Goal: Information Seeking & Learning: Learn about a topic

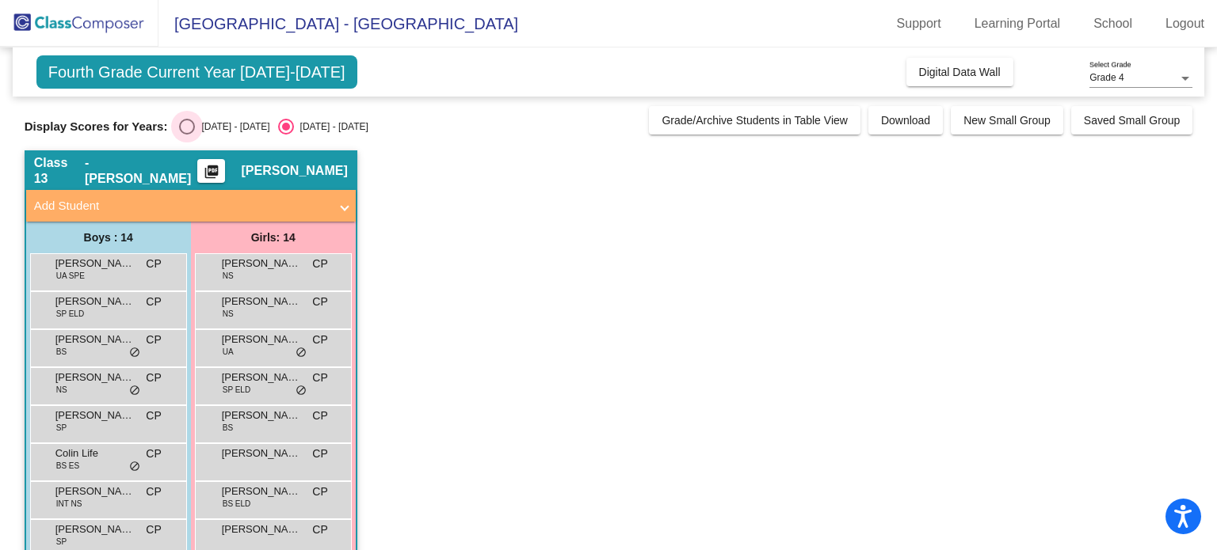
click at [189, 126] on div "Select an option" at bounding box center [187, 127] width 16 height 16
click at [187, 135] on input "[DATE] - [DATE]" at bounding box center [186, 135] width 1 height 1
radio input "true"
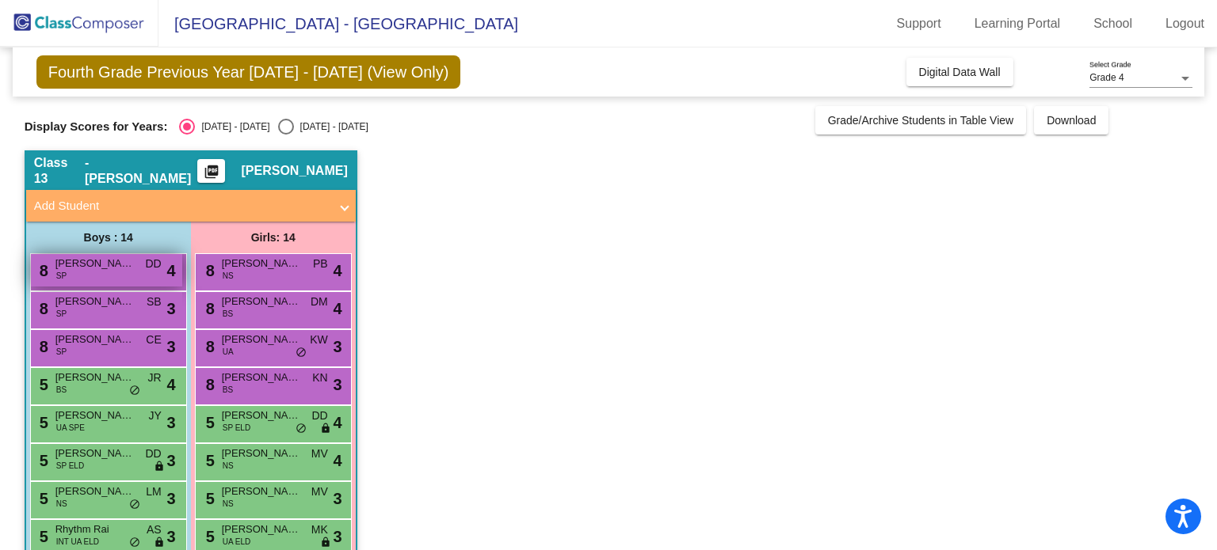
click at [112, 259] on span "[PERSON_NAME] Chine" at bounding box center [94, 264] width 79 height 16
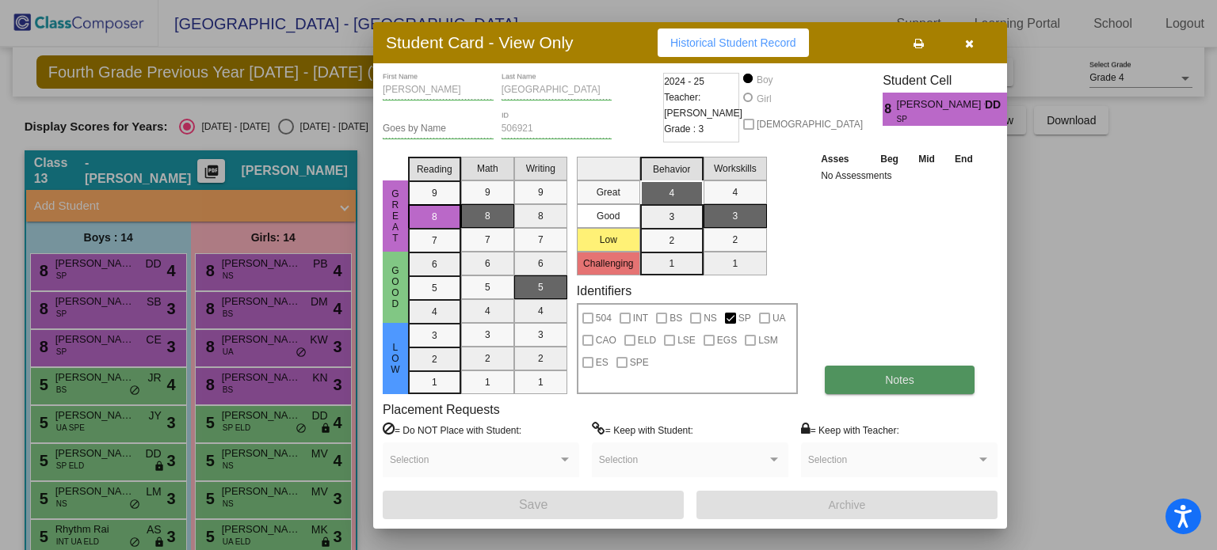
click at [888, 382] on span "Notes" at bounding box center [899, 380] width 29 height 13
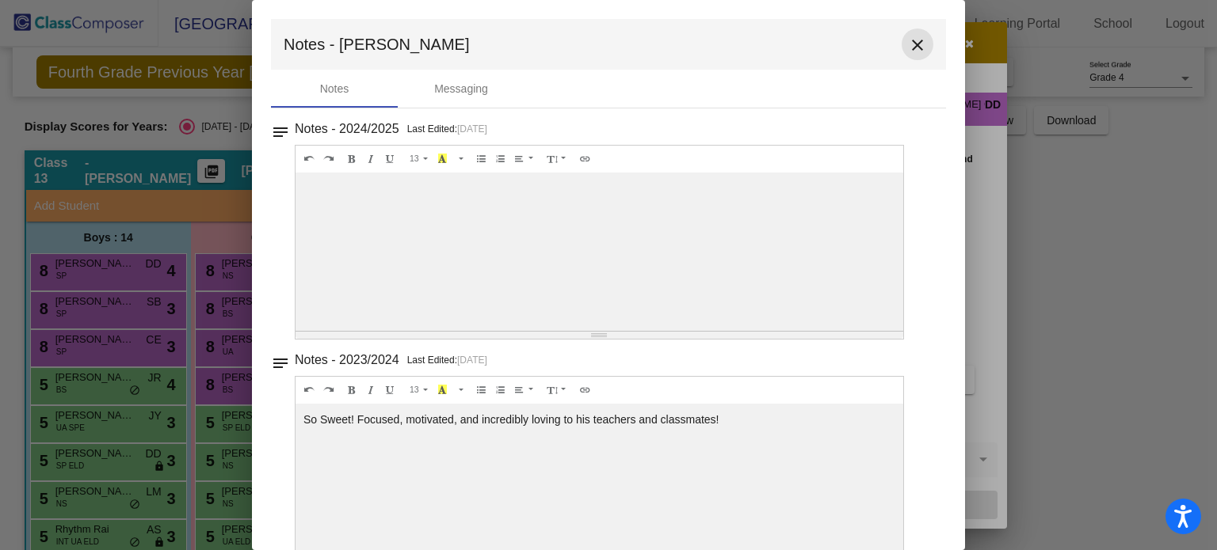
click at [916, 41] on mat-icon "close" at bounding box center [917, 45] width 19 height 19
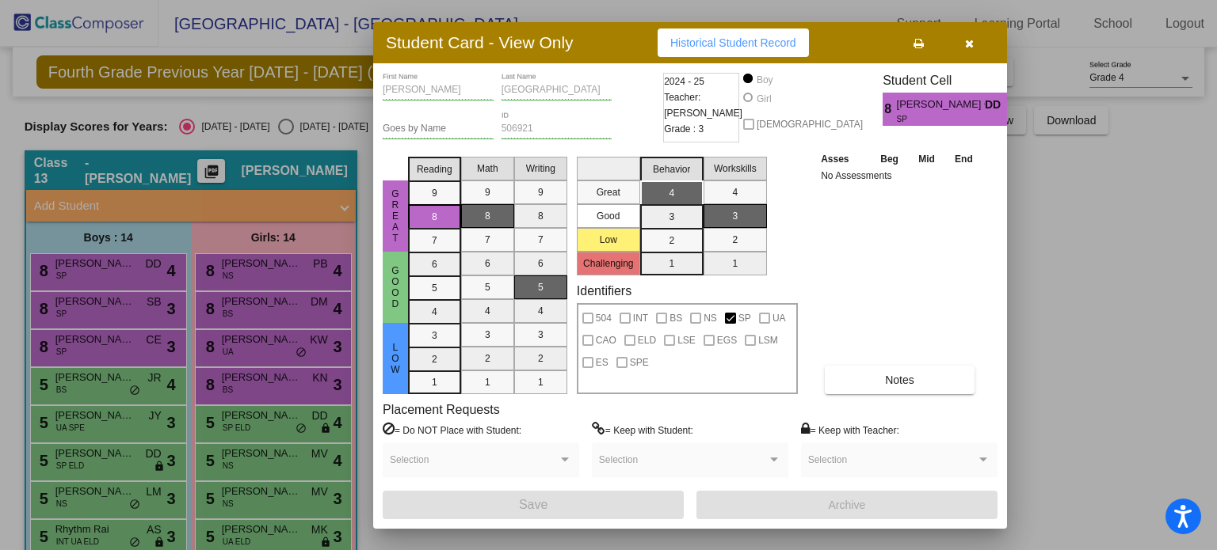
click at [970, 42] on icon "button" at bounding box center [969, 43] width 9 height 11
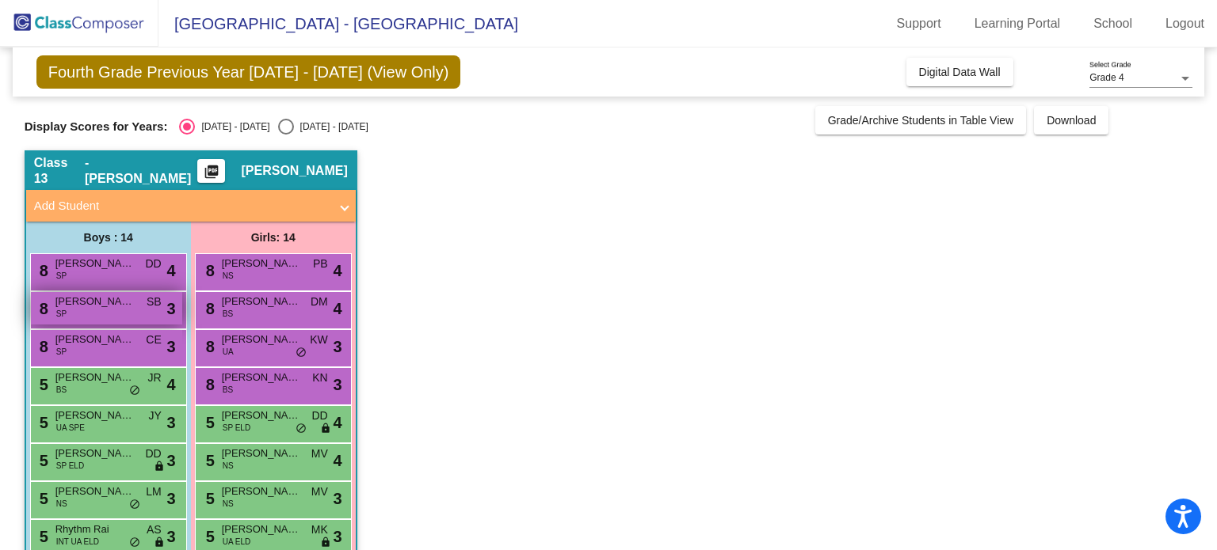
click at [110, 309] on div "8 [PERSON_NAME] SP SB lock do_not_disturb_alt 3" at bounding box center [106, 308] width 151 height 32
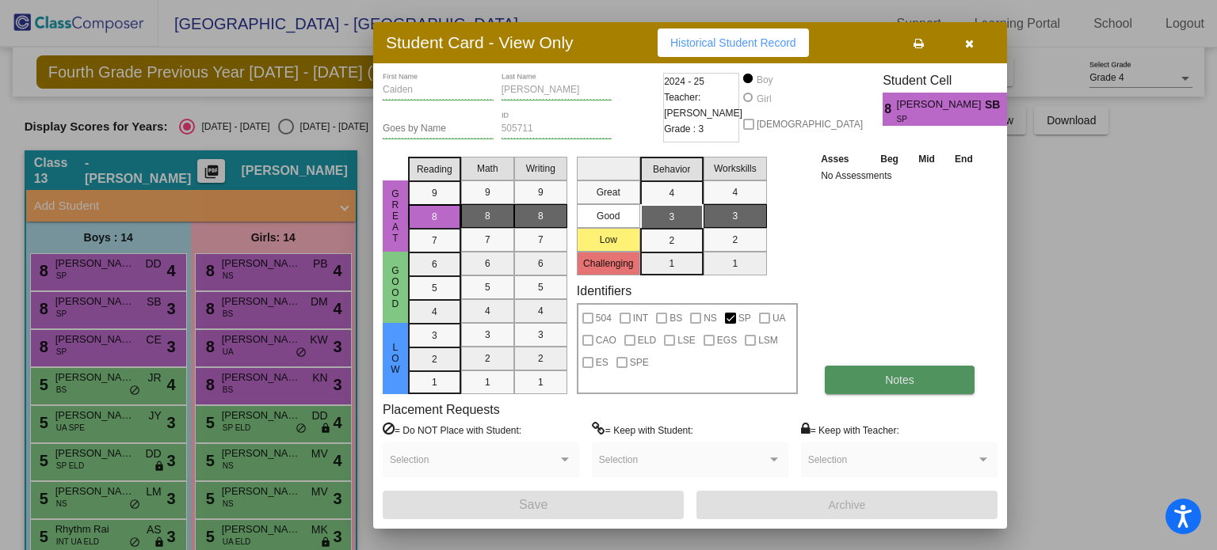
click at [858, 372] on button "Notes" at bounding box center [899, 380] width 150 height 29
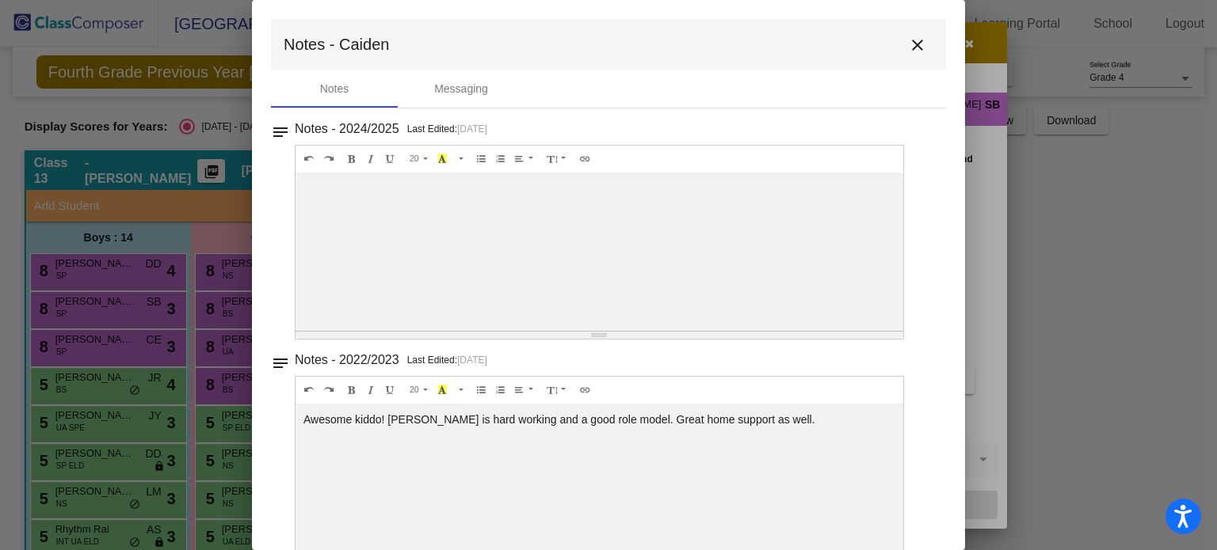
click at [908, 37] on mat-icon "close" at bounding box center [917, 45] width 19 height 19
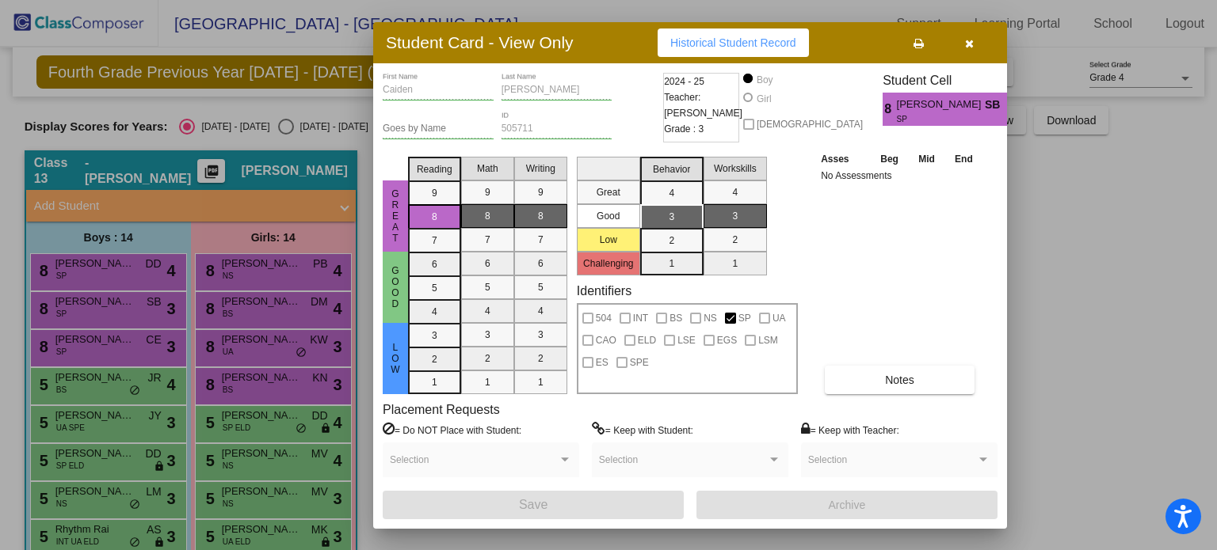
click at [971, 40] on icon "button" at bounding box center [969, 43] width 9 height 11
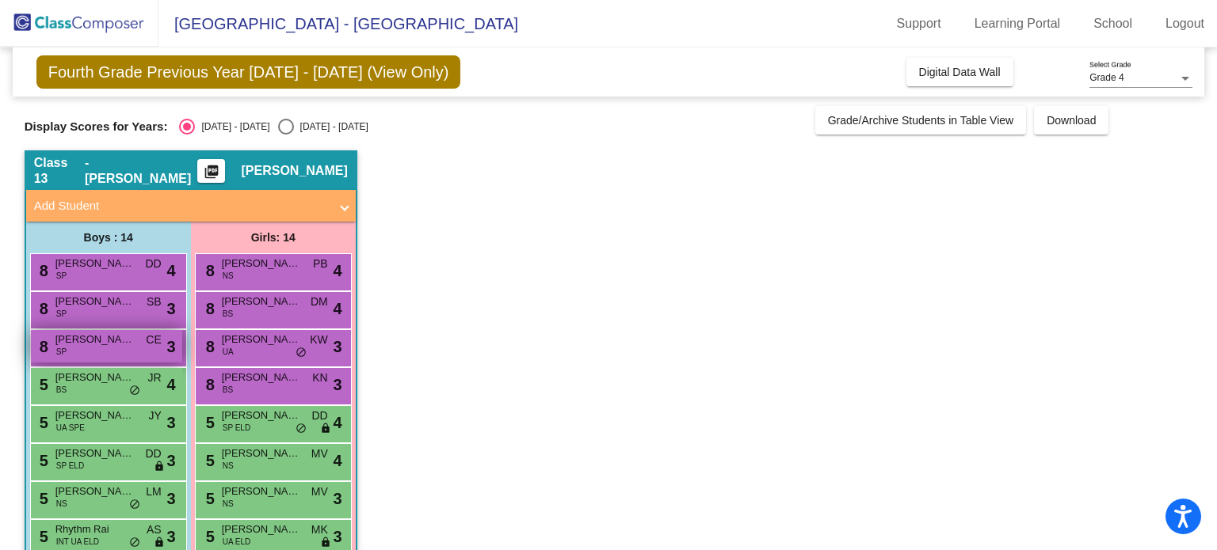
click at [100, 351] on div "8 [PERSON_NAME] SP CE lock do_not_disturb_alt 3" at bounding box center [106, 346] width 151 height 32
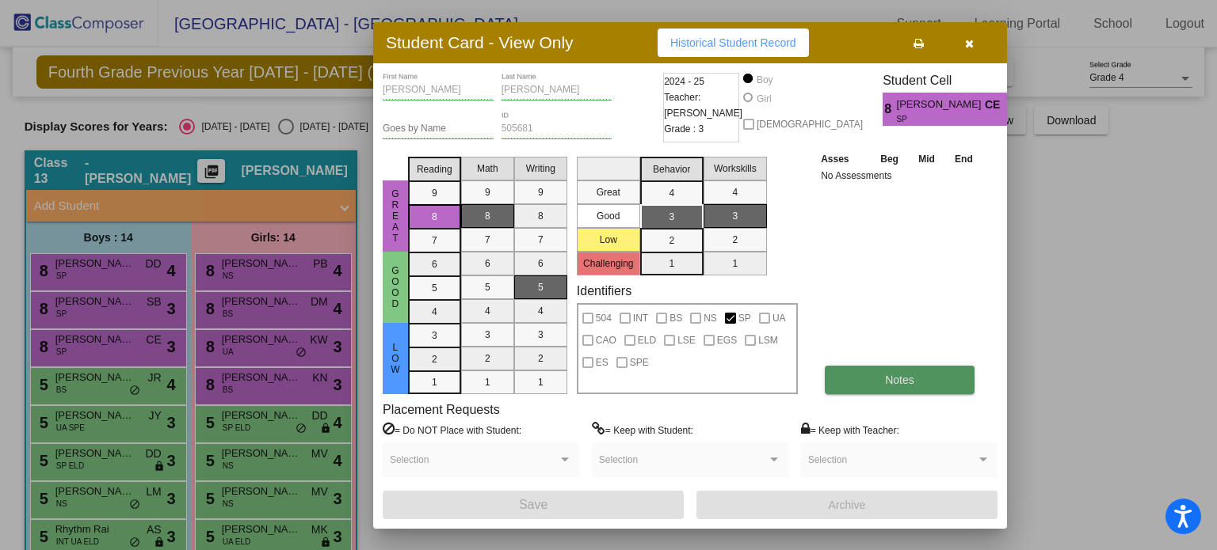
click at [883, 388] on button "Notes" at bounding box center [899, 380] width 150 height 29
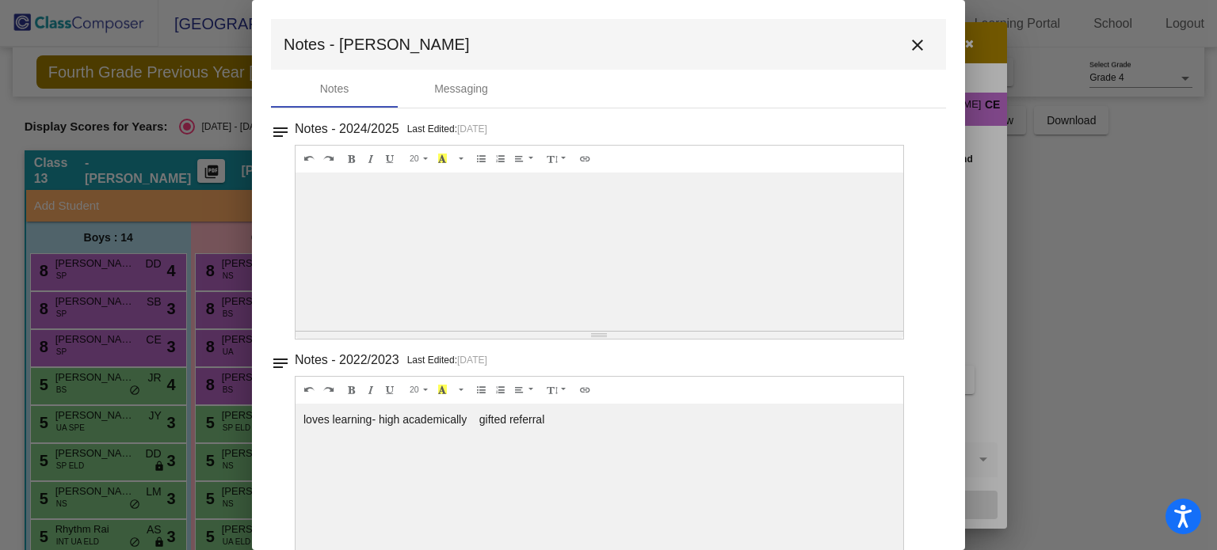
click at [908, 50] on mat-icon "close" at bounding box center [917, 45] width 19 height 19
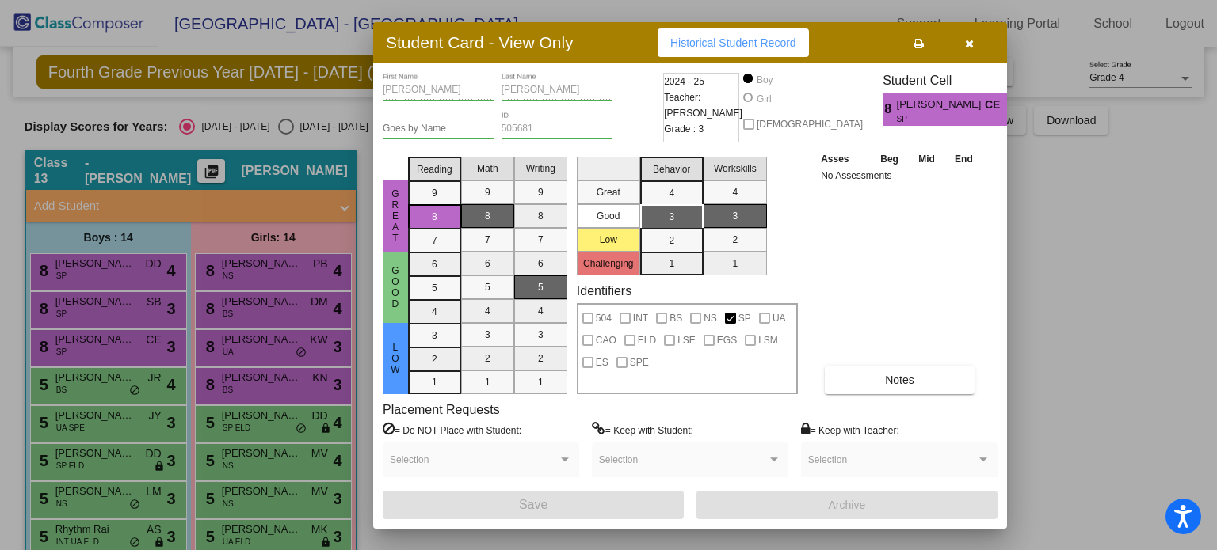
click at [967, 42] on icon "button" at bounding box center [969, 43] width 9 height 11
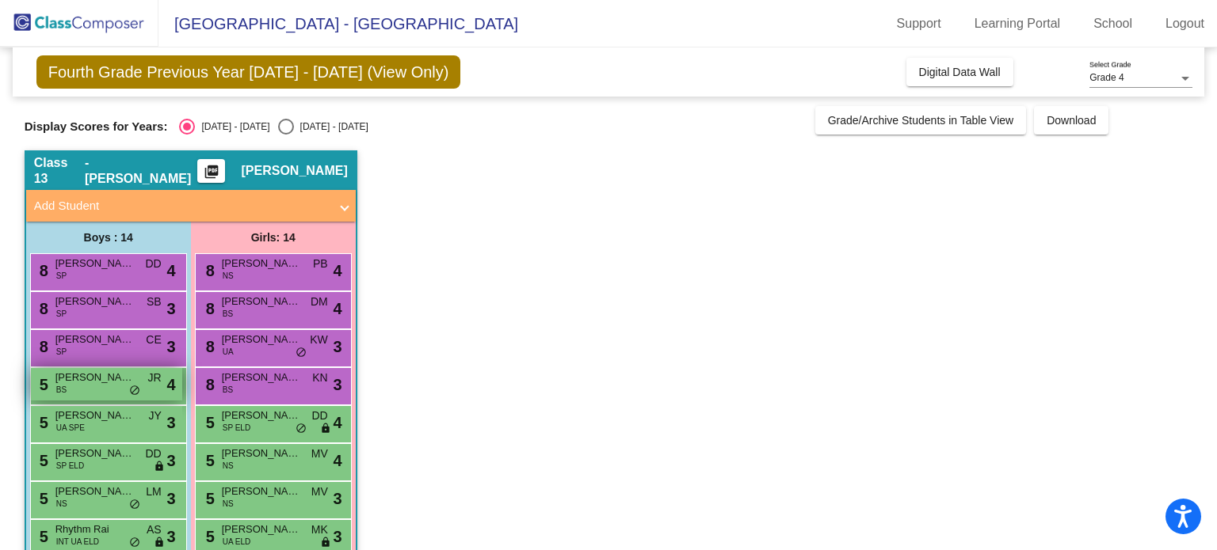
click at [93, 376] on span "[PERSON_NAME] [PERSON_NAME]" at bounding box center [94, 378] width 79 height 16
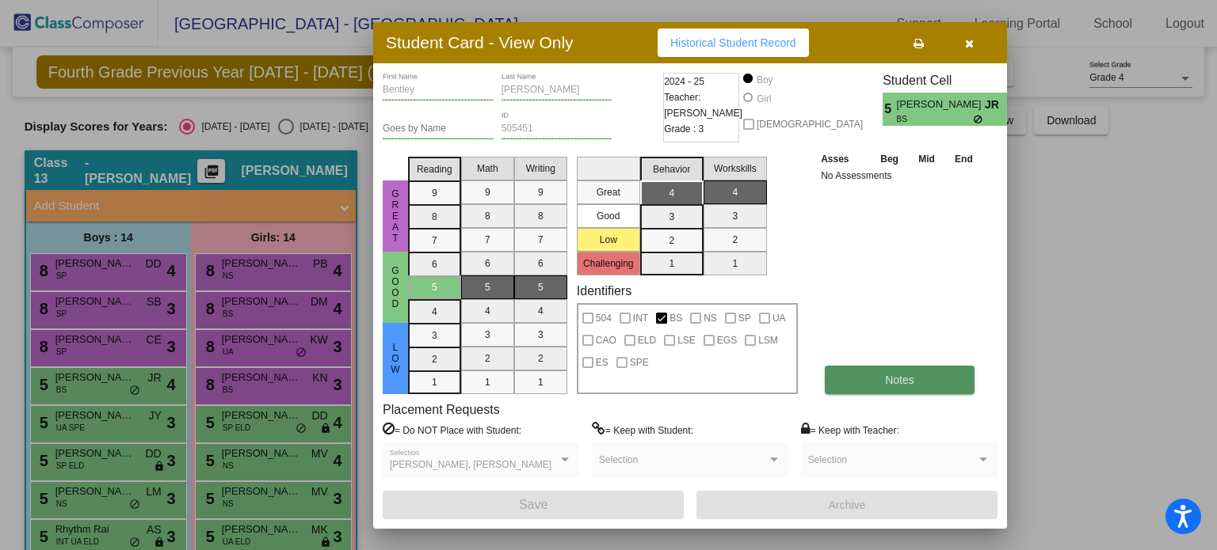
click at [908, 374] on span "Notes" at bounding box center [899, 380] width 29 height 13
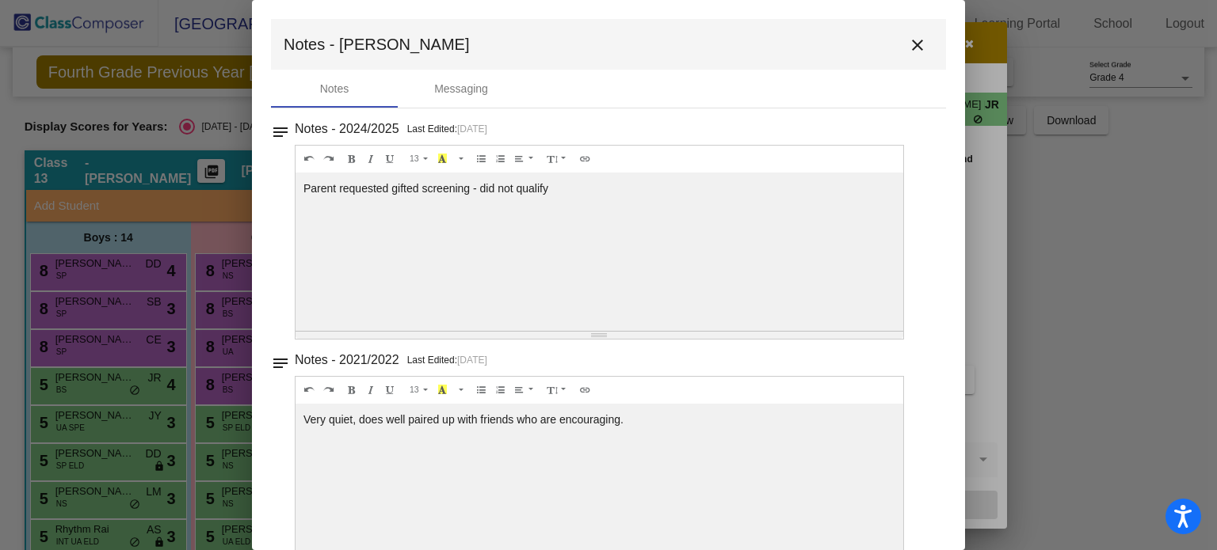
click at [908, 39] on mat-icon "close" at bounding box center [917, 45] width 19 height 19
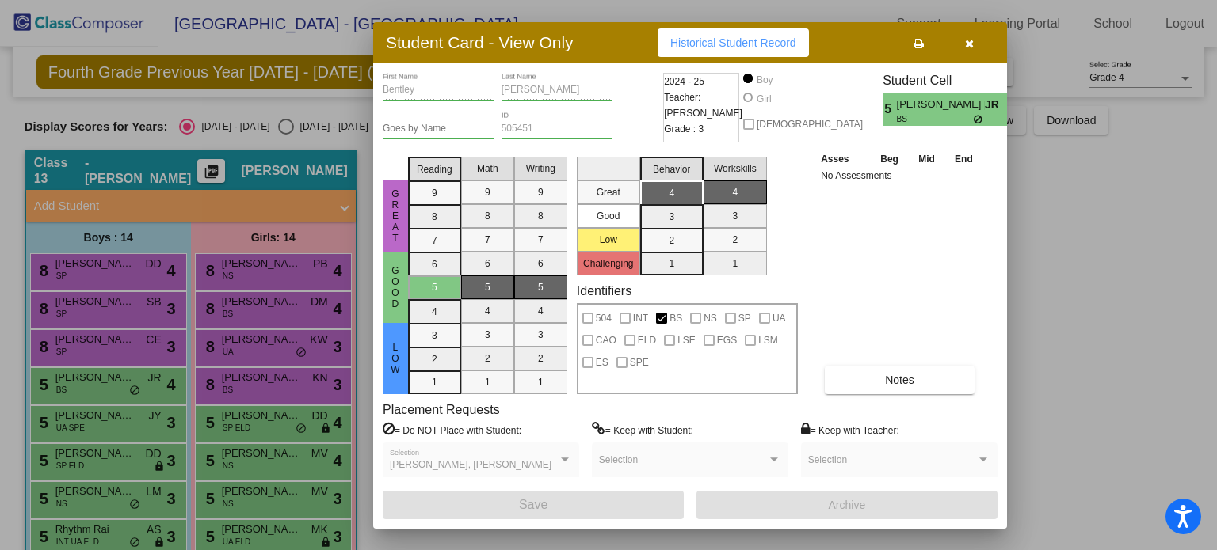
click at [962, 50] on button "button" at bounding box center [968, 43] width 51 height 29
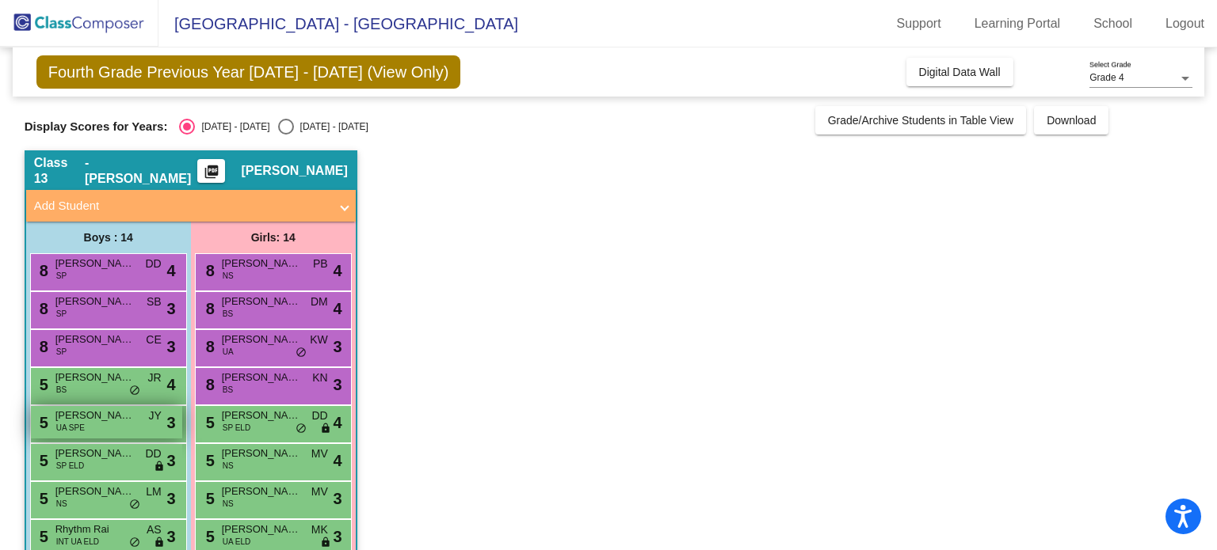
click at [86, 432] on div "5 [PERSON_NAME] UA SPE JY lock do_not_disturb_alt 3" at bounding box center [106, 422] width 151 height 32
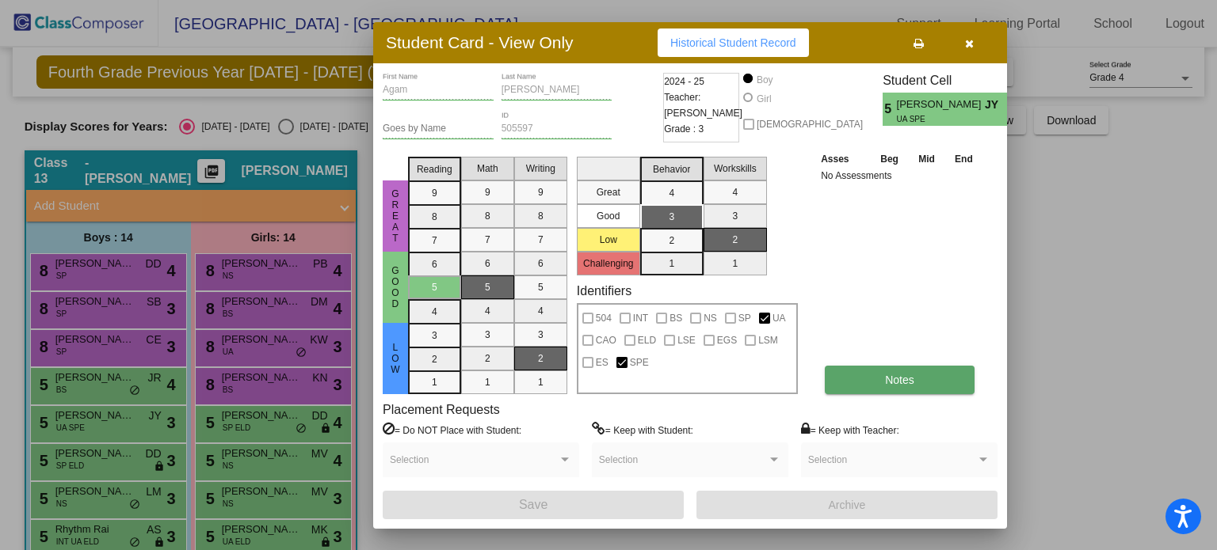
click at [878, 376] on button "Notes" at bounding box center [899, 380] width 150 height 29
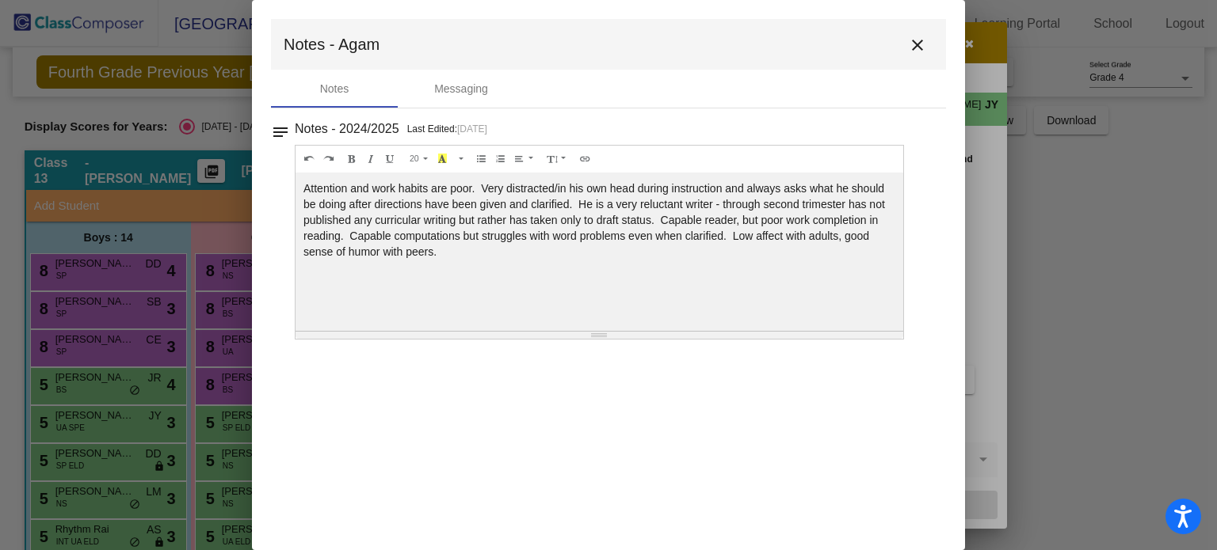
click at [919, 40] on mat-icon "close" at bounding box center [917, 45] width 19 height 19
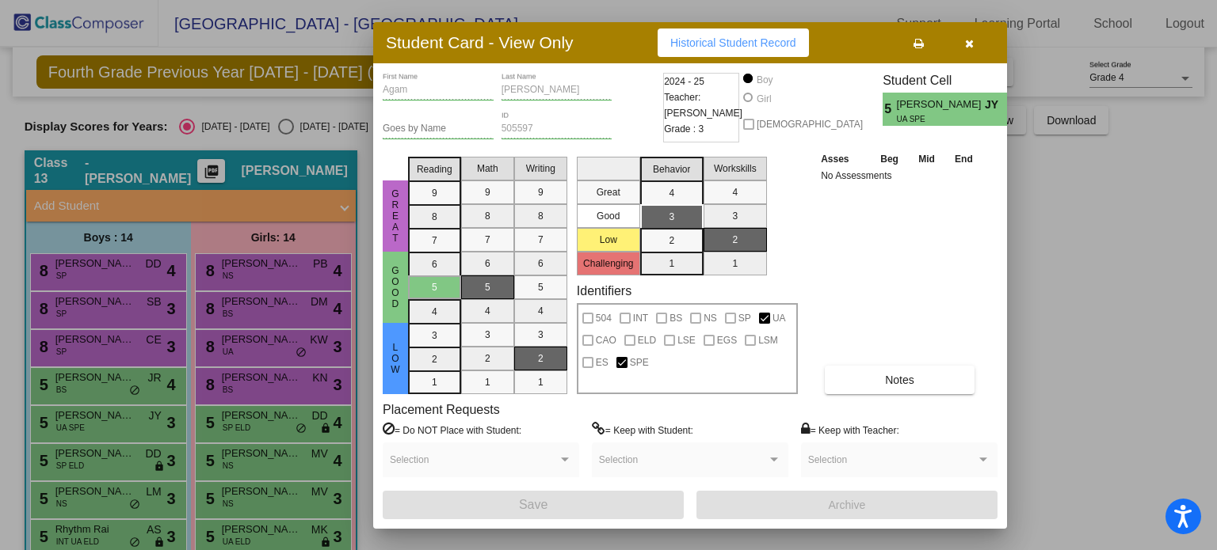
click at [971, 46] on icon "button" at bounding box center [969, 43] width 9 height 11
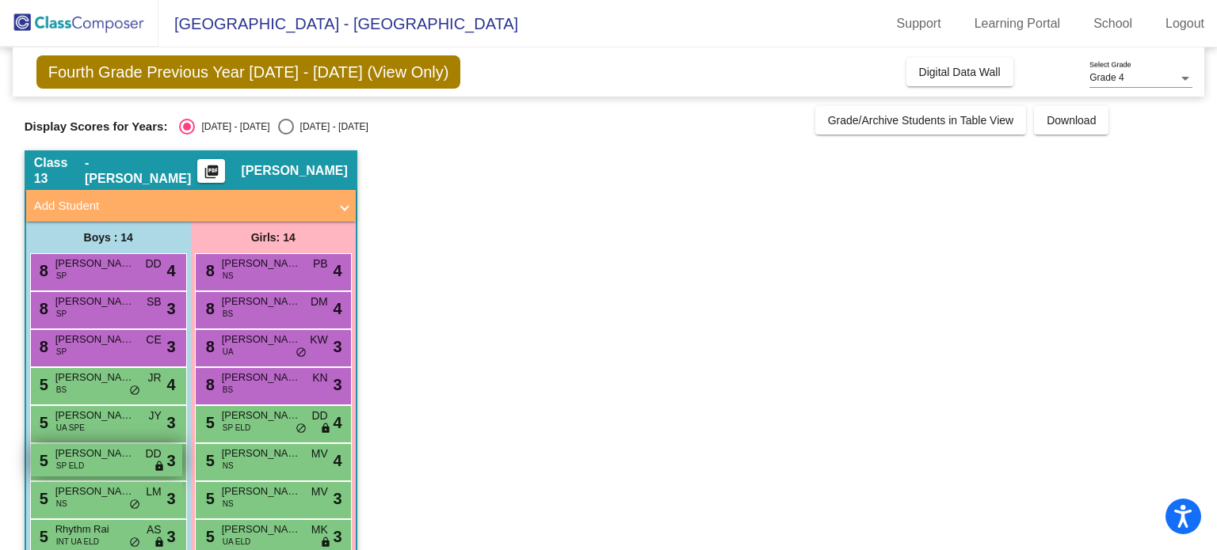
click at [105, 465] on div "5 [PERSON_NAME] [PERSON_NAME] DD lock do_not_disturb_alt 3" at bounding box center [106, 460] width 151 height 32
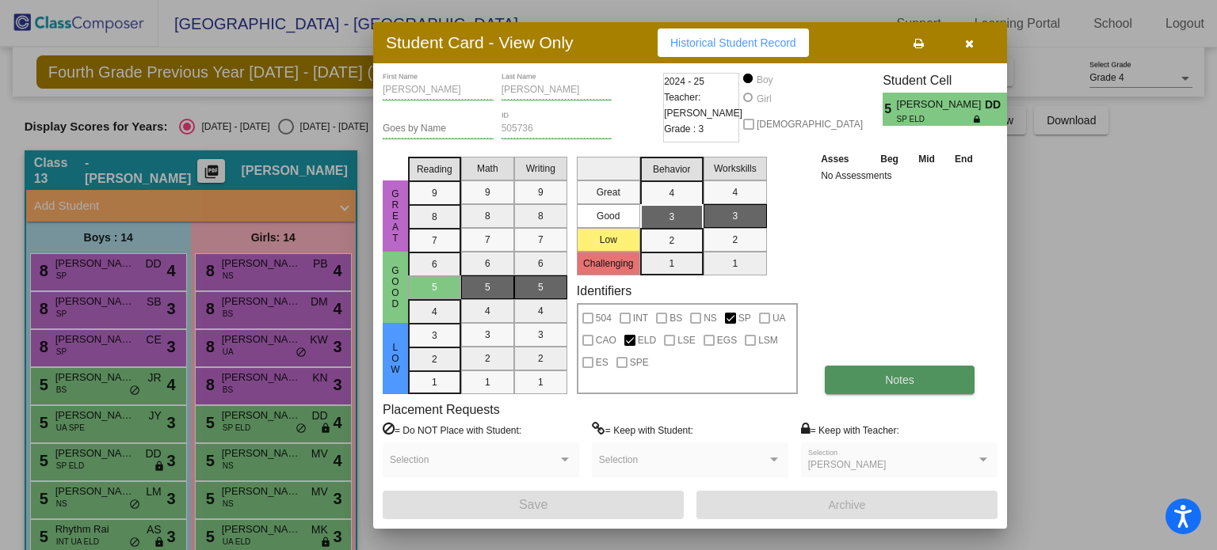
click at [892, 383] on span "Notes" at bounding box center [899, 380] width 29 height 13
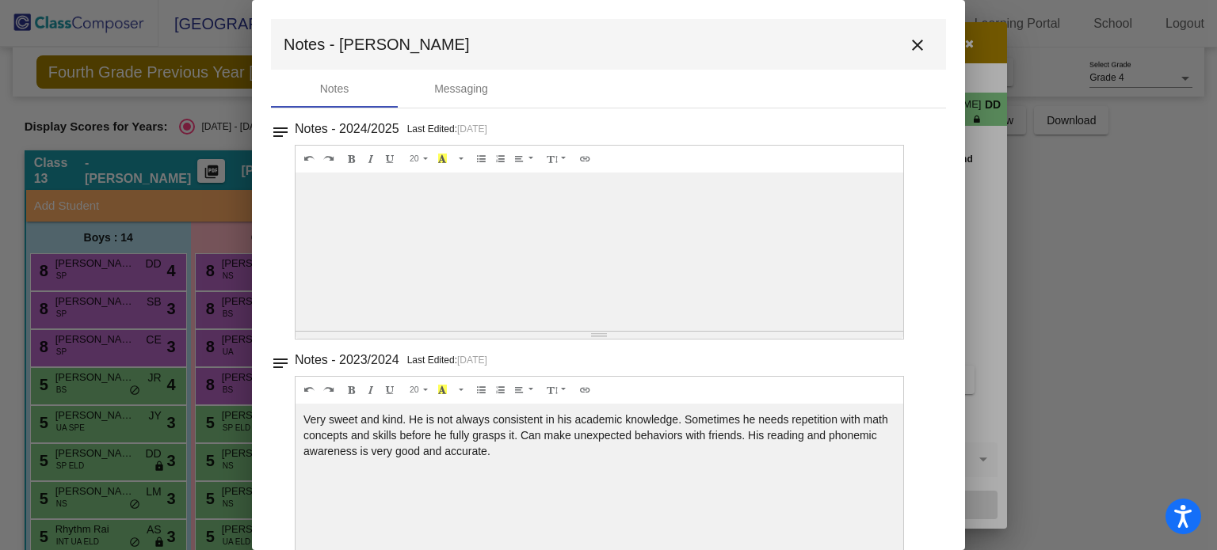
click at [913, 42] on mat-icon "close" at bounding box center [917, 45] width 19 height 19
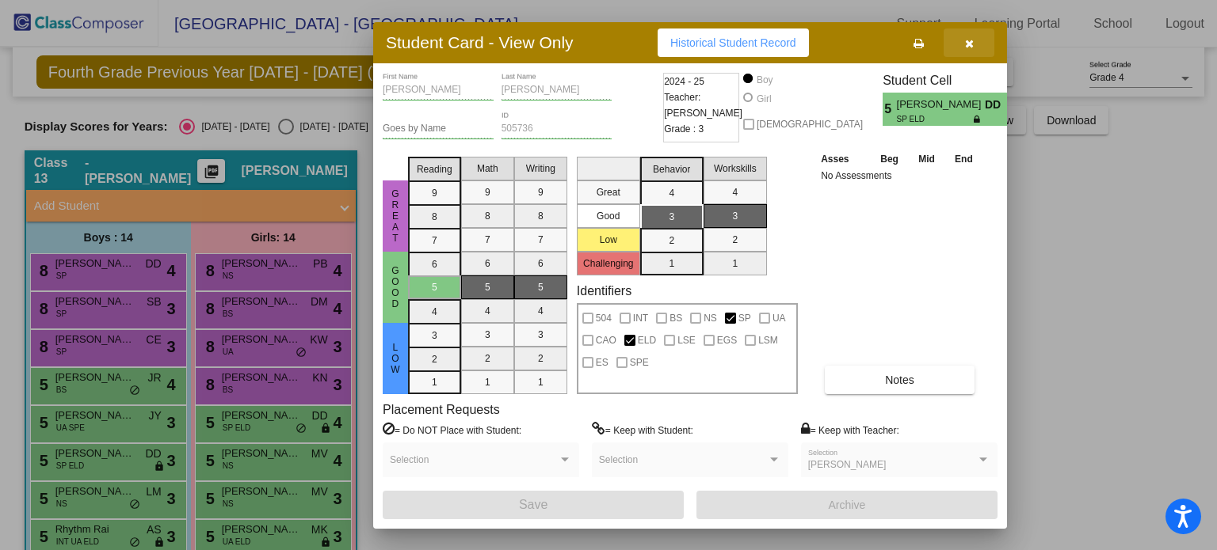
click at [966, 44] on icon "button" at bounding box center [969, 43] width 9 height 11
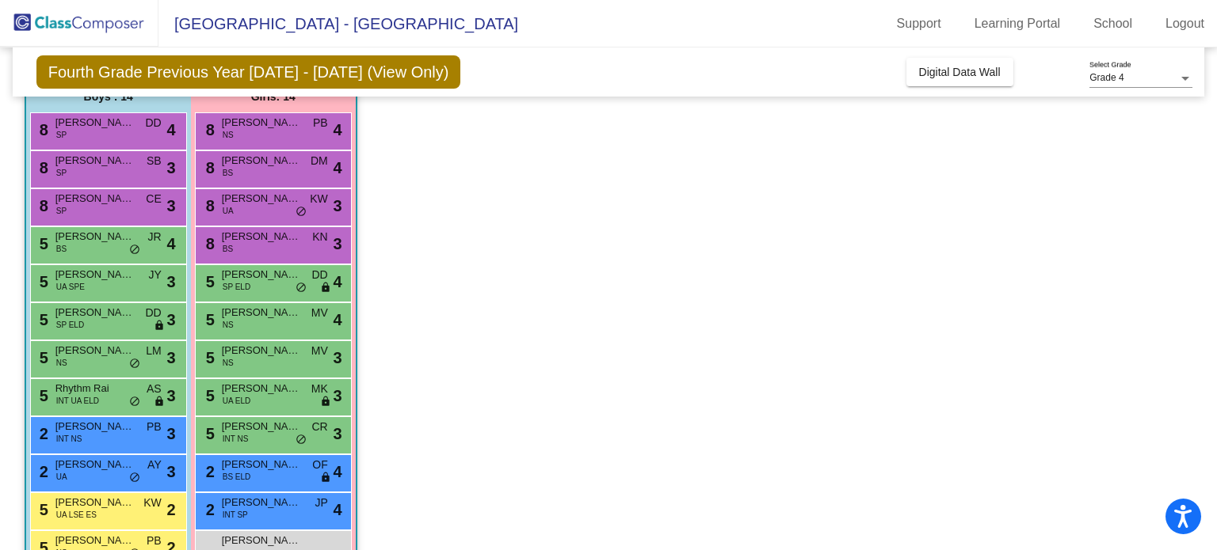
scroll to position [215, 0]
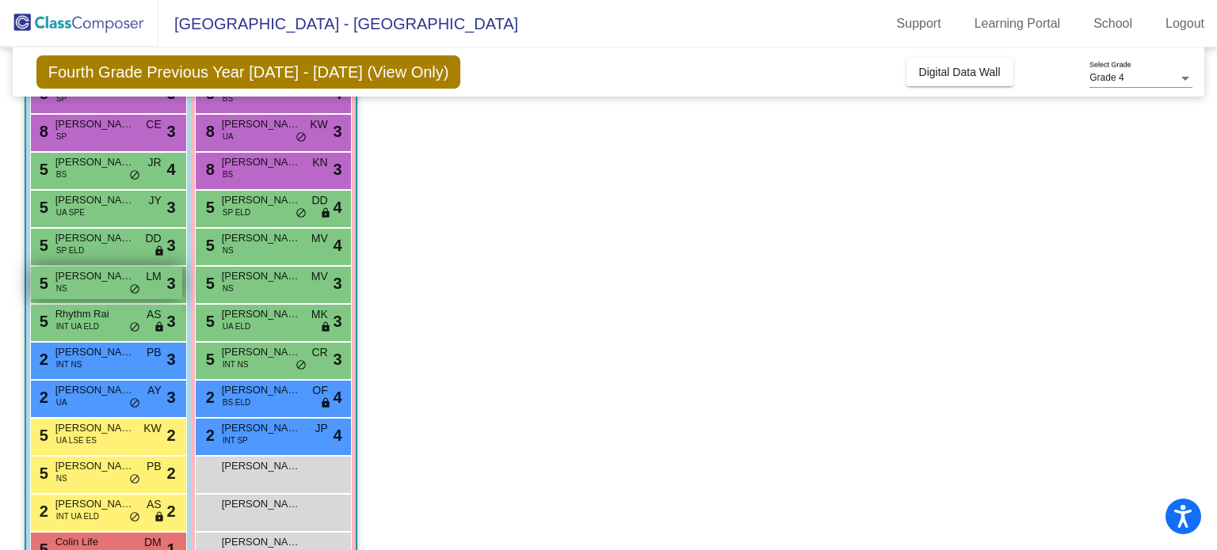
click at [67, 292] on div "5 [PERSON_NAME] NS LM lock do_not_disturb_alt 3" at bounding box center [106, 283] width 151 height 32
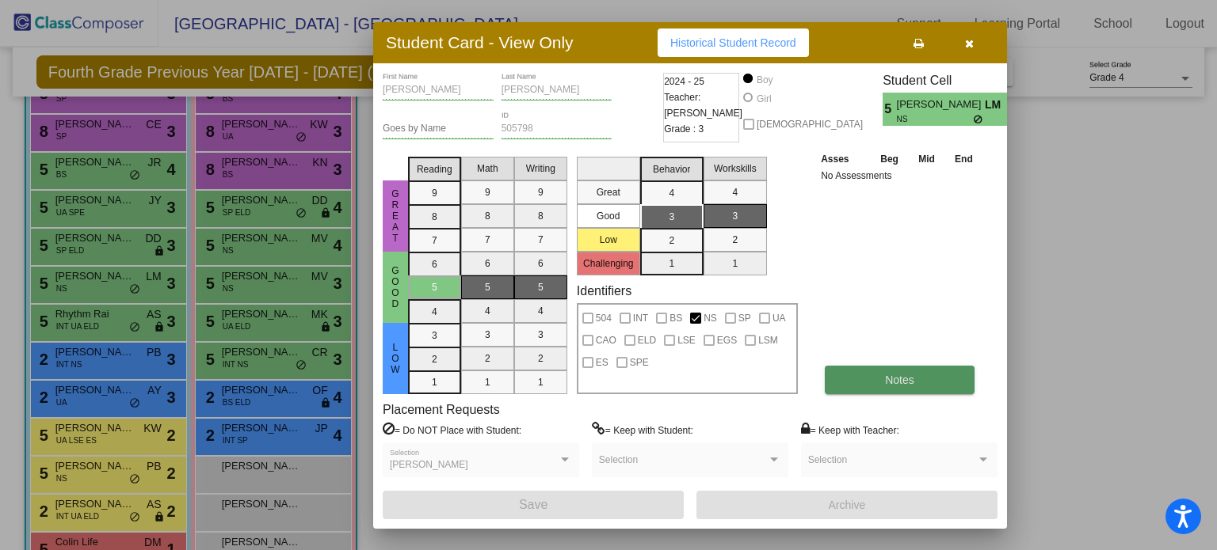
click at [890, 375] on span "Notes" at bounding box center [899, 380] width 29 height 13
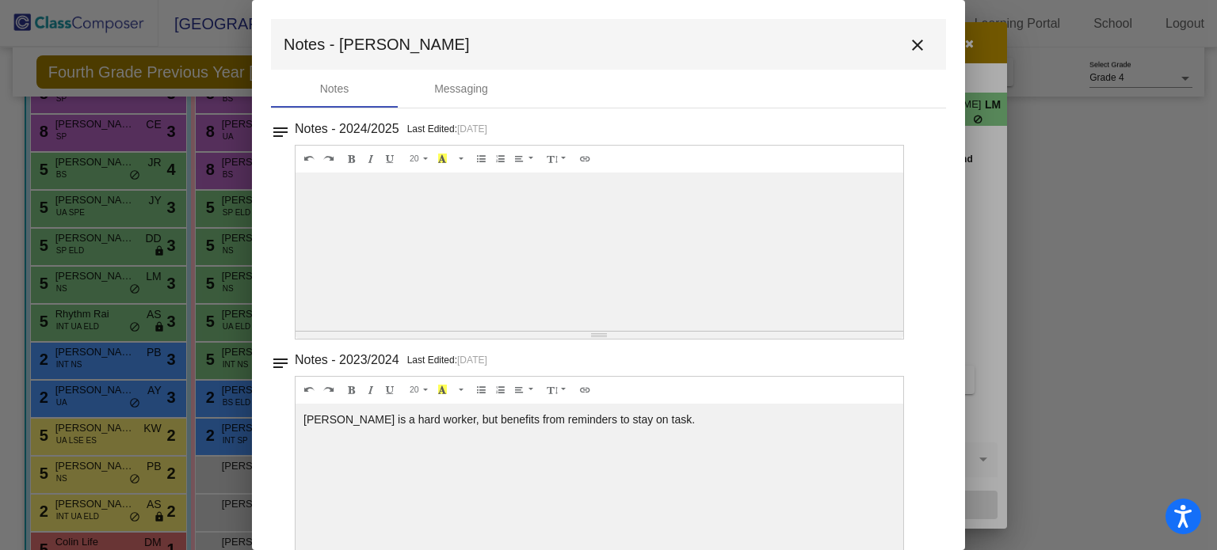
click at [911, 48] on mat-icon "close" at bounding box center [917, 45] width 19 height 19
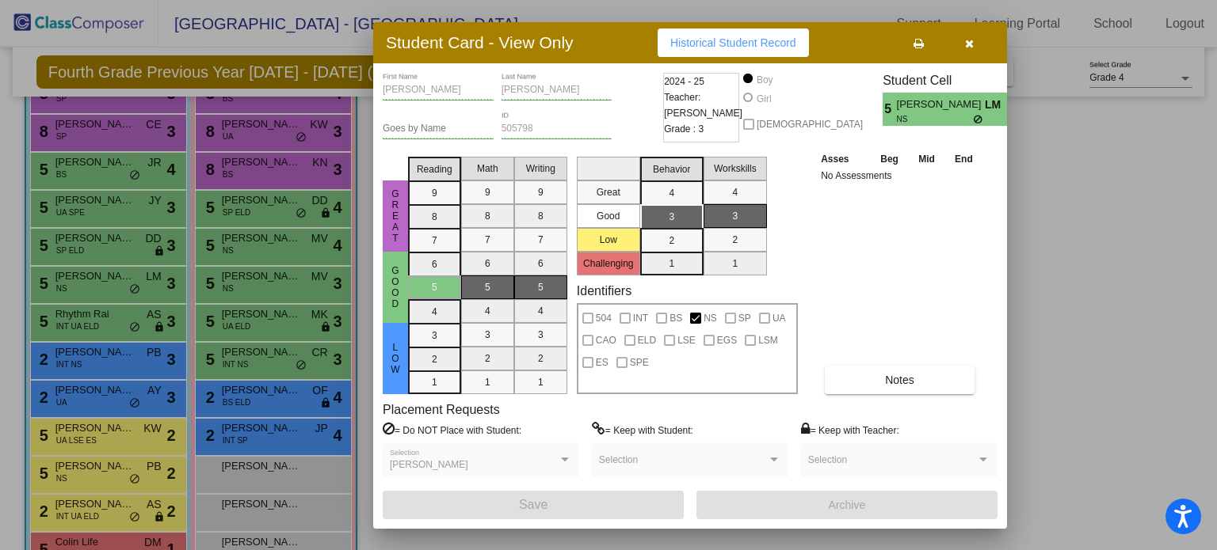
click at [969, 41] on icon "button" at bounding box center [969, 43] width 9 height 11
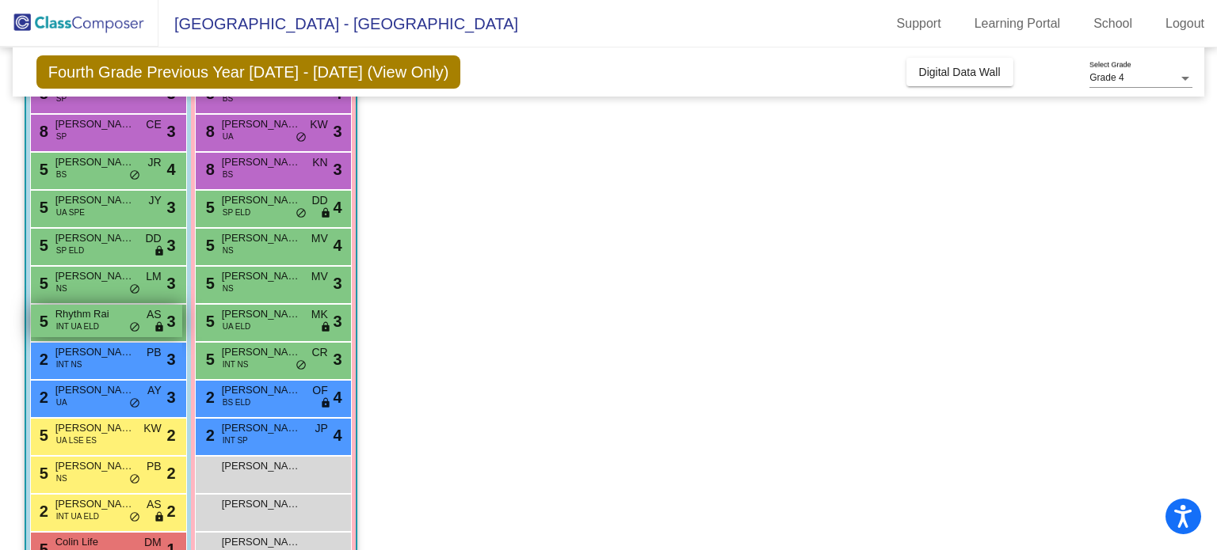
click at [86, 322] on span "INT UA ELD" at bounding box center [77, 327] width 43 height 12
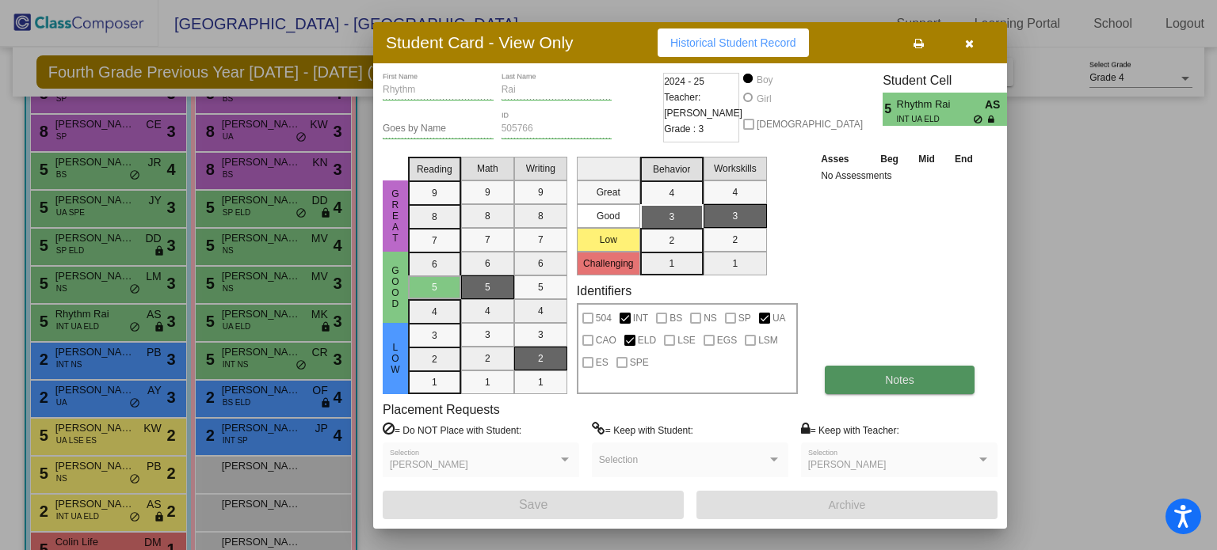
click at [901, 386] on button "Notes" at bounding box center [899, 380] width 150 height 29
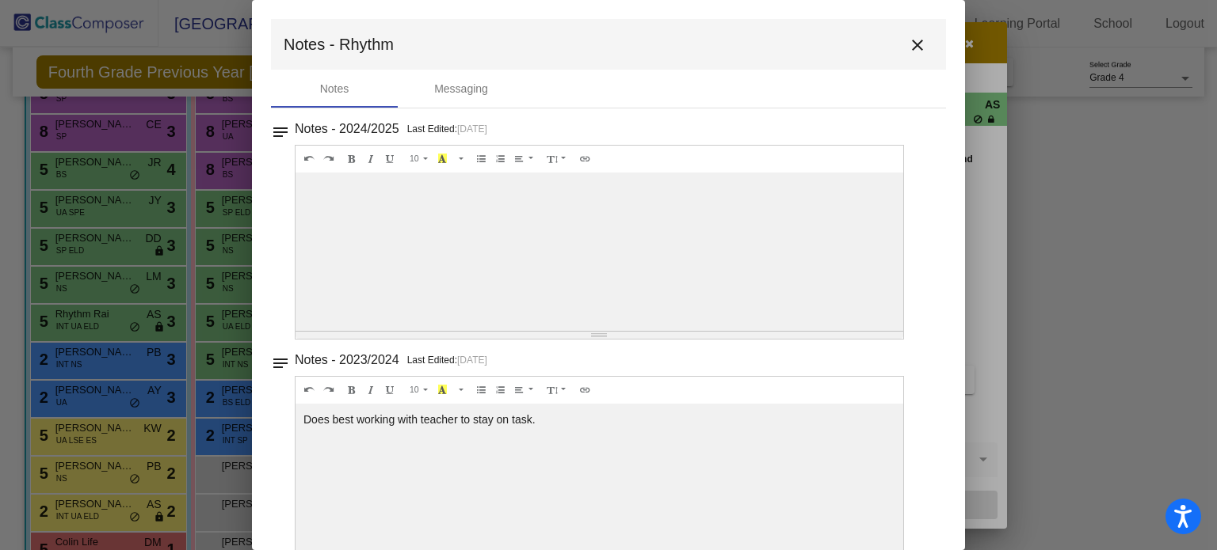
click at [909, 44] on mat-icon "close" at bounding box center [917, 45] width 19 height 19
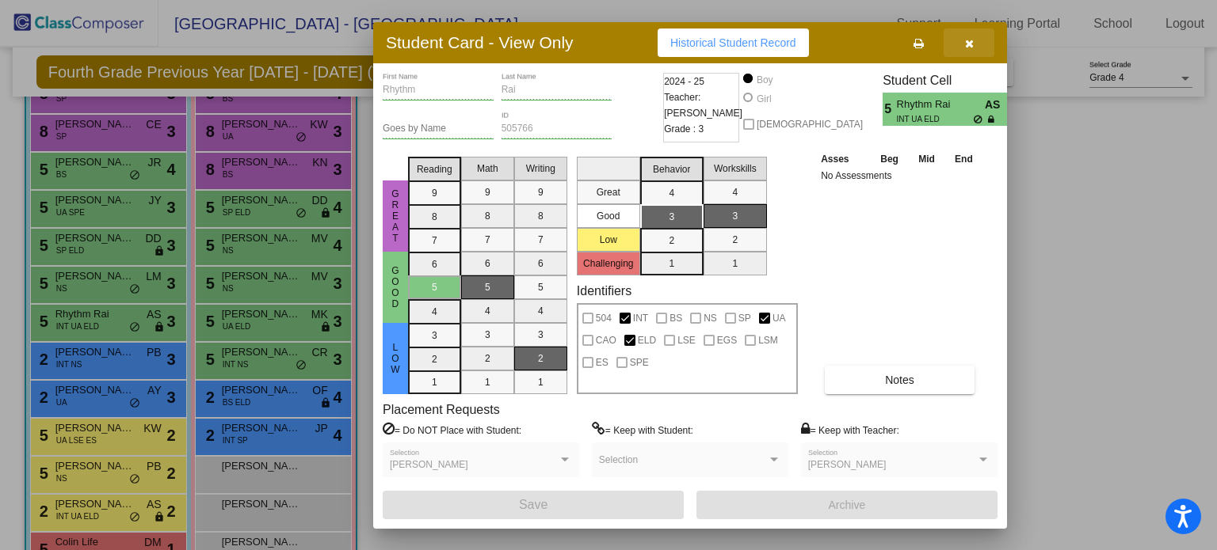
click at [966, 39] on icon "button" at bounding box center [969, 43] width 9 height 11
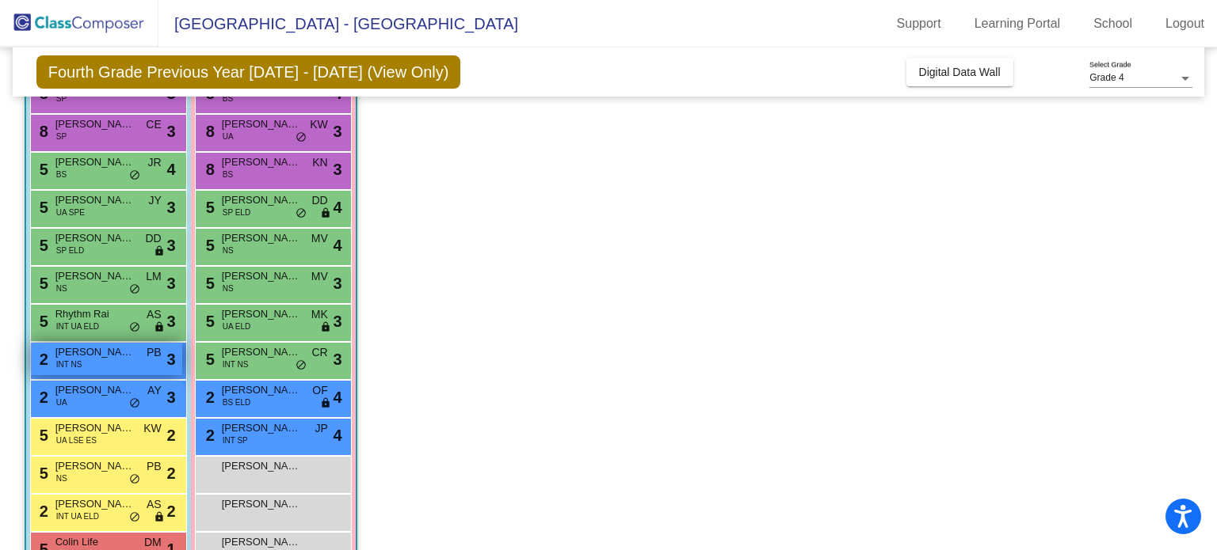
click at [102, 351] on span "[PERSON_NAME]" at bounding box center [94, 353] width 79 height 16
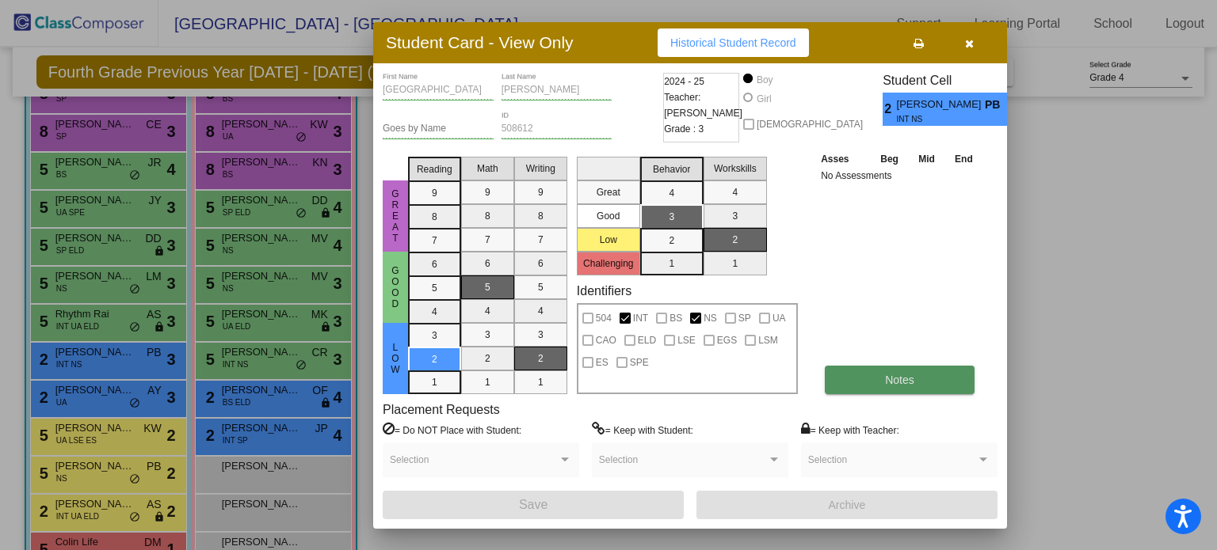
click at [939, 383] on button "Notes" at bounding box center [899, 380] width 150 height 29
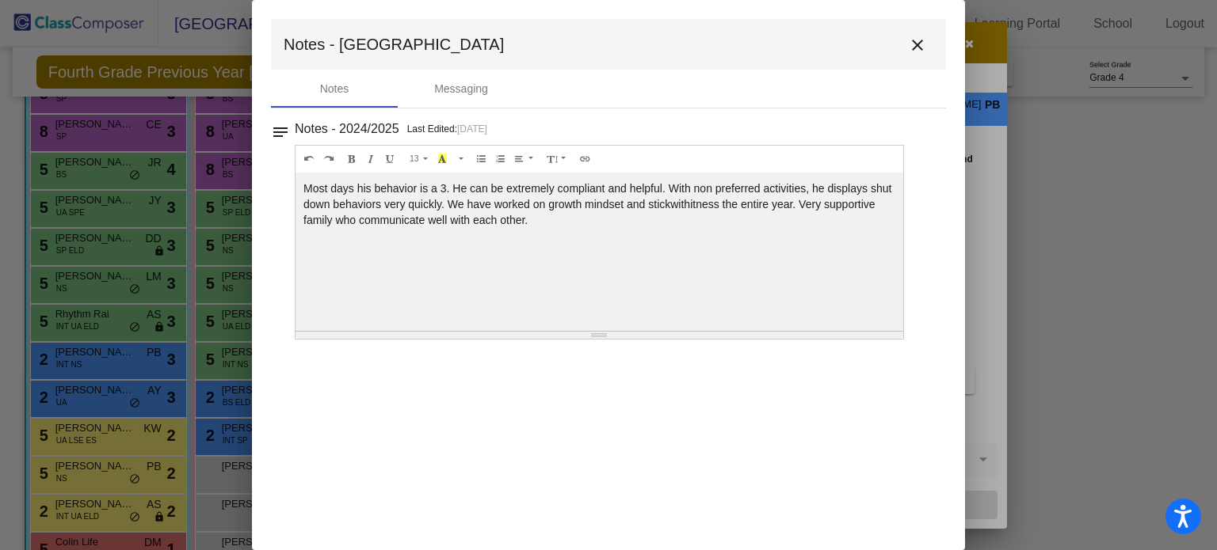
click at [918, 44] on mat-icon "close" at bounding box center [917, 45] width 19 height 19
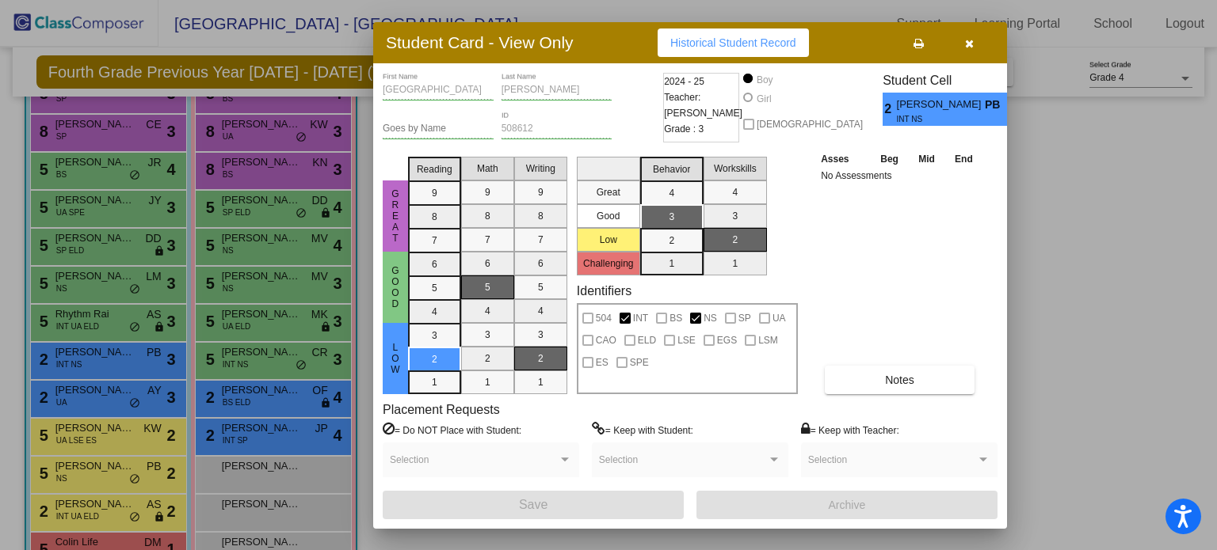
click at [963, 44] on button "button" at bounding box center [968, 43] width 51 height 29
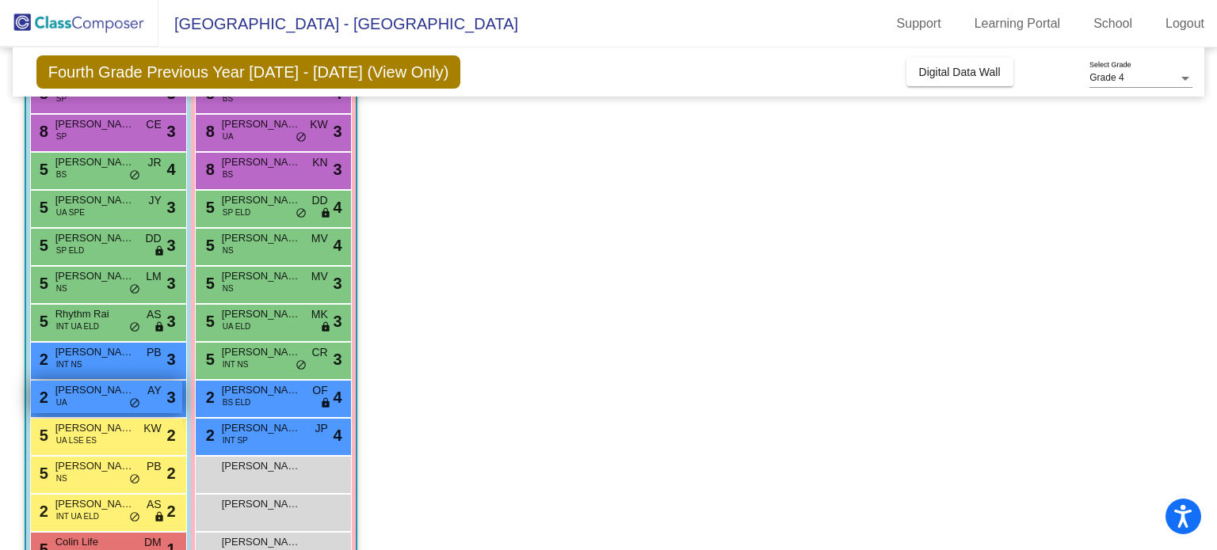
click at [89, 391] on span "[PERSON_NAME]" at bounding box center [94, 391] width 79 height 16
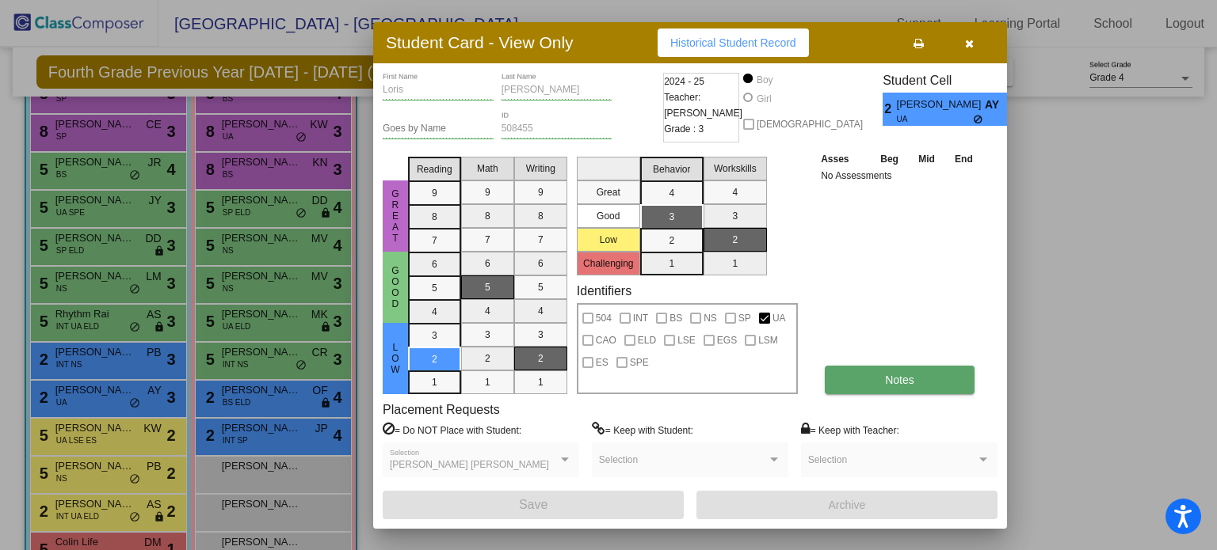
click at [926, 390] on button "Notes" at bounding box center [899, 380] width 150 height 29
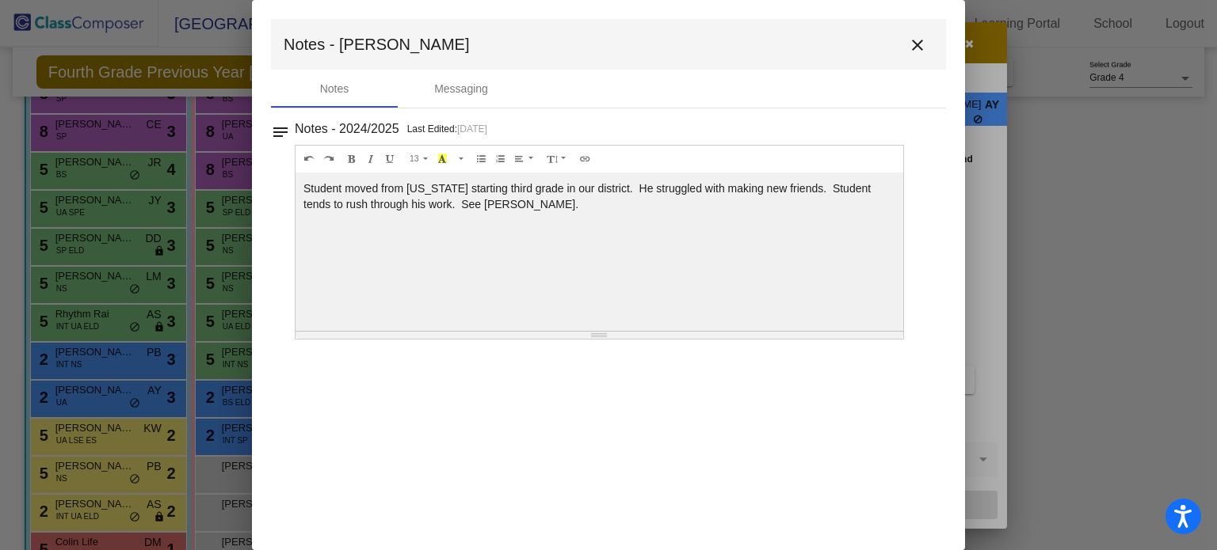
click at [916, 36] on mat-icon "close" at bounding box center [917, 45] width 19 height 19
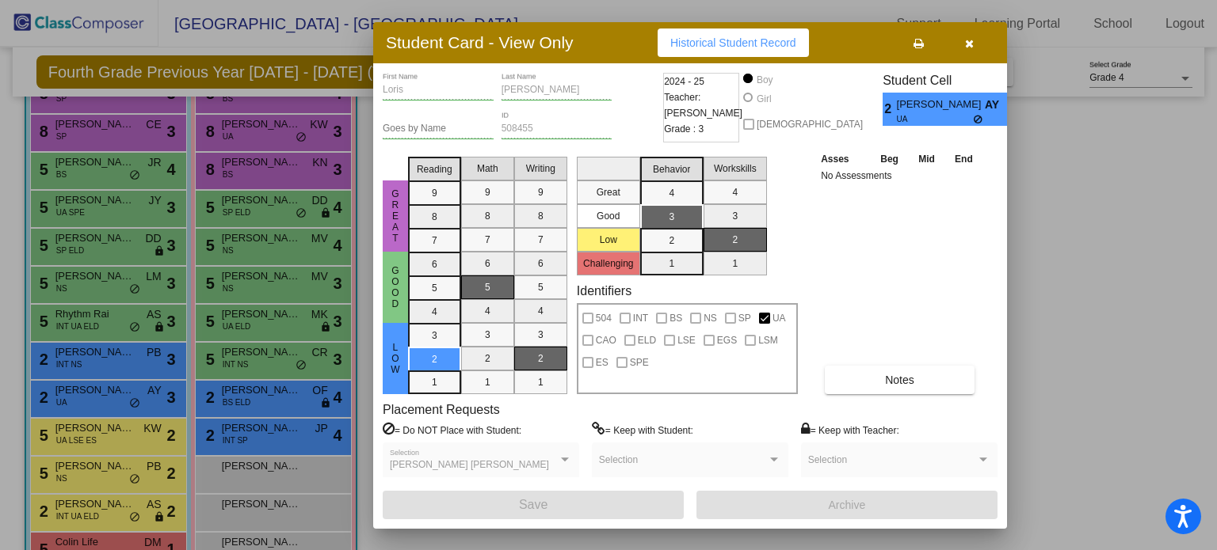
drag, startPoint x: 973, startPoint y: 38, endPoint x: 984, endPoint y: 44, distance: 12.4
drag, startPoint x: 984, startPoint y: 44, endPoint x: 971, endPoint y: 36, distance: 14.9
click at [971, 36] on button "button" at bounding box center [968, 43] width 51 height 29
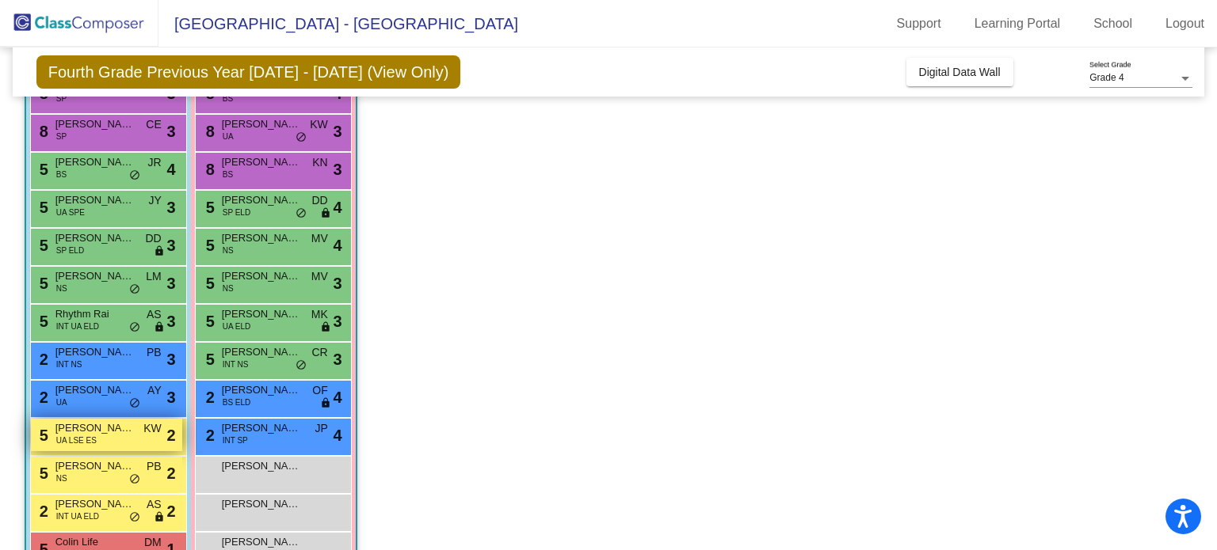
click at [101, 429] on span "[PERSON_NAME]" at bounding box center [94, 429] width 79 height 16
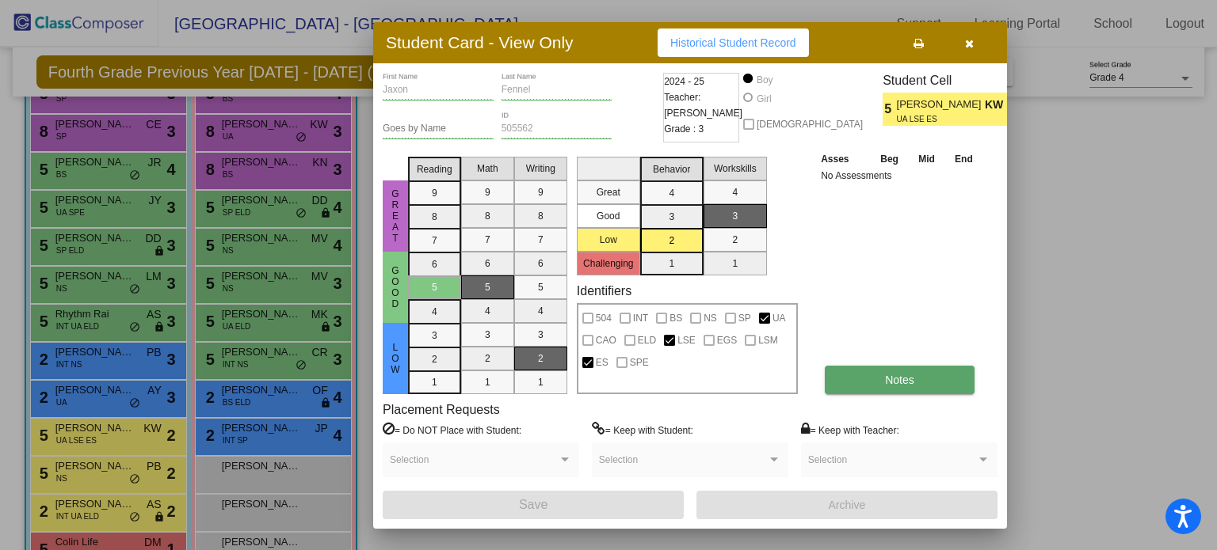
click at [869, 373] on button "Notes" at bounding box center [899, 380] width 150 height 29
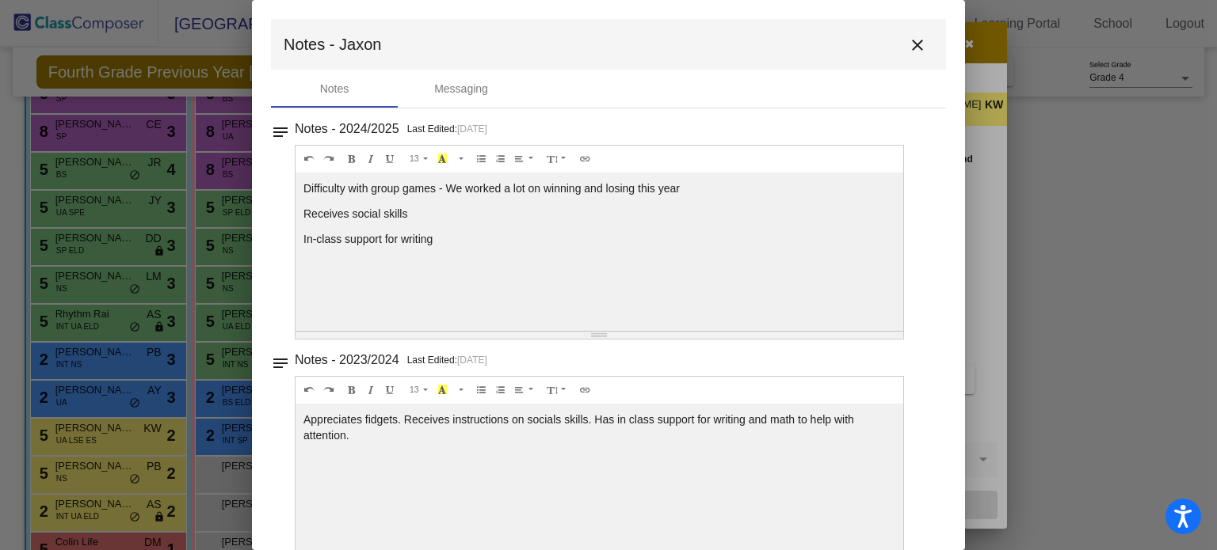
click at [911, 44] on mat-icon "close" at bounding box center [917, 45] width 19 height 19
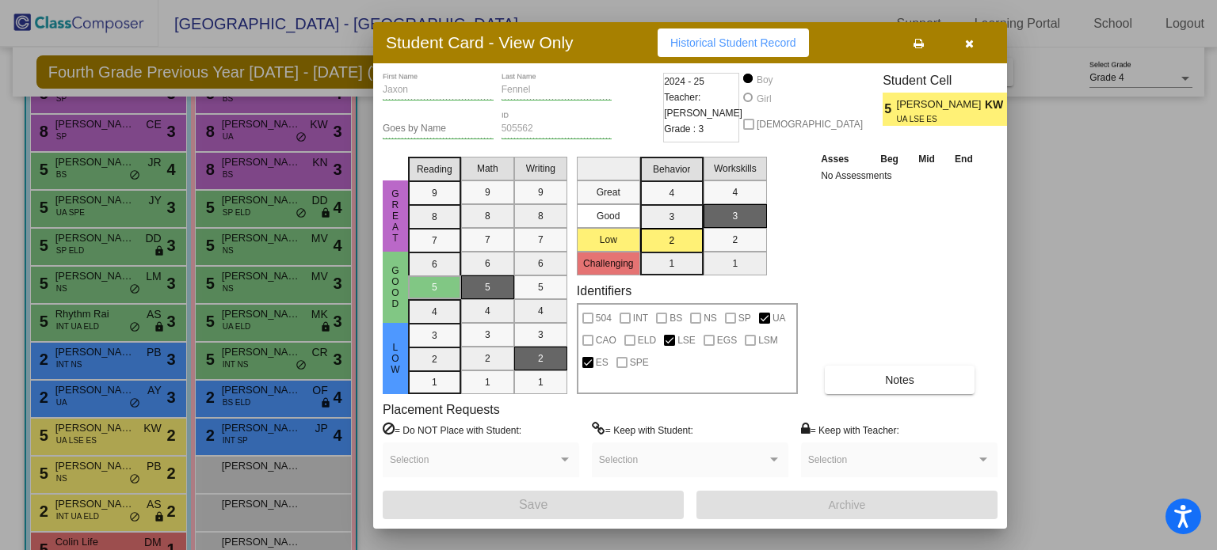
click at [965, 44] on icon "button" at bounding box center [969, 43] width 9 height 11
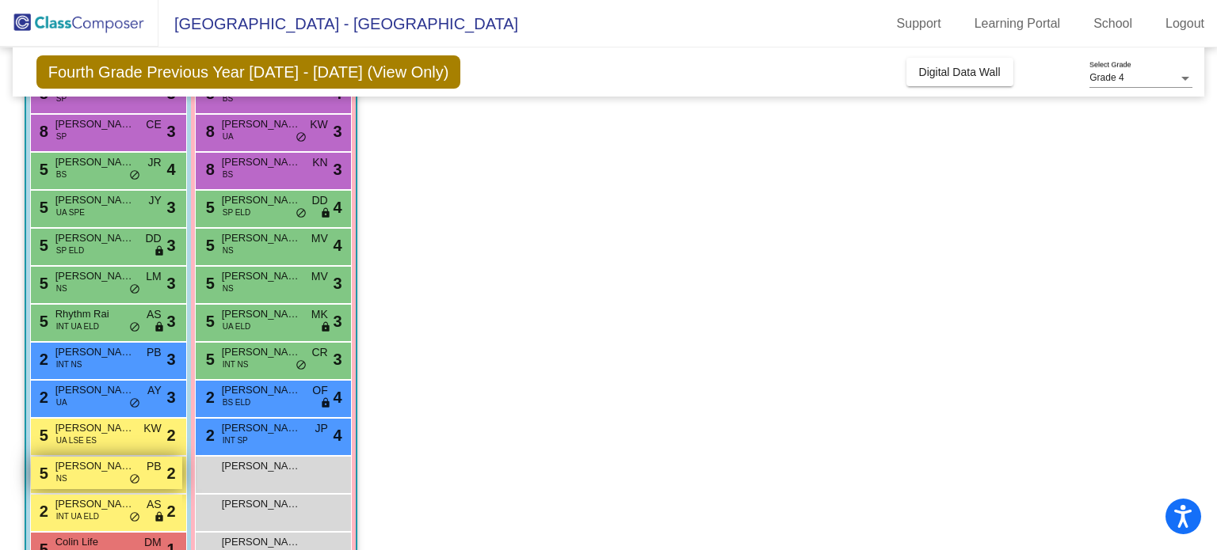
click at [99, 481] on div "5 [PERSON_NAME] NS PB lock do_not_disturb_alt 2" at bounding box center [106, 473] width 151 height 32
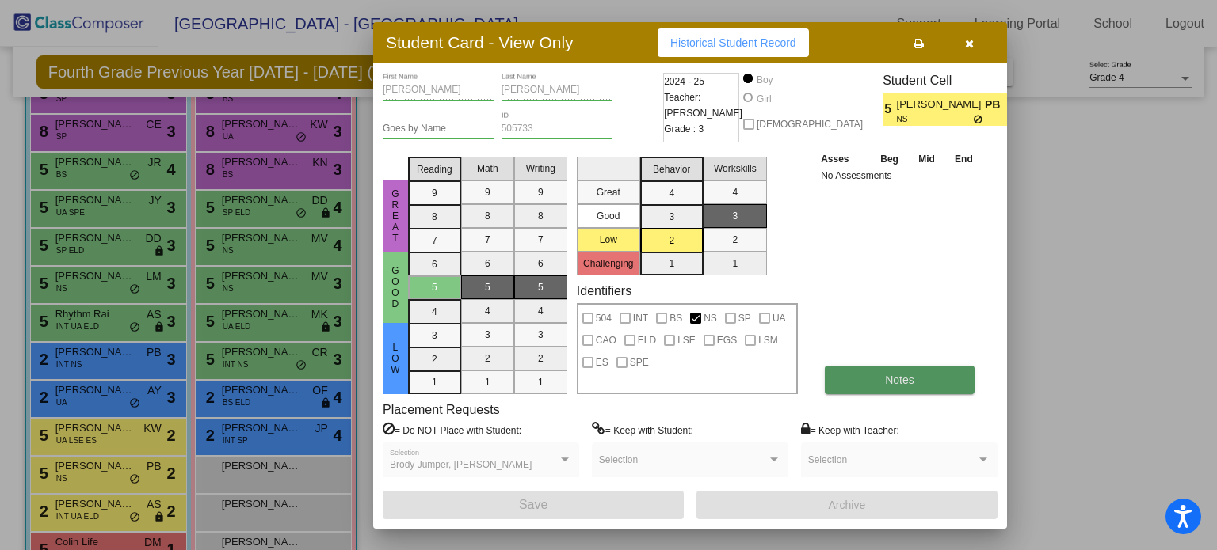
click at [900, 377] on span "Notes" at bounding box center [899, 380] width 29 height 13
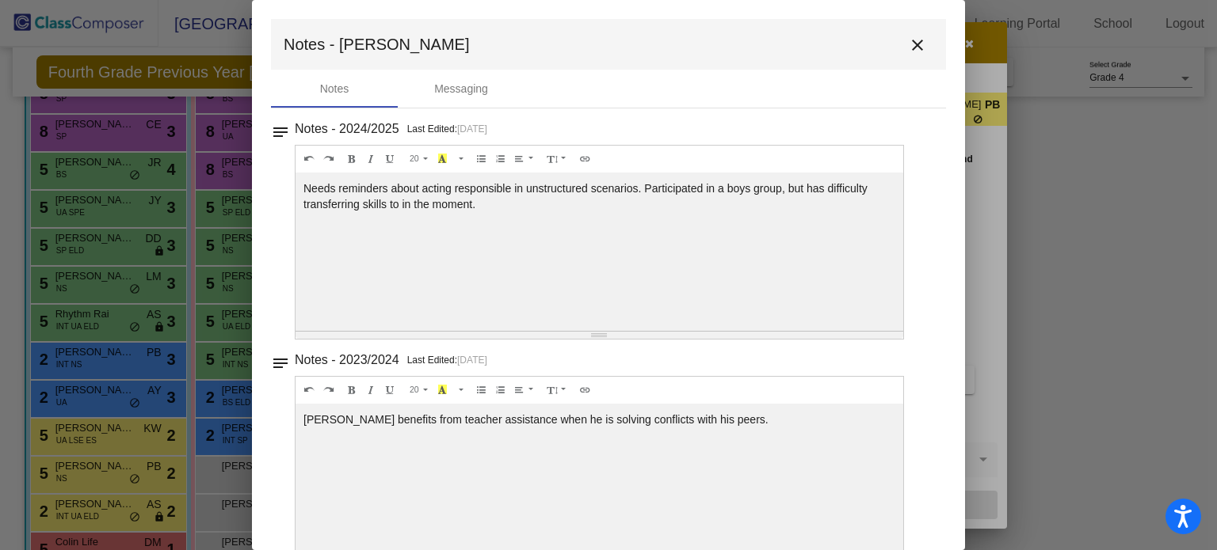
click at [909, 45] on mat-icon "close" at bounding box center [917, 45] width 19 height 19
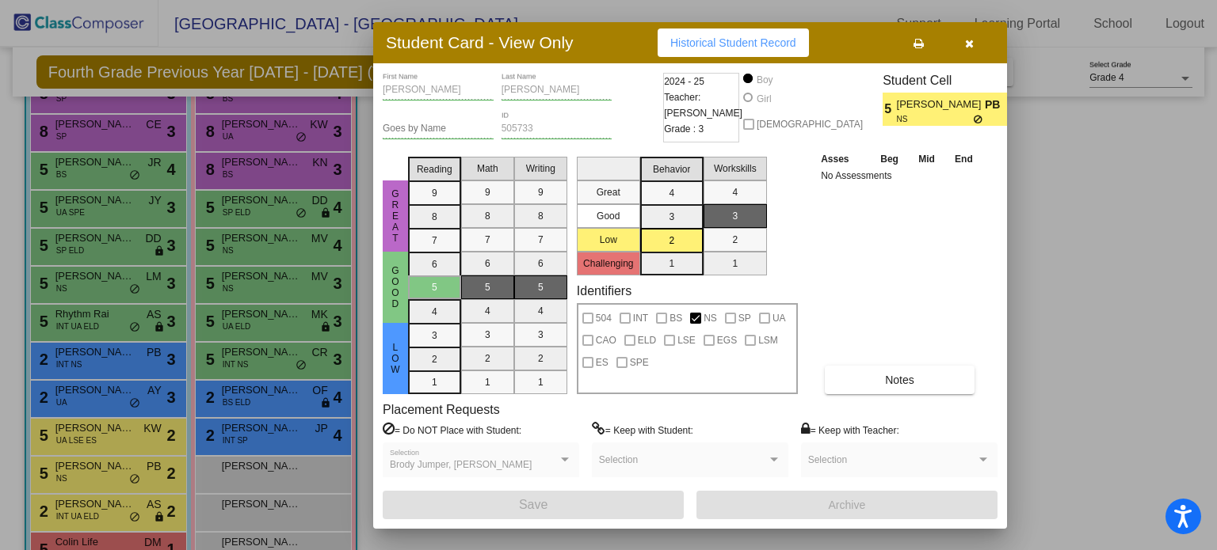
click at [974, 40] on button "button" at bounding box center [968, 43] width 51 height 29
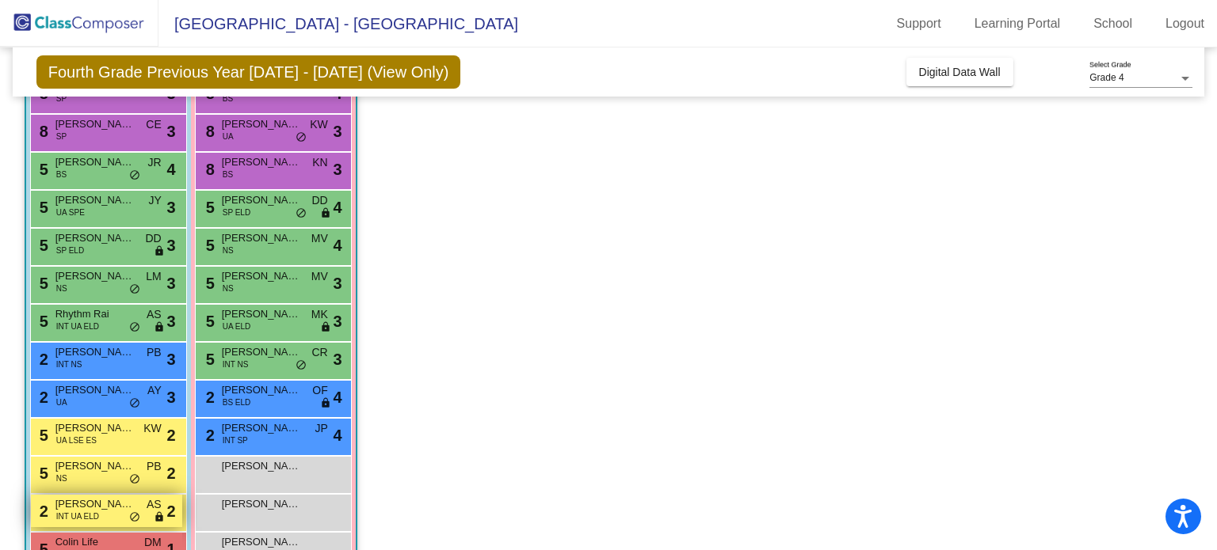
click at [101, 512] on div "2 [PERSON_NAME] INT UA ELD AS lock do_not_disturb_alt 2" at bounding box center [106, 511] width 151 height 32
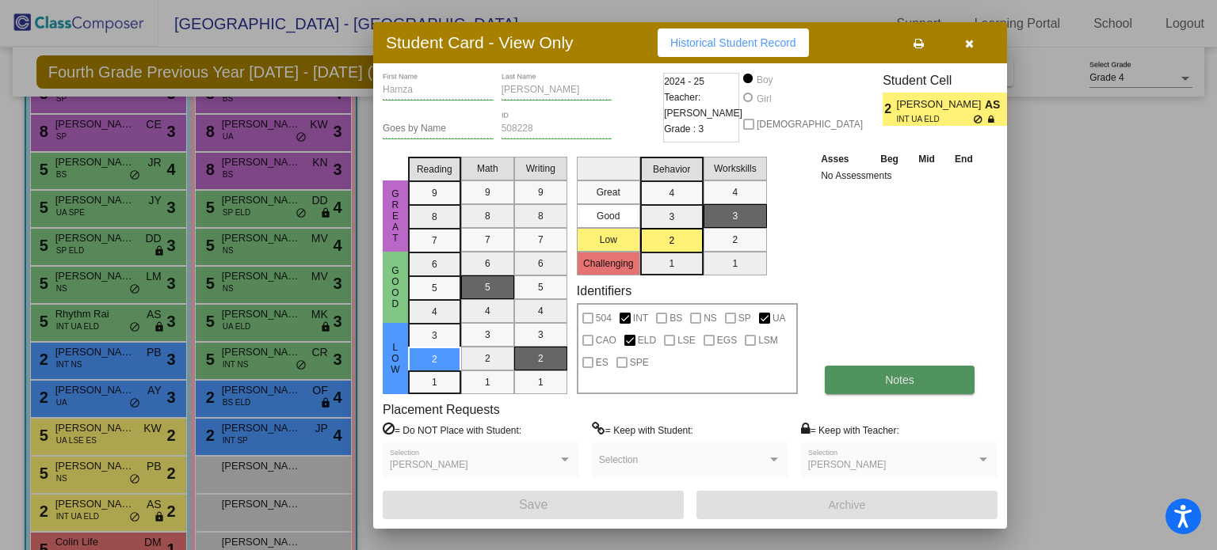
click at [904, 383] on span "Notes" at bounding box center [899, 380] width 29 height 13
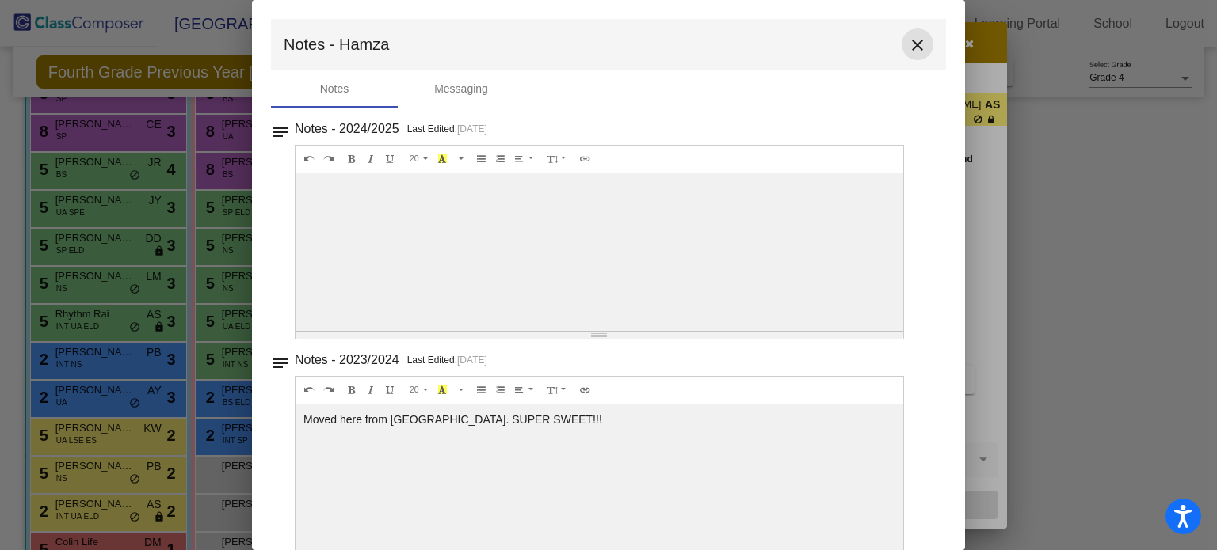
click at [911, 42] on mat-icon "close" at bounding box center [917, 45] width 19 height 19
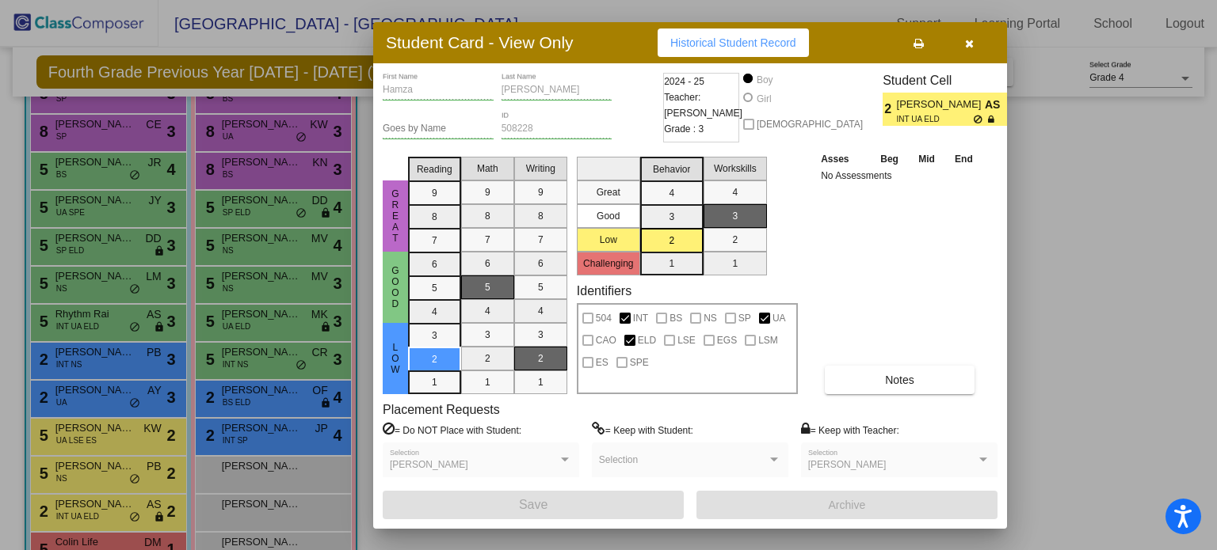
click at [974, 41] on button "button" at bounding box center [968, 43] width 51 height 29
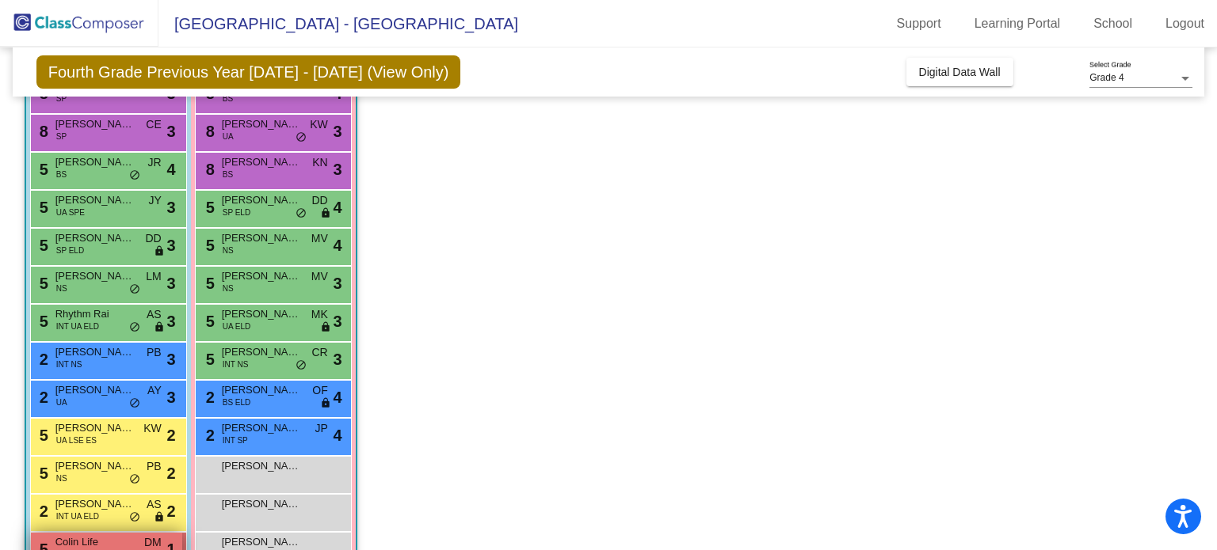
click at [101, 541] on span "Colin Life" at bounding box center [94, 543] width 79 height 16
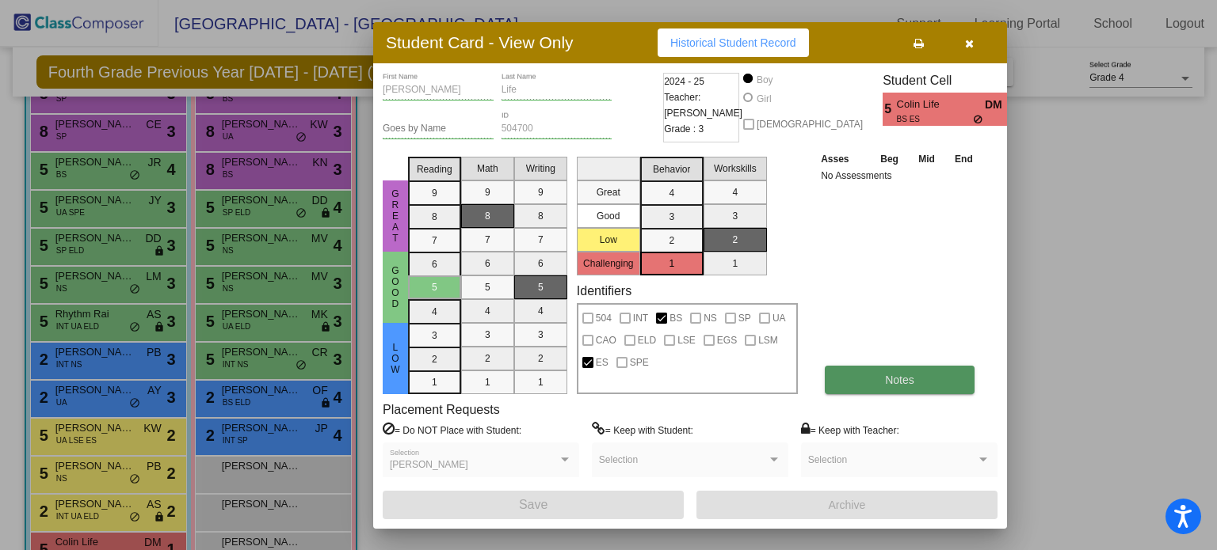
click at [913, 375] on span "Notes" at bounding box center [899, 380] width 29 height 13
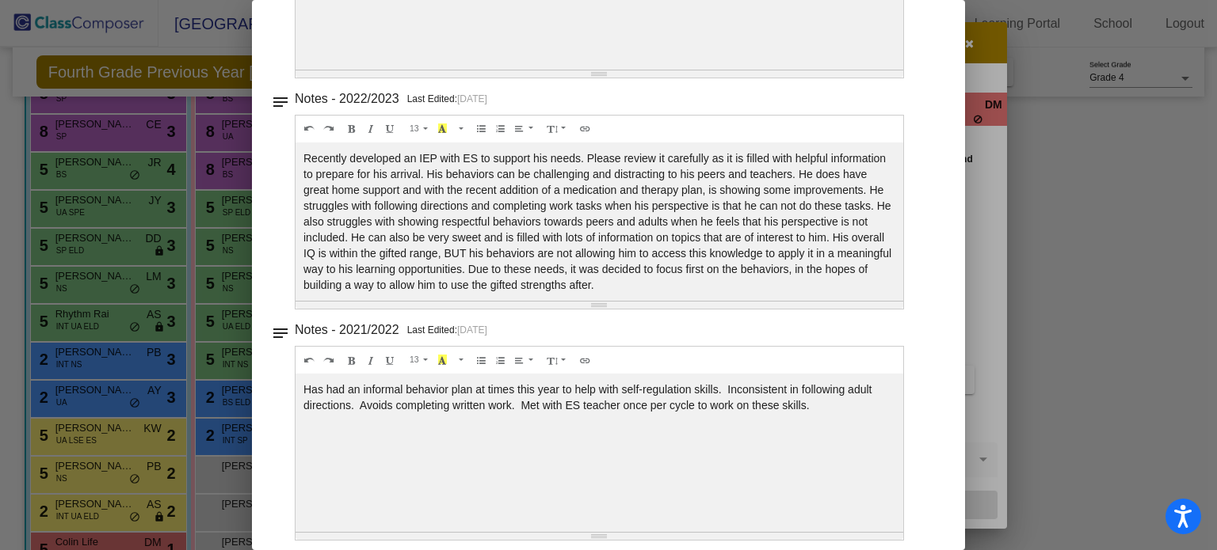
scroll to position [0, 0]
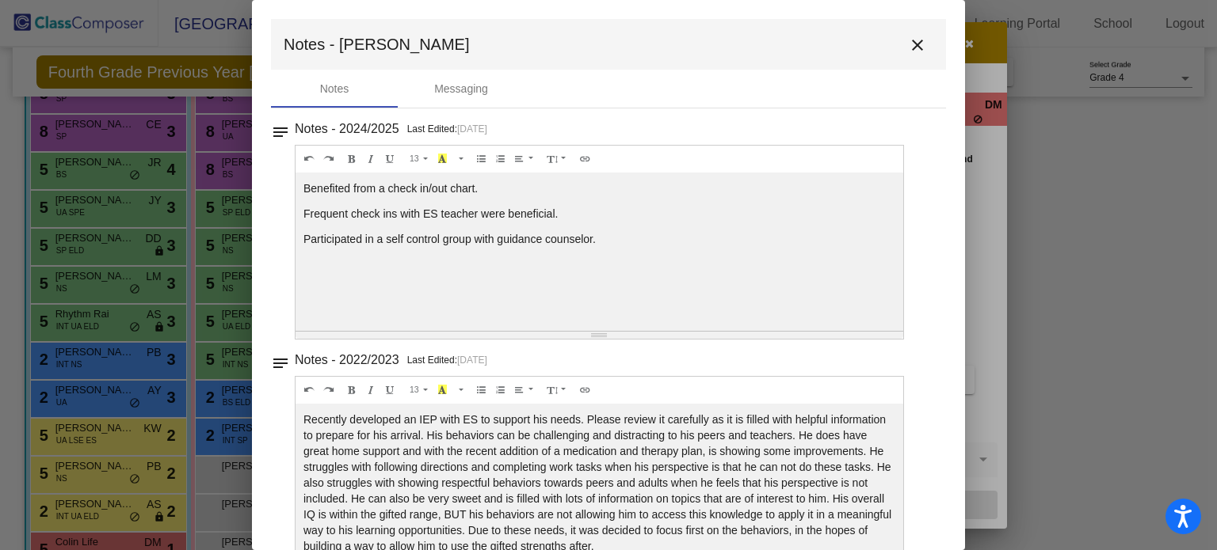
click at [909, 41] on mat-icon "close" at bounding box center [917, 45] width 19 height 19
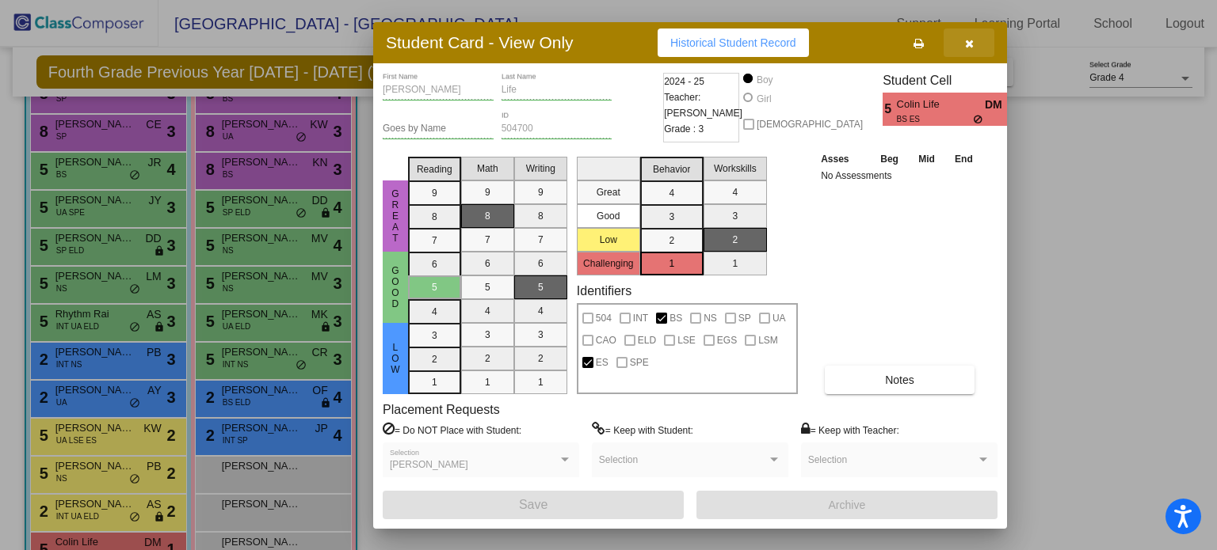
click at [969, 44] on icon "button" at bounding box center [969, 43] width 9 height 11
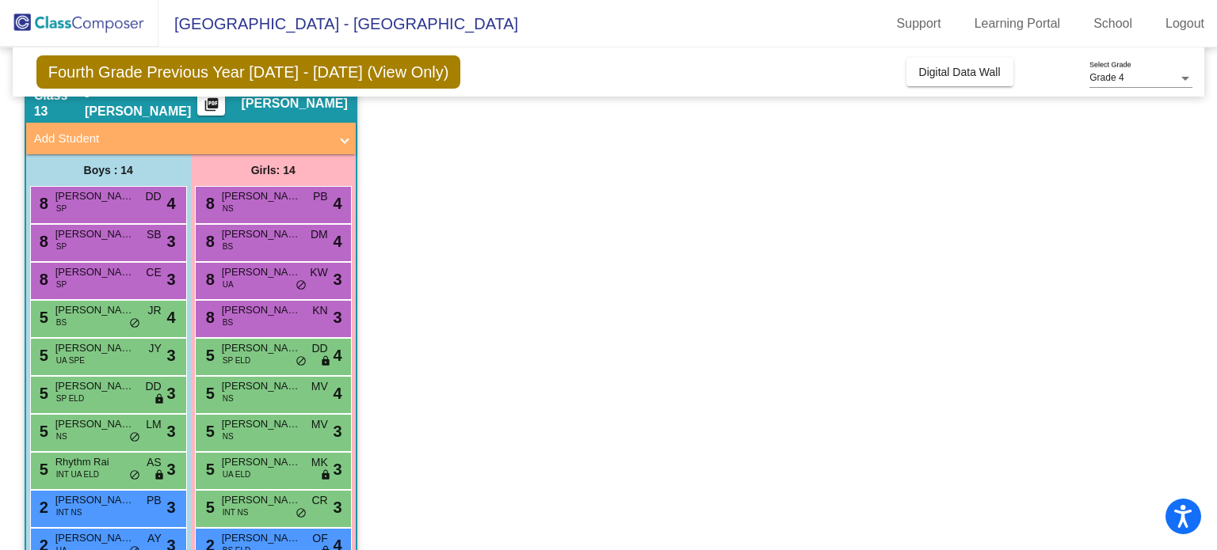
scroll to position [65, 0]
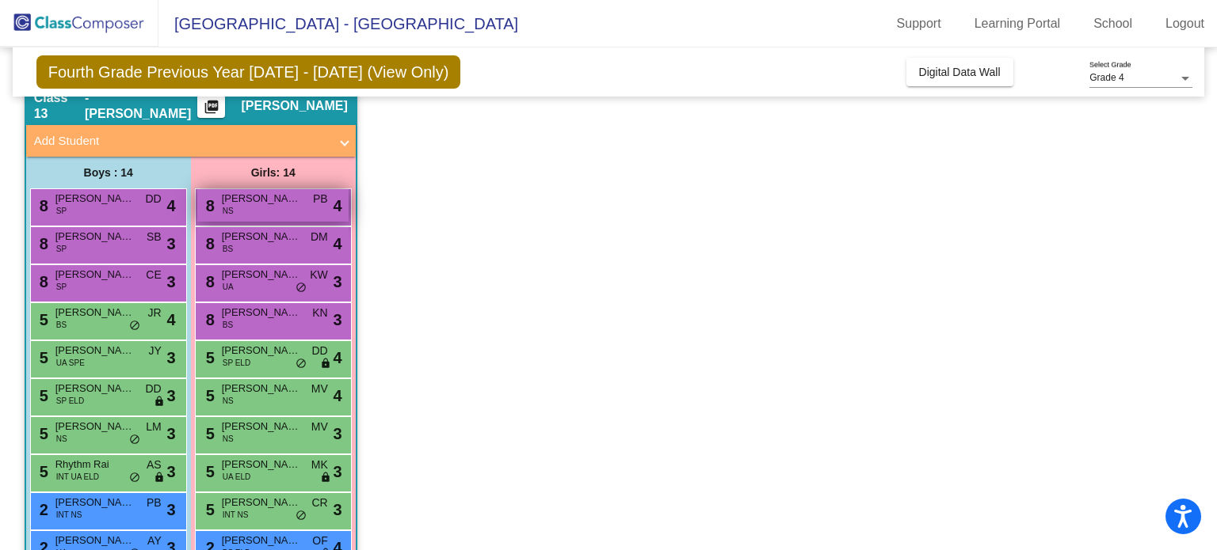
click at [266, 208] on div "8 [PERSON_NAME] NS PB lock do_not_disturb_alt 4" at bounding box center [272, 205] width 151 height 32
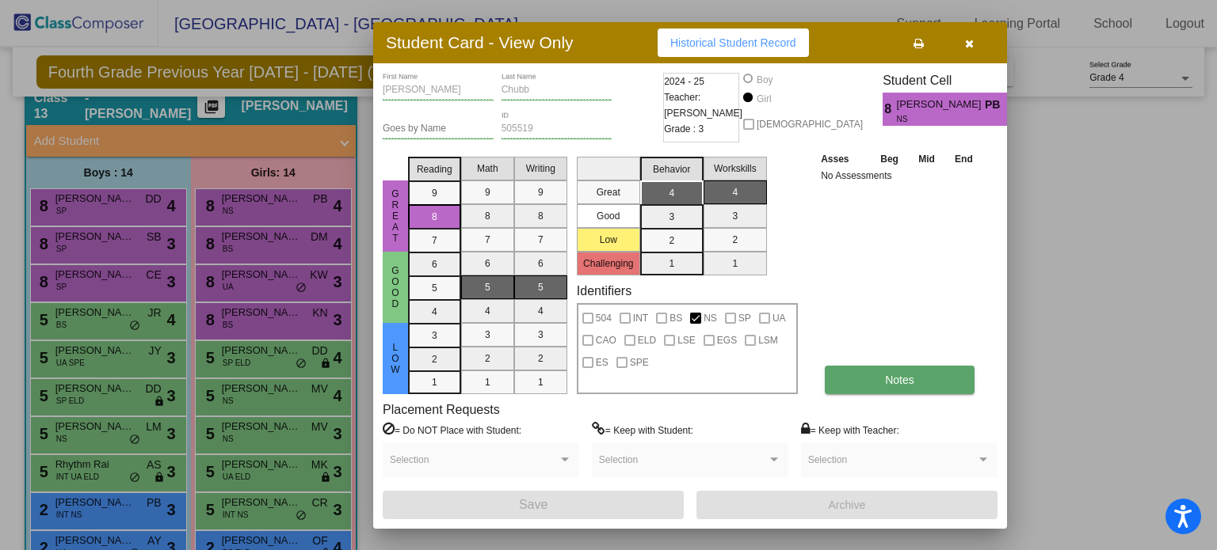
click at [909, 377] on span "Notes" at bounding box center [899, 380] width 29 height 13
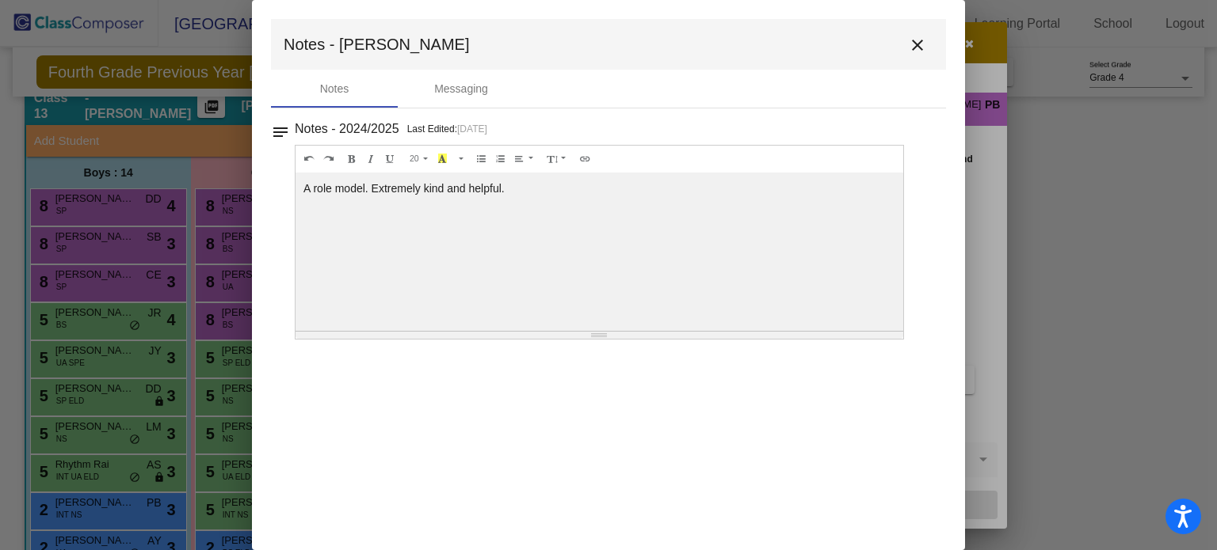
click at [918, 46] on mat-icon "close" at bounding box center [917, 45] width 19 height 19
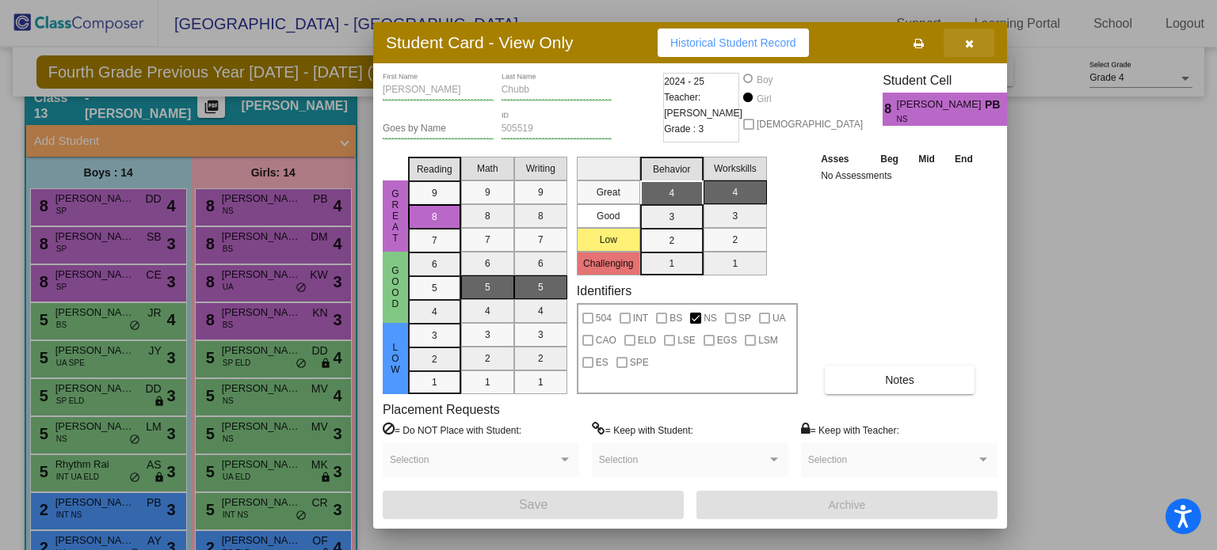
click at [969, 44] on icon "button" at bounding box center [969, 43] width 9 height 11
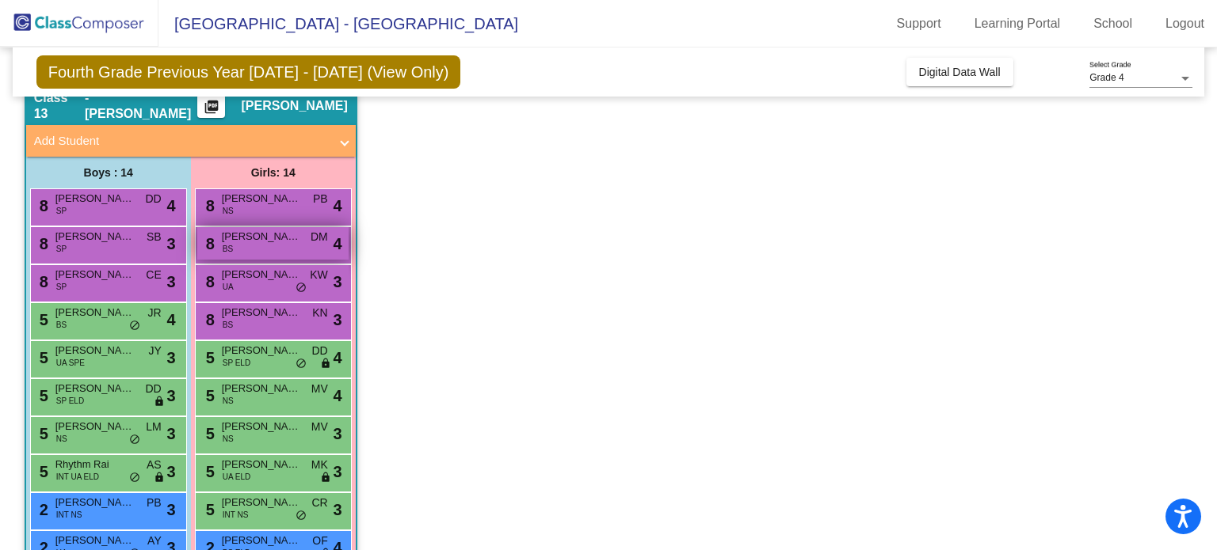
click at [276, 234] on span "[PERSON_NAME]" at bounding box center [261, 237] width 79 height 16
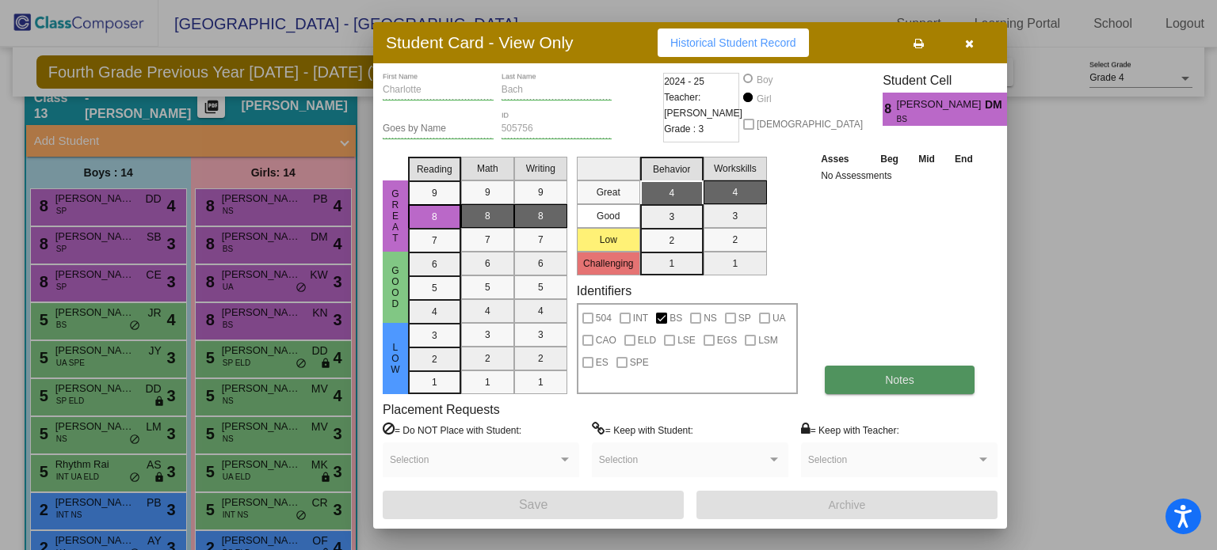
click at [875, 383] on button "Notes" at bounding box center [899, 380] width 150 height 29
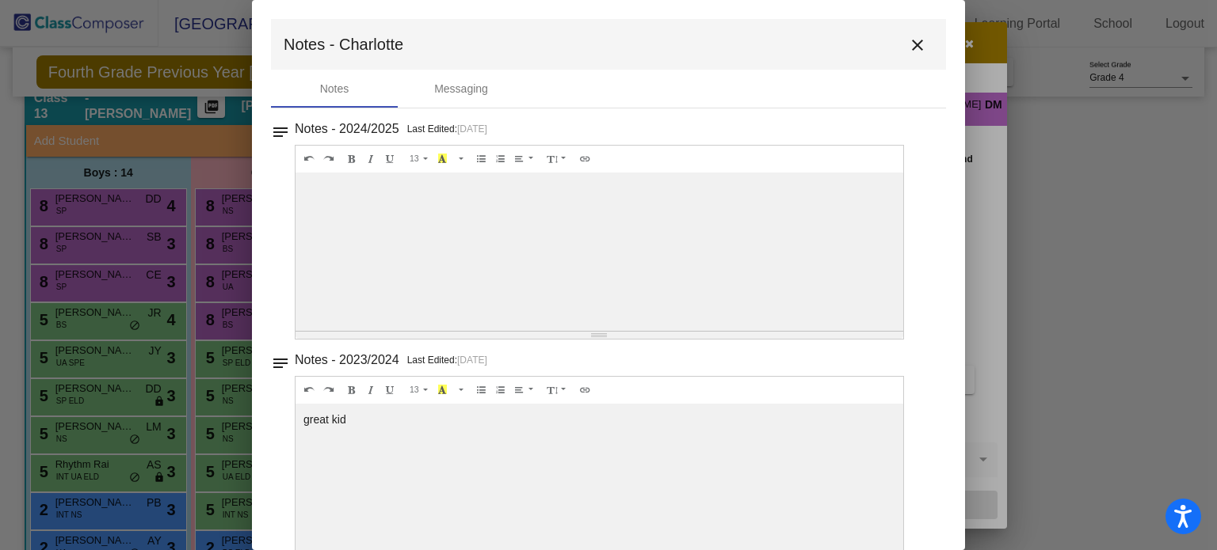
click at [909, 40] on mat-icon "close" at bounding box center [917, 45] width 19 height 19
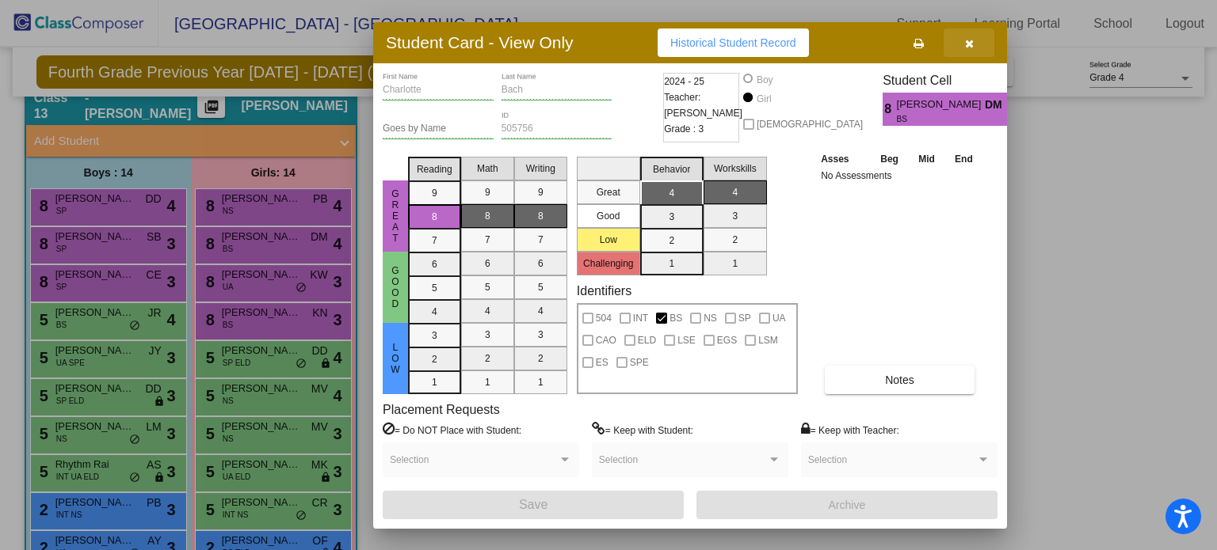
click at [971, 44] on icon "button" at bounding box center [969, 43] width 9 height 11
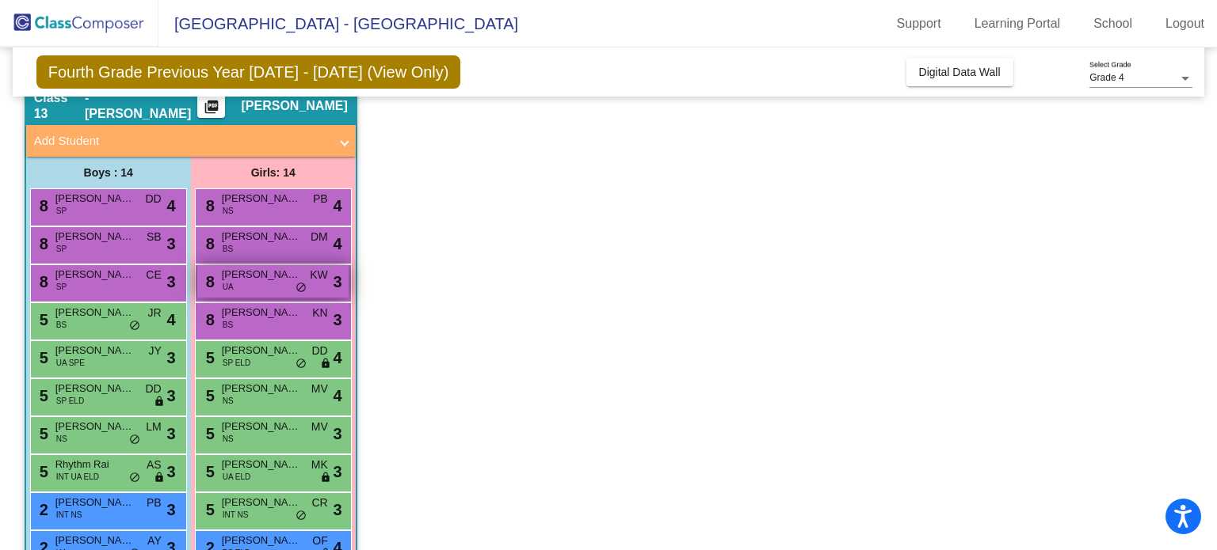
click at [238, 287] on div "8 [PERSON_NAME] UA KW lock do_not_disturb_alt 3" at bounding box center [272, 281] width 151 height 32
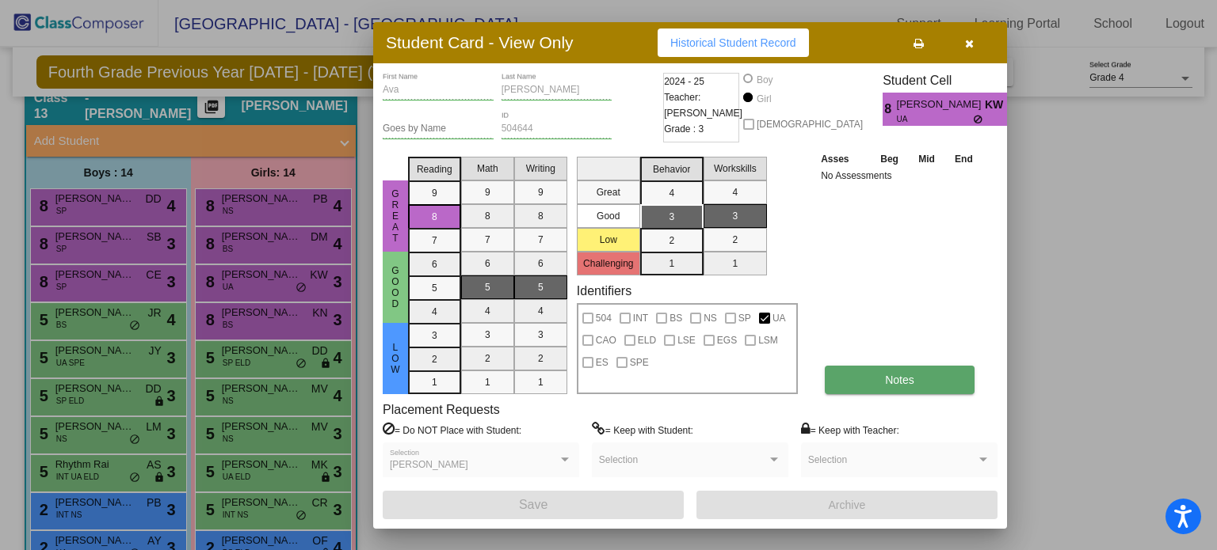
click at [893, 377] on span "Notes" at bounding box center [899, 380] width 29 height 13
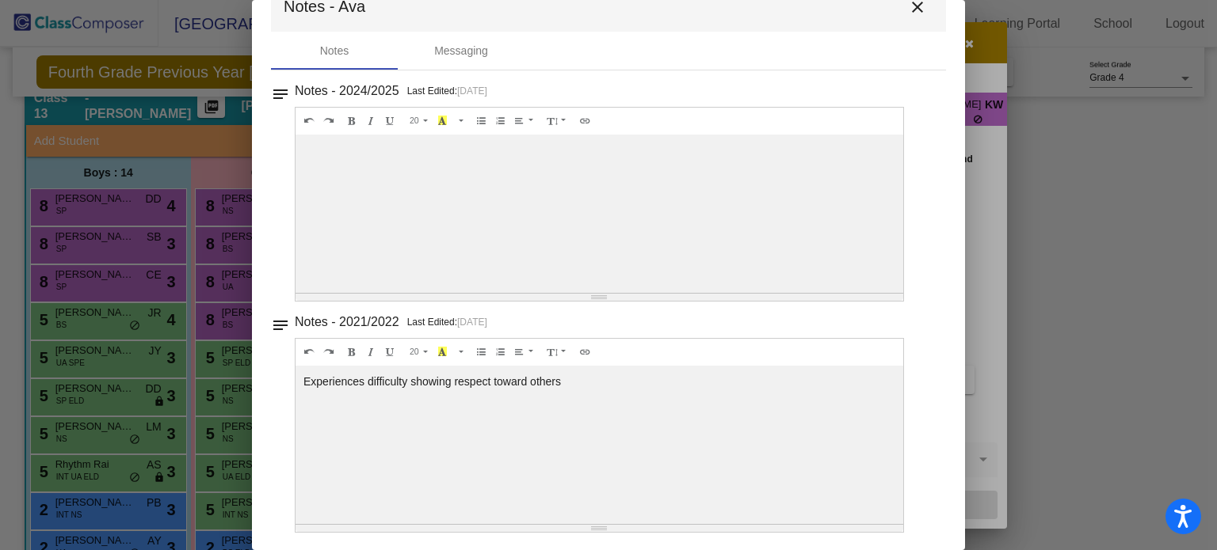
scroll to position [0, 0]
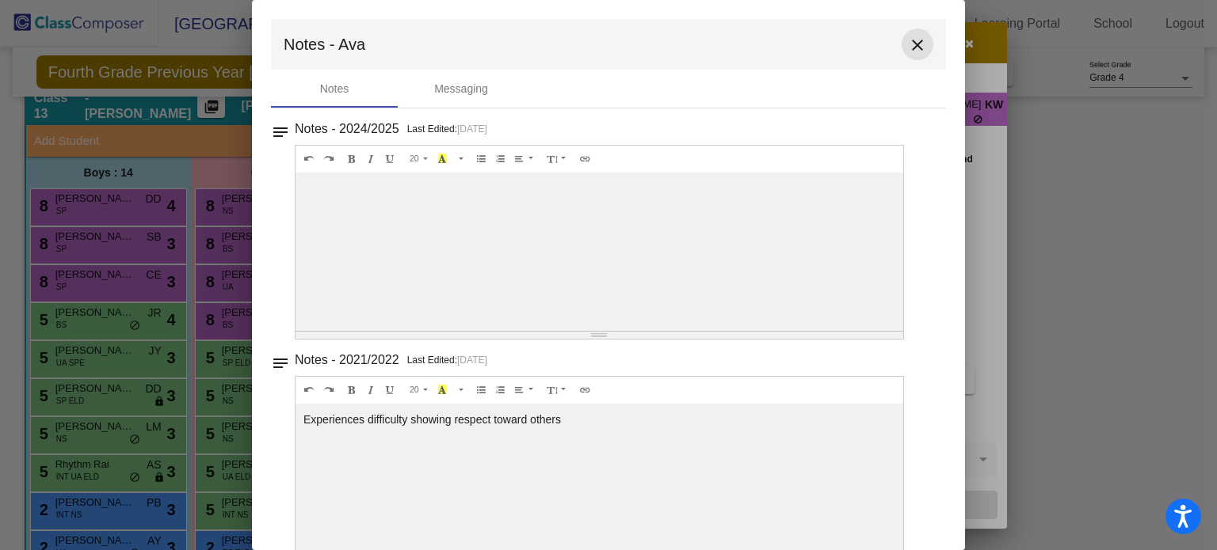
click at [916, 44] on mat-icon "close" at bounding box center [917, 45] width 19 height 19
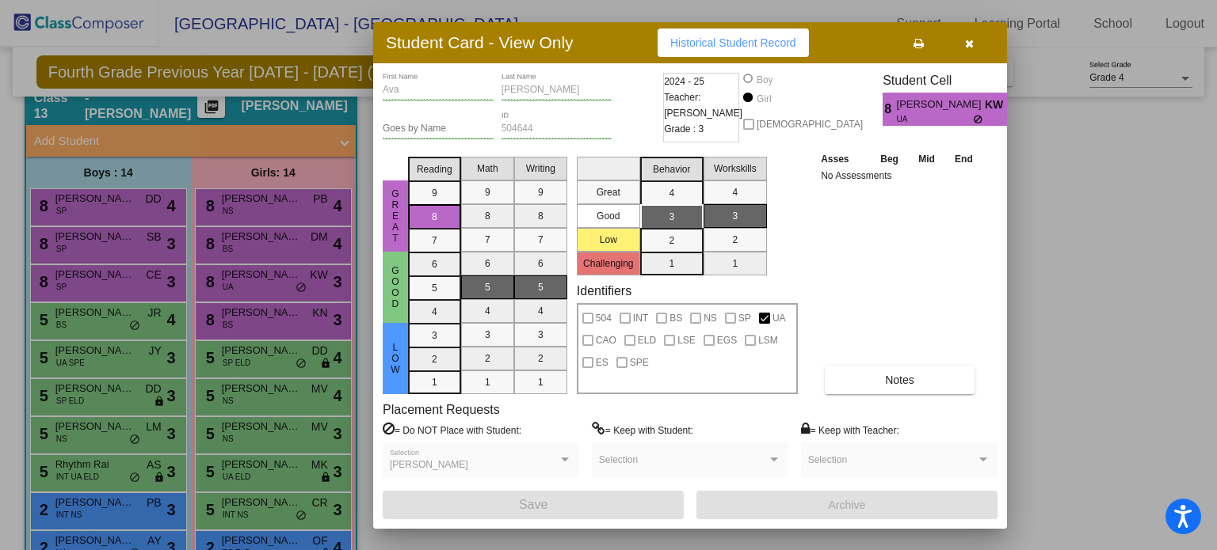
click at [969, 40] on icon "button" at bounding box center [969, 43] width 9 height 11
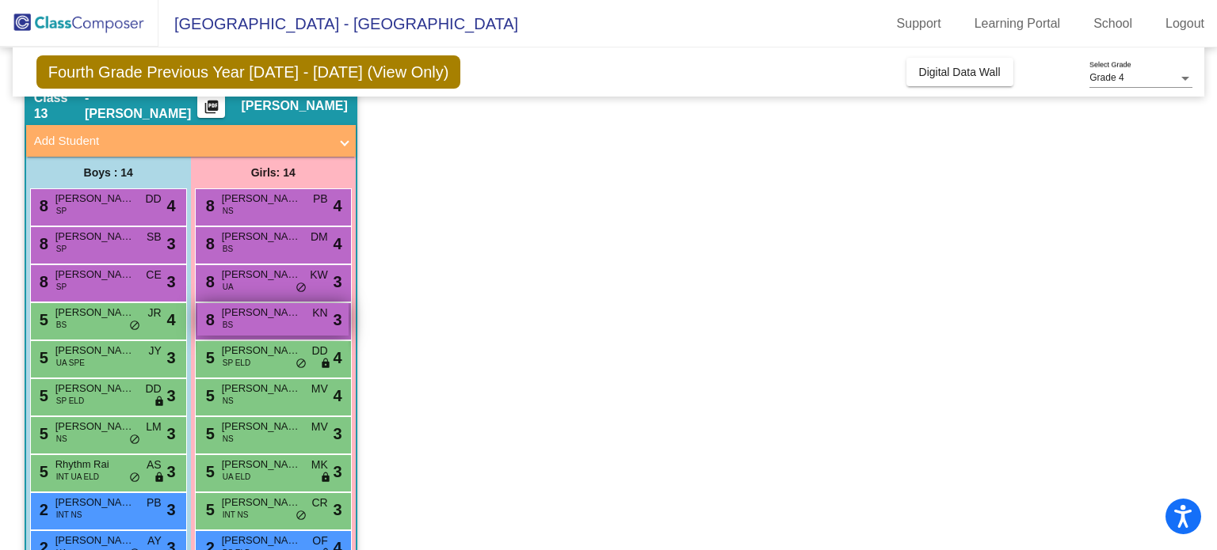
click at [238, 324] on div "8 [PERSON_NAME] BS KN lock do_not_disturb_alt 3" at bounding box center [272, 319] width 151 height 32
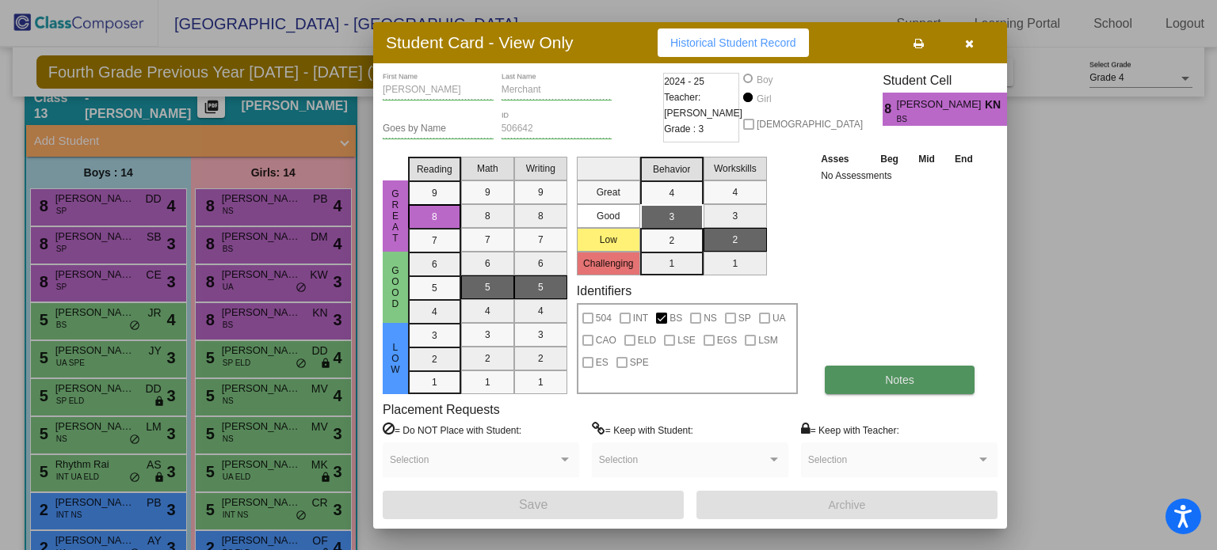
click at [900, 369] on button "Notes" at bounding box center [899, 380] width 150 height 29
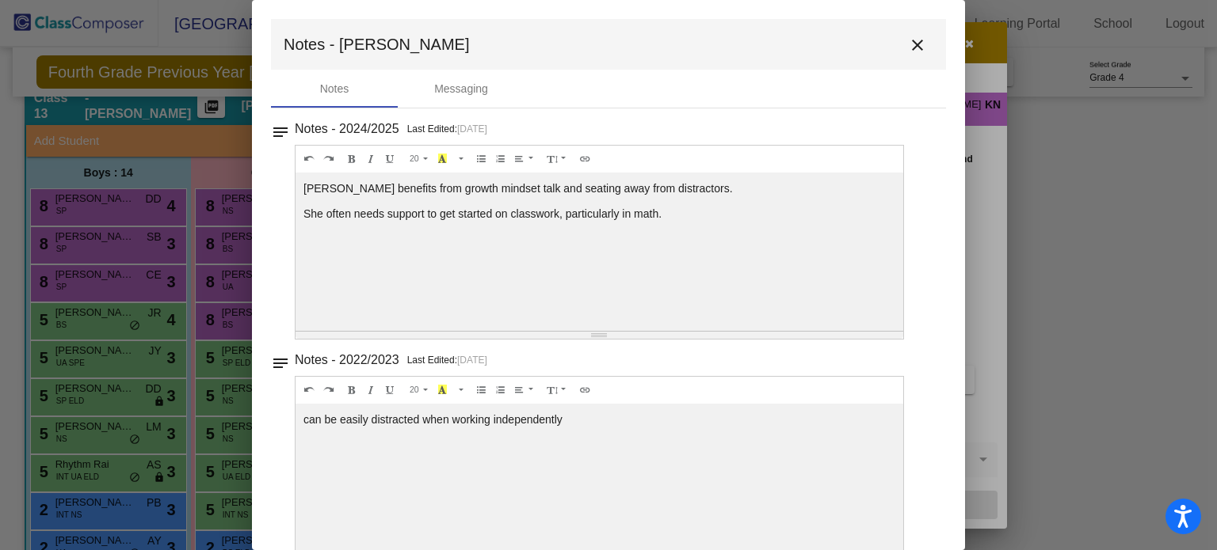
click at [917, 44] on mat-icon "close" at bounding box center [917, 45] width 19 height 19
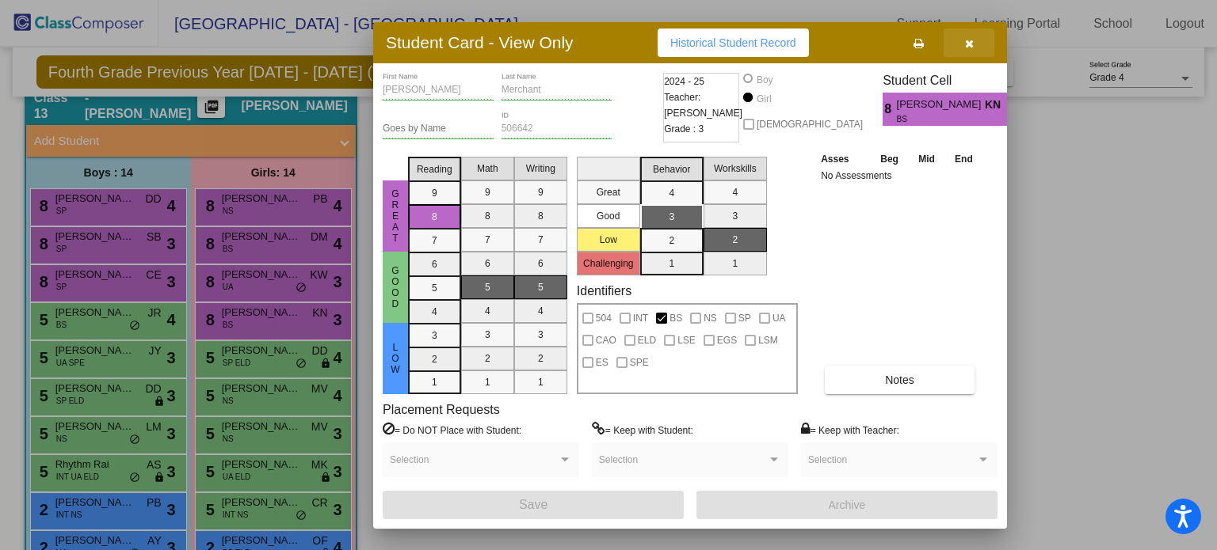
click at [966, 47] on icon "button" at bounding box center [969, 43] width 9 height 11
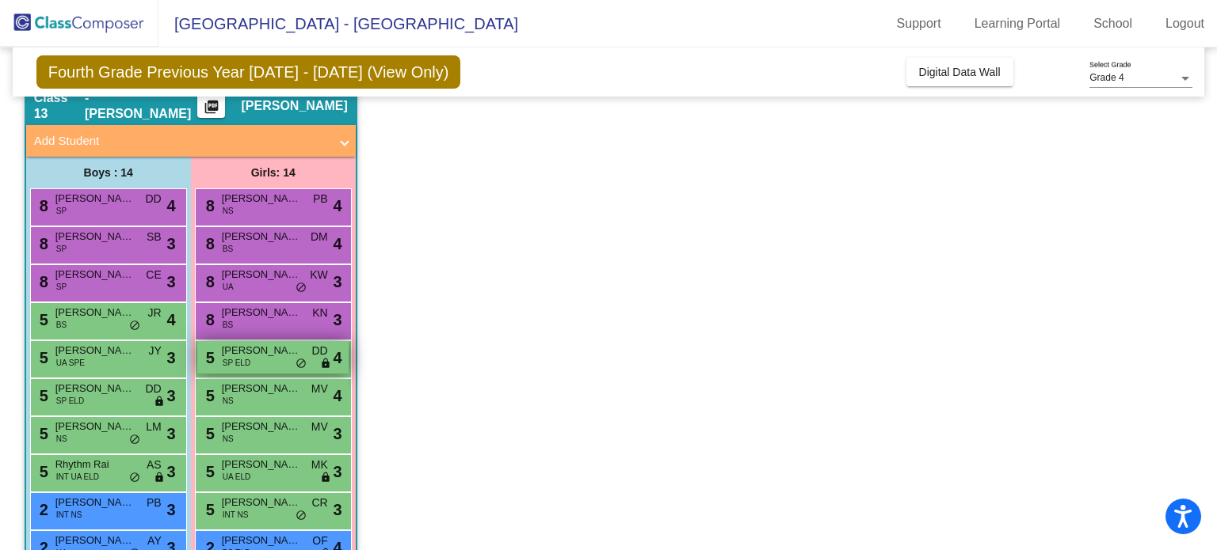
click at [246, 351] on span "[PERSON_NAME] [PERSON_NAME]" at bounding box center [261, 351] width 79 height 16
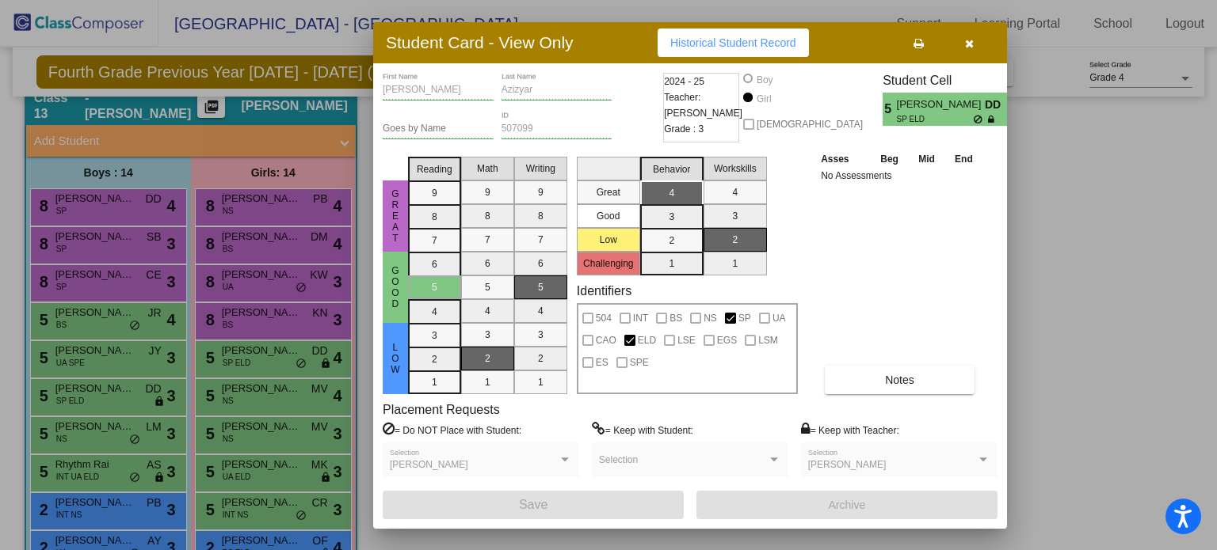
click at [965, 44] on icon "button" at bounding box center [969, 43] width 9 height 11
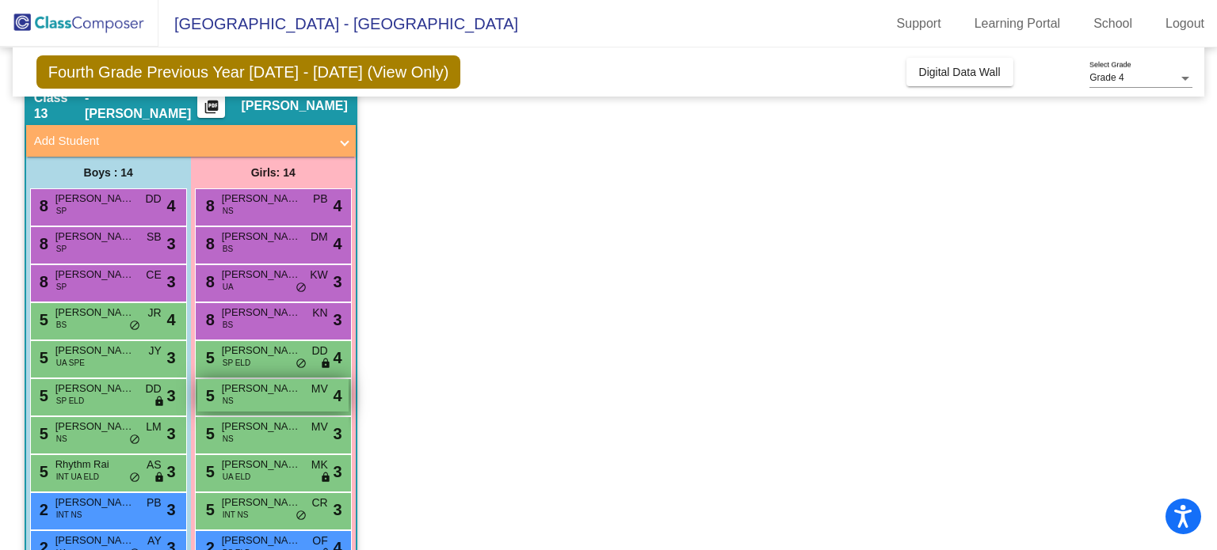
click at [263, 398] on div "5 [PERSON_NAME] NS MV lock do_not_disturb_alt 4" at bounding box center [272, 395] width 151 height 32
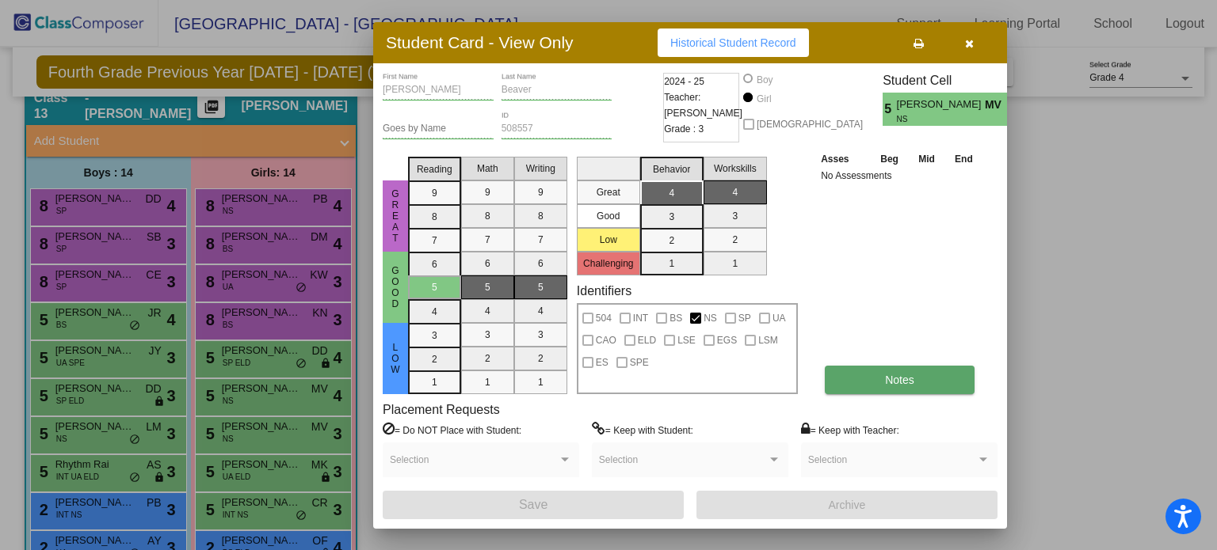
click at [909, 370] on button "Notes" at bounding box center [899, 380] width 150 height 29
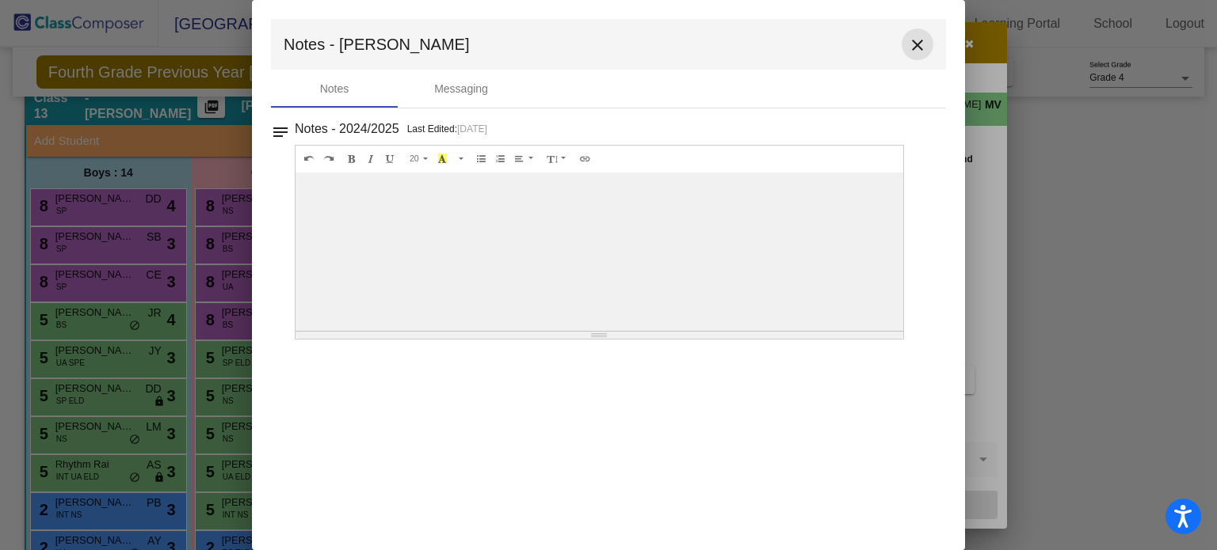
click at [914, 44] on mat-icon "close" at bounding box center [917, 45] width 19 height 19
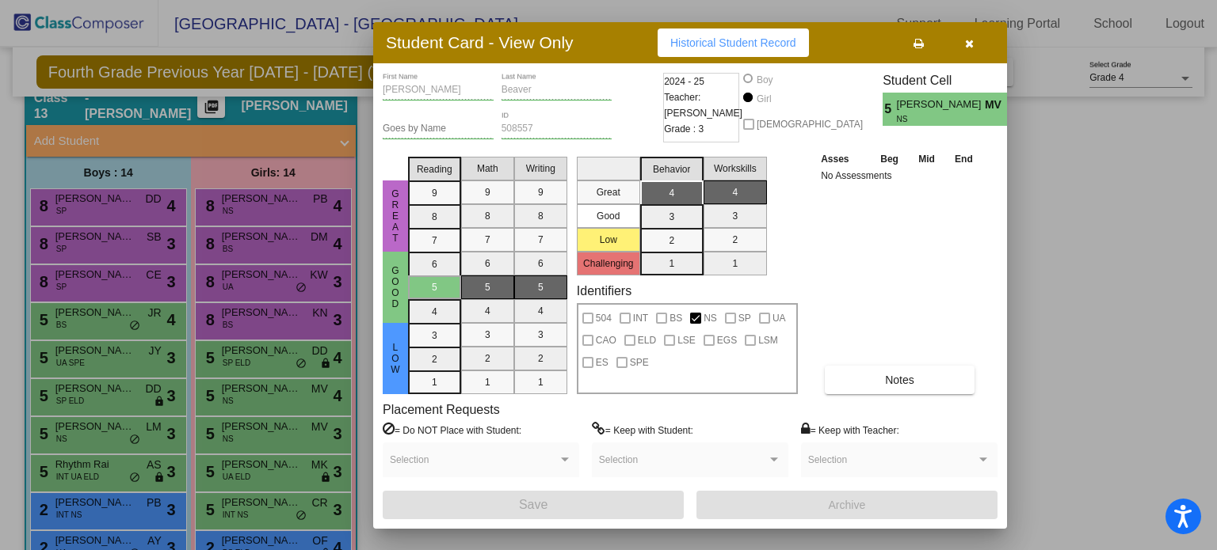
click at [971, 41] on icon "button" at bounding box center [969, 43] width 9 height 11
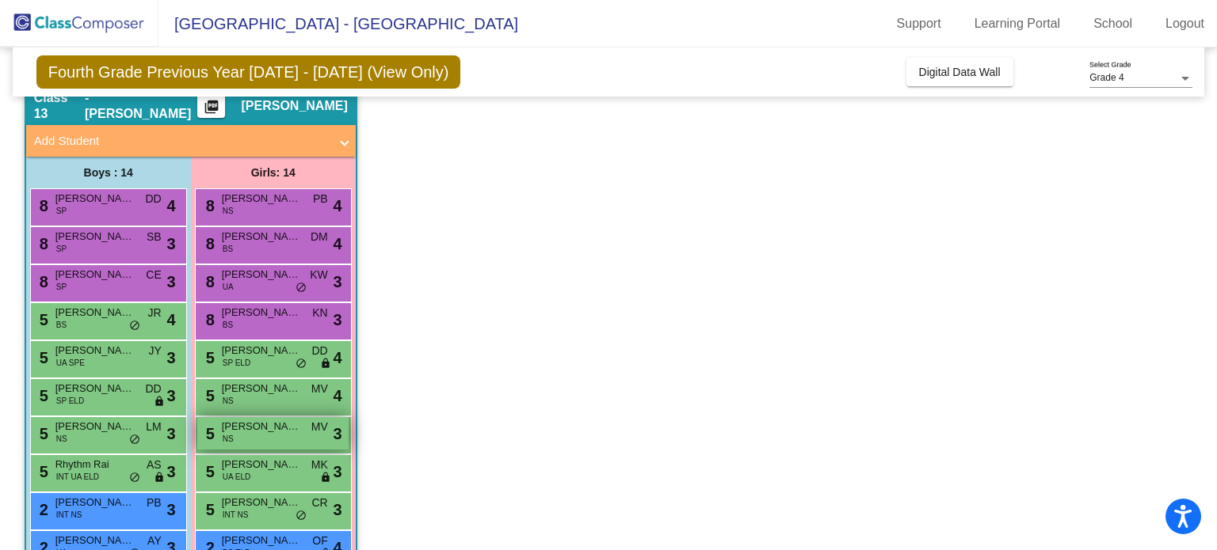
click at [268, 435] on div "5 [PERSON_NAME] NS MV lock do_not_disturb_alt 3" at bounding box center [272, 433] width 151 height 32
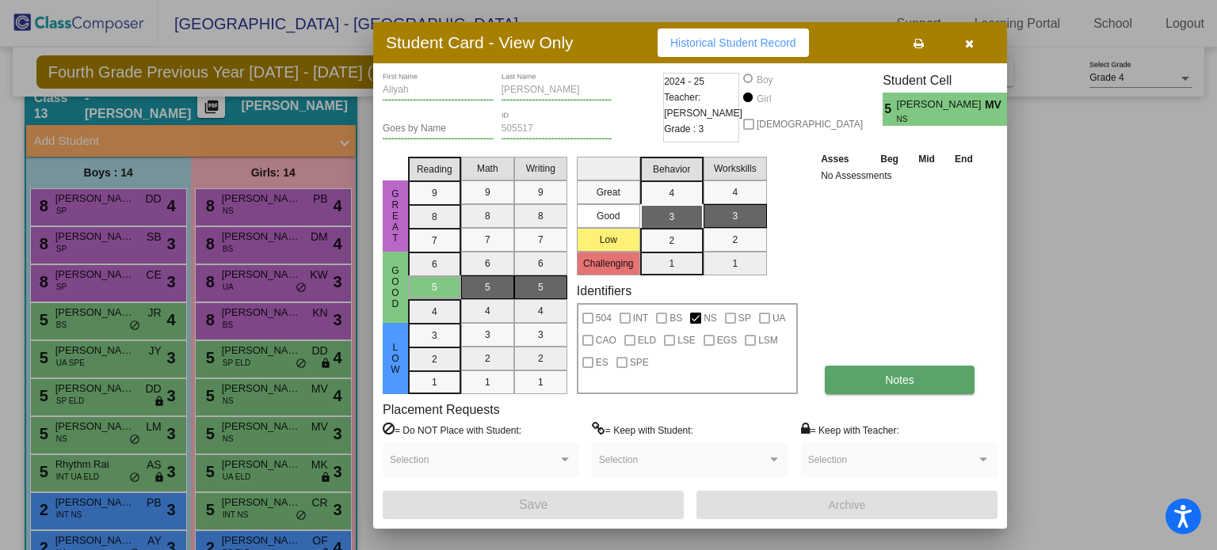
click at [890, 379] on span "Notes" at bounding box center [899, 380] width 29 height 13
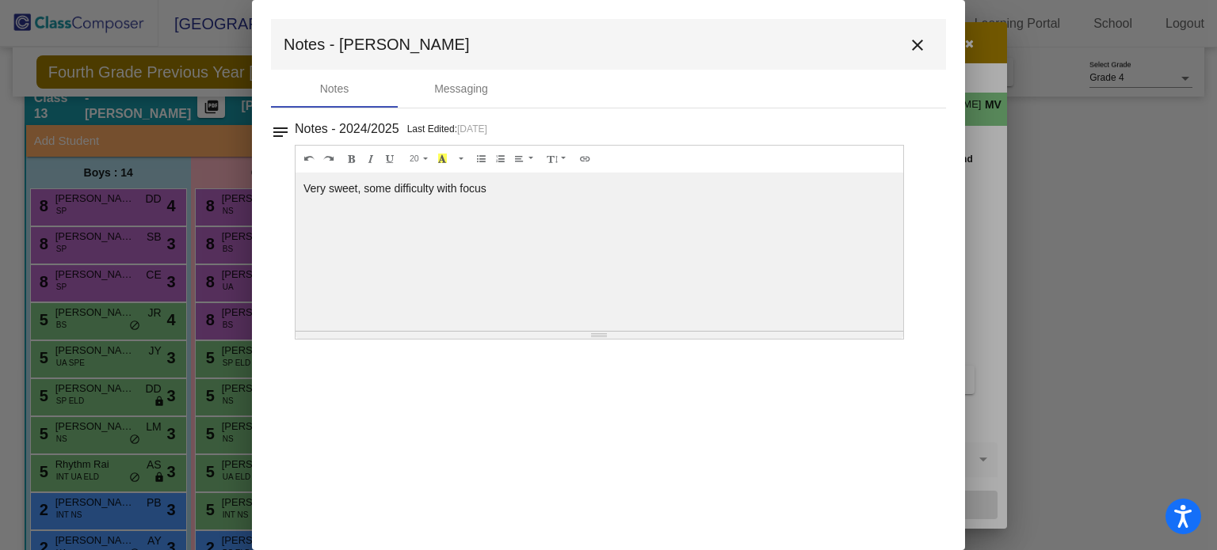
click at [919, 44] on mat-icon "close" at bounding box center [917, 45] width 19 height 19
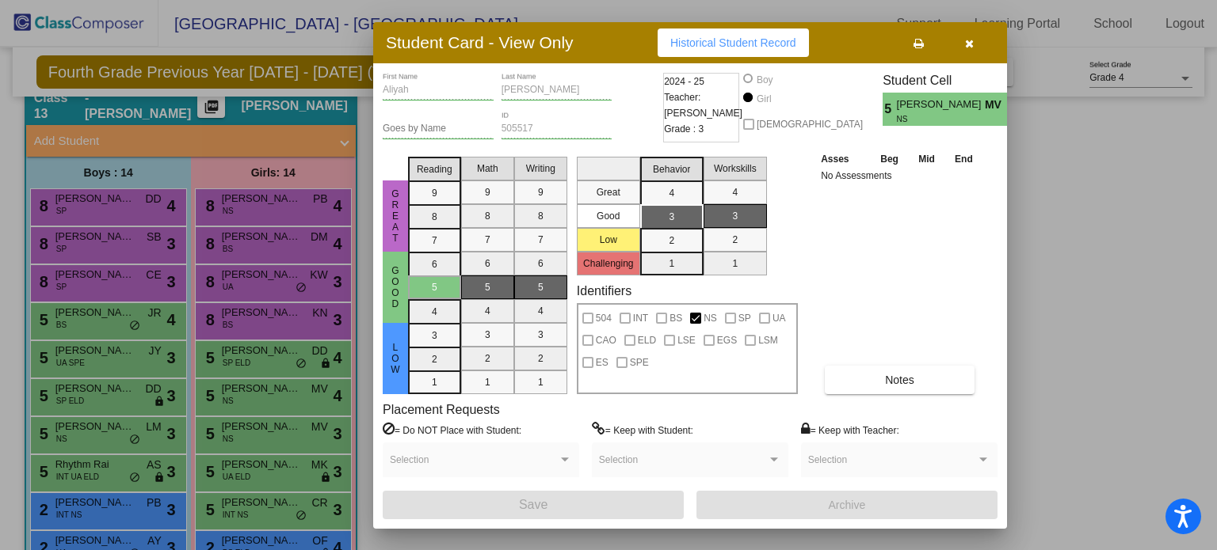
click at [971, 41] on icon "button" at bounding box center [969, 43] width 9 height 11
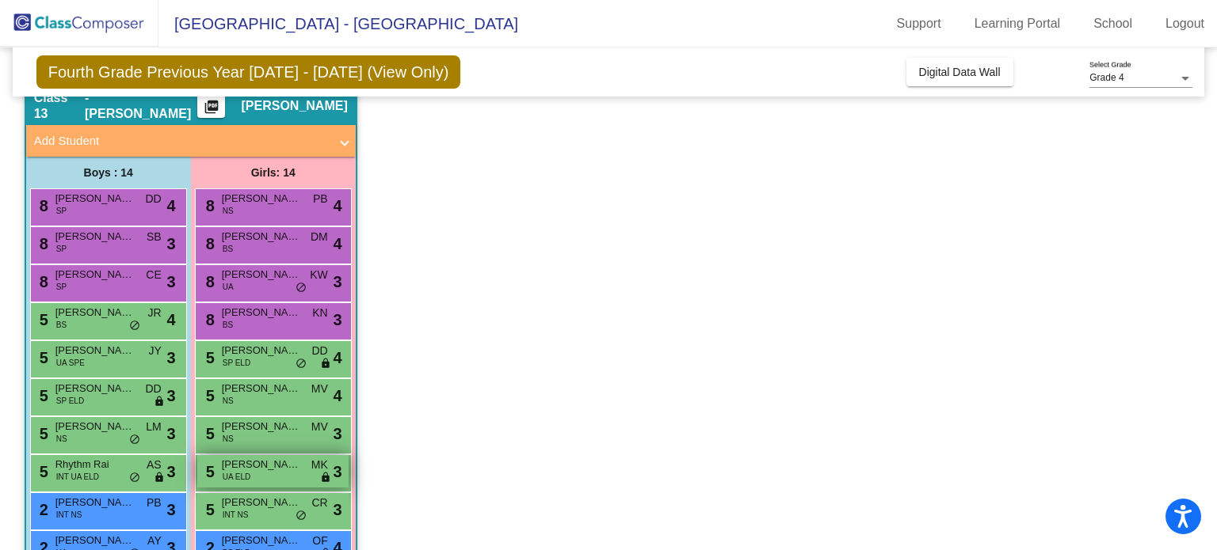
click at [241, 474] on span "UA ELD" at bounding box center [237, 477] width 29 height 12
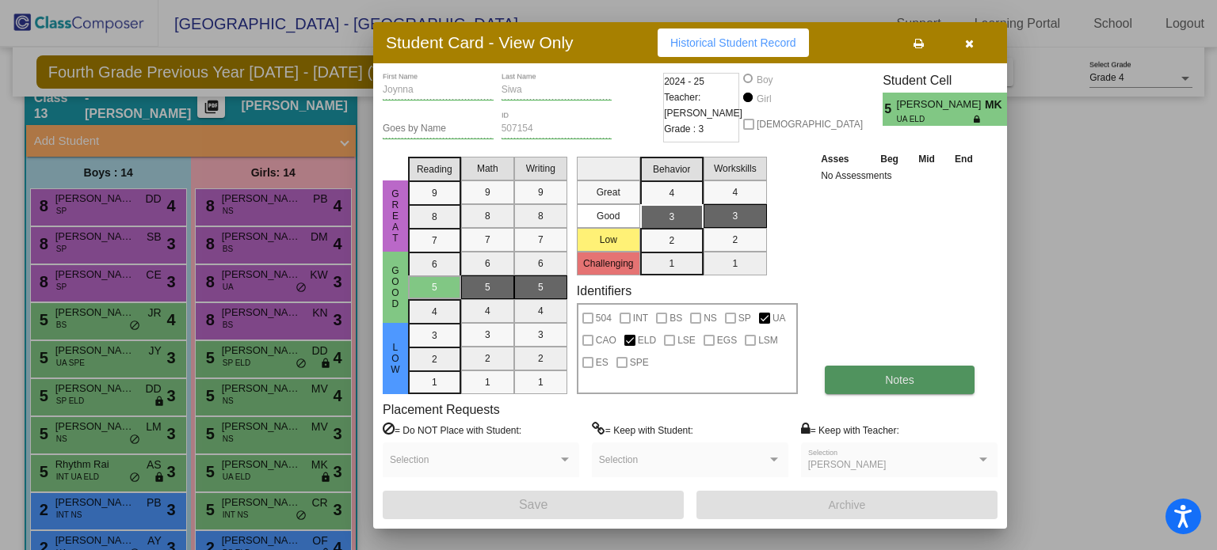
click at [849, 375] on button "Notes" at bounding box center [899, 380] width 150 height 29
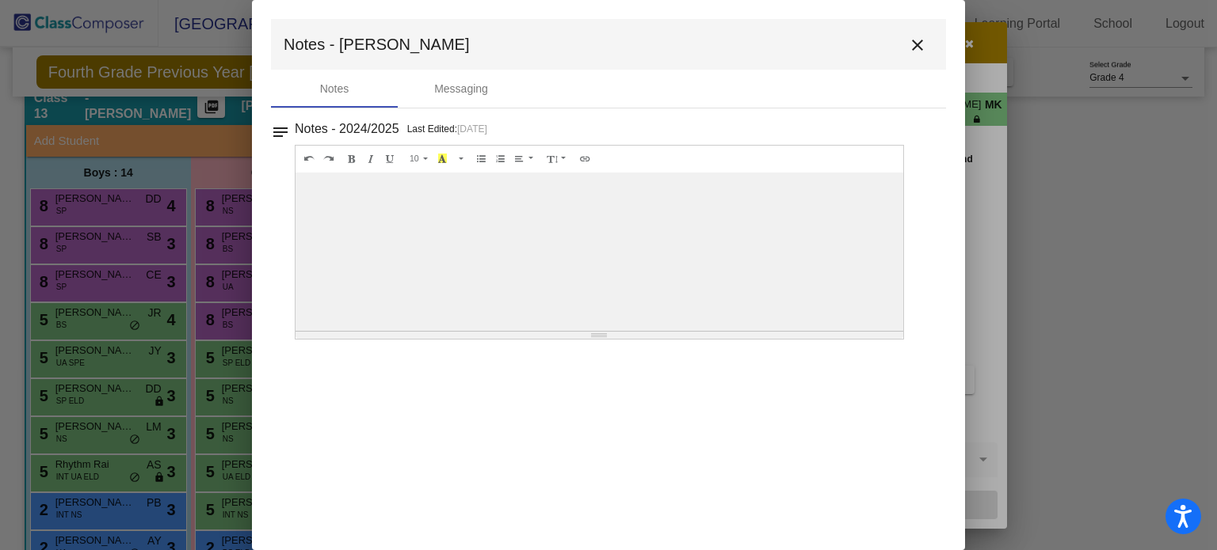
click at [919, 47] on mat-icon "close" at bounding box center [917, 45] width 19 height 19
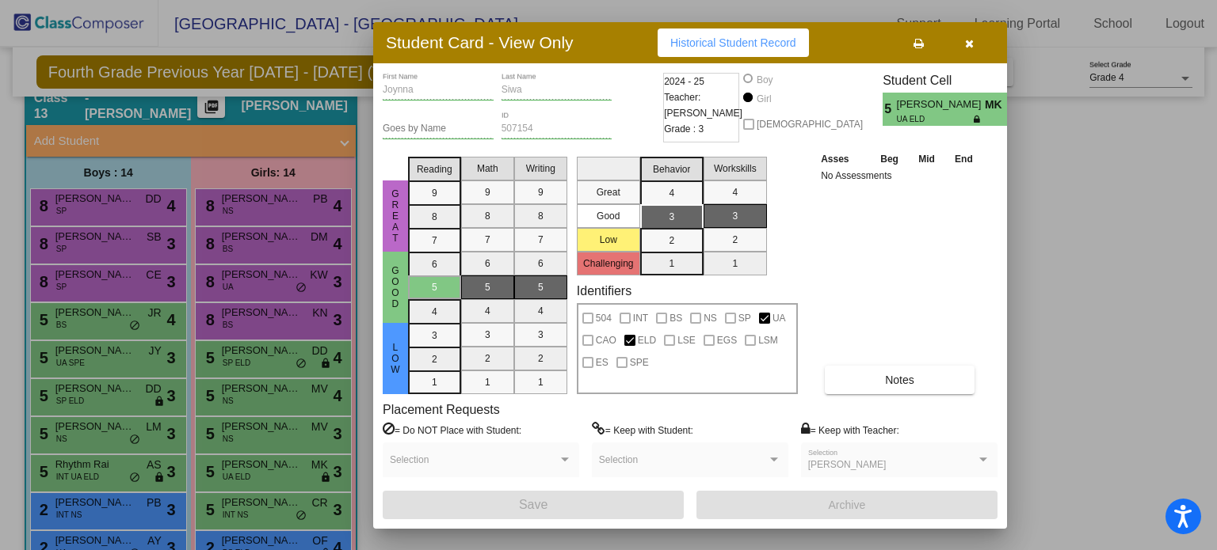
click at [975, 44] on button "button" at bounding box center [968, 43] width 51 height 29
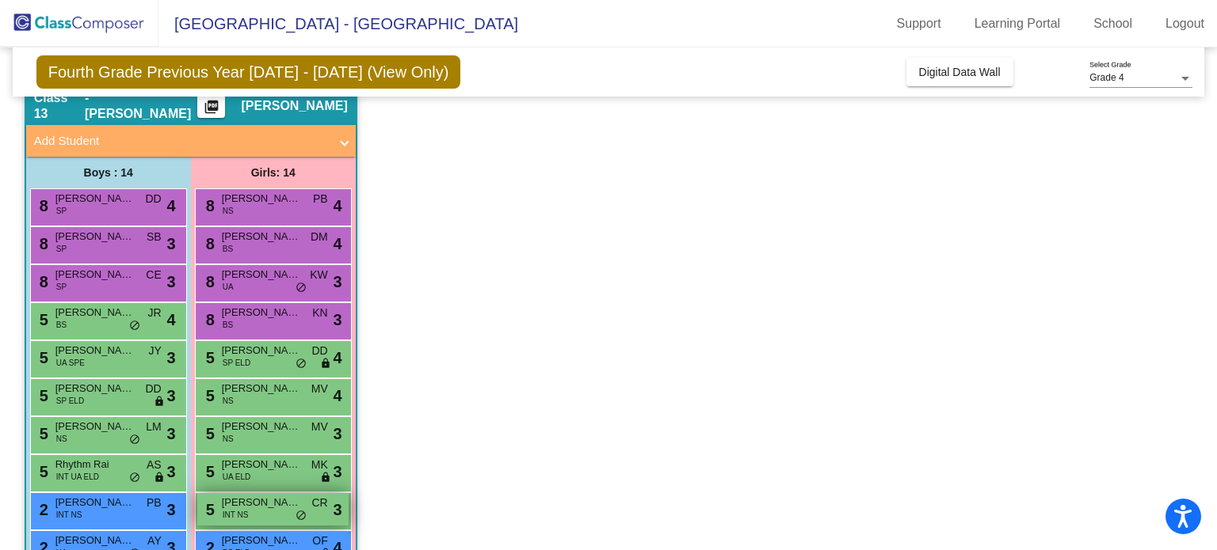
click at [257, 504] on span "[PERSON_NAME]" at bounding box center [261, 503] width 79 height 16
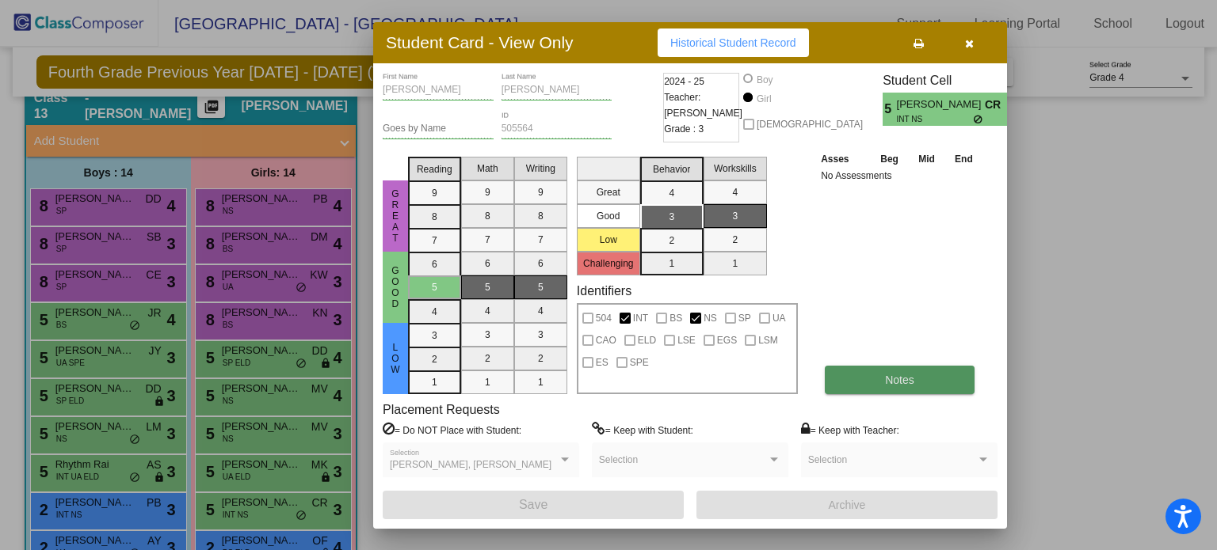
click at [944, 386] on button "Notes" at bounding box center [899, 380] width 150 height 29
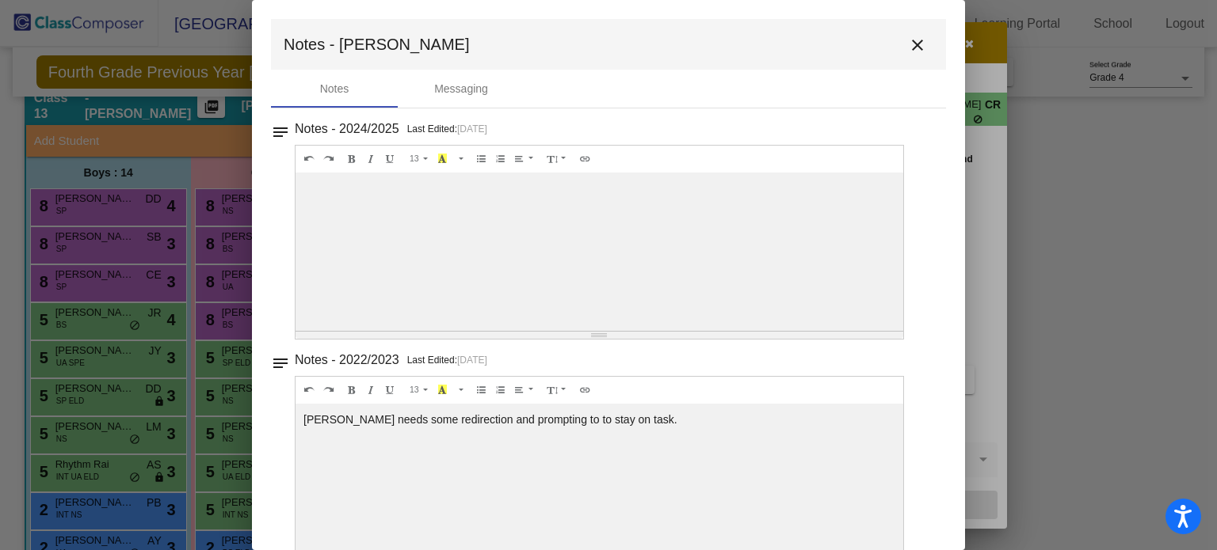
click at [909, 44] on mat-icon "close" at bounding box center [917, 45] width 19 height 19
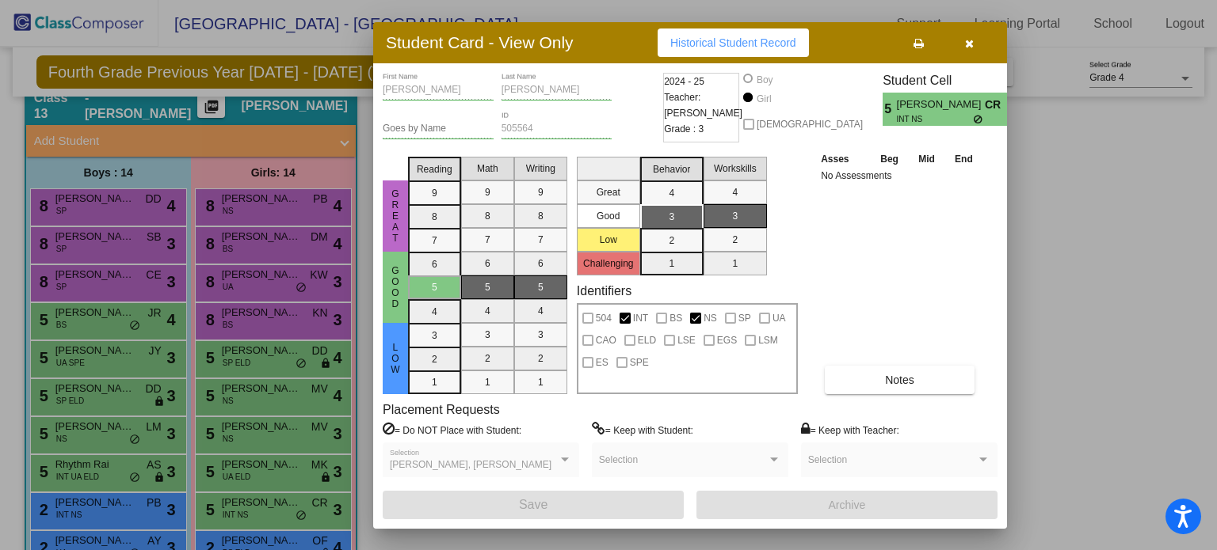
click at [965, 39] on icon "button" at bounding box center [969, 43] width 9 height 11
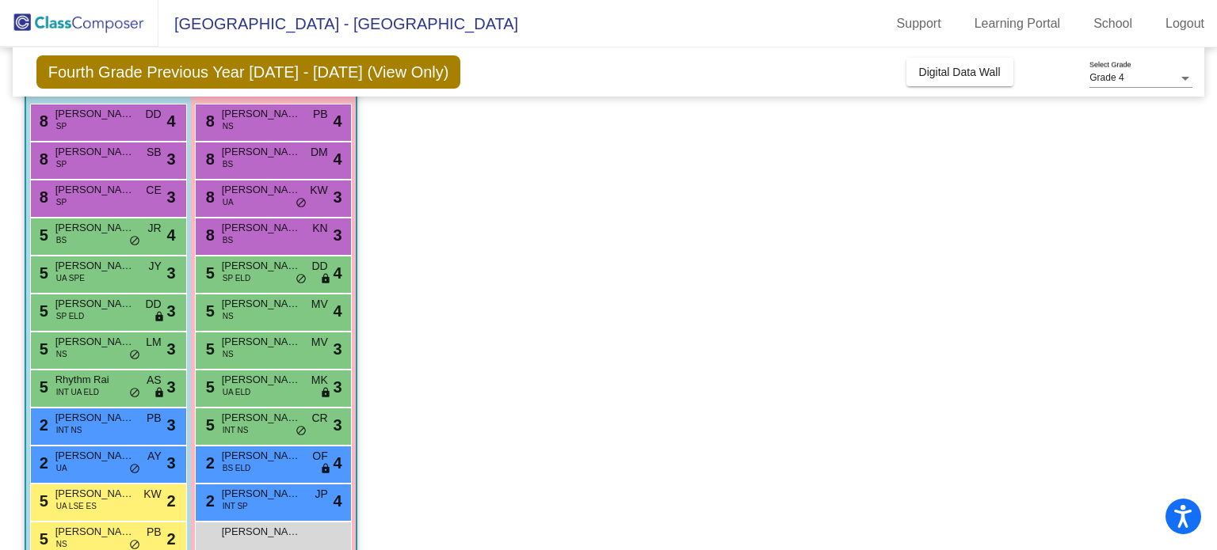
scroll to position [260, 0]
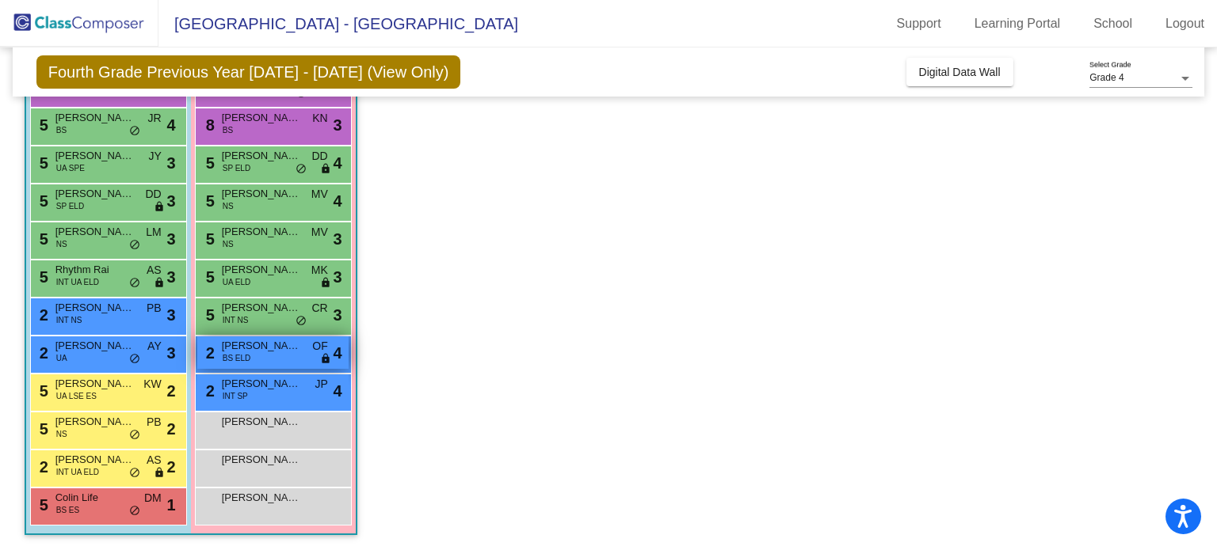
click at [224, 347] on span "[PERSON_NAME]" at bounding box center [261, 346] width 79 height 16
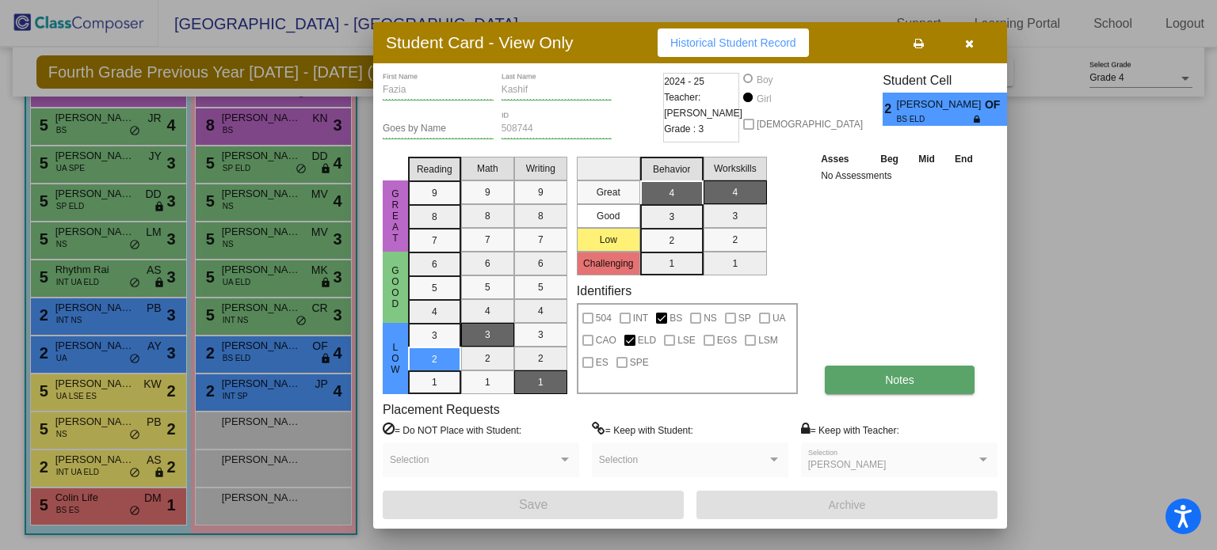
click at [901, 386] on button "Notes" at bounding box center [899, 380] width 150 height 29
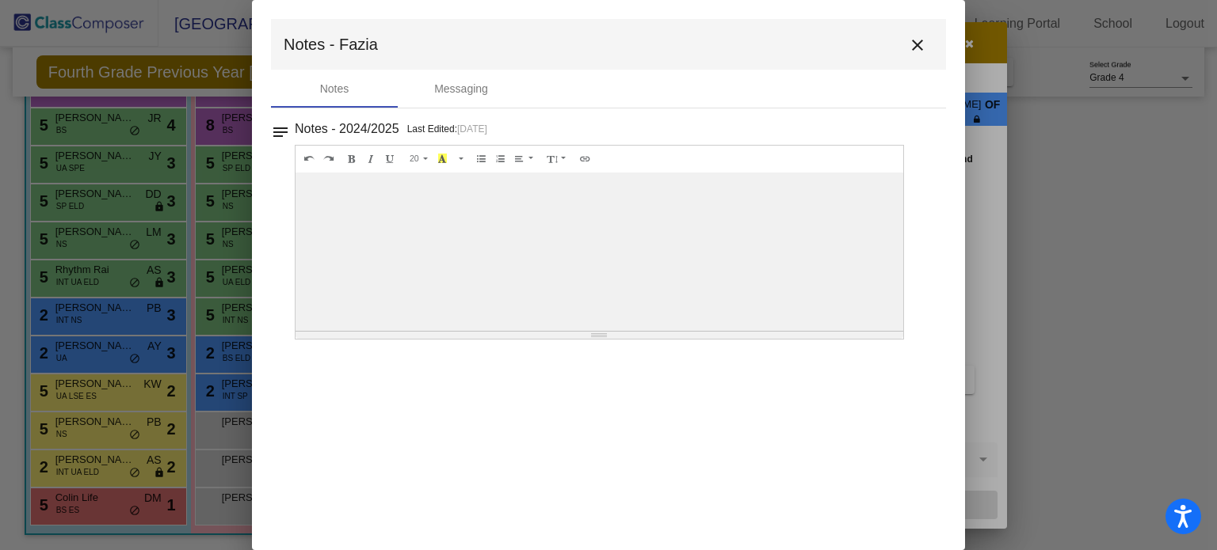
click at [918, 40] on mat-icon "close" at bounding box center [917, 45] width 19 height 19
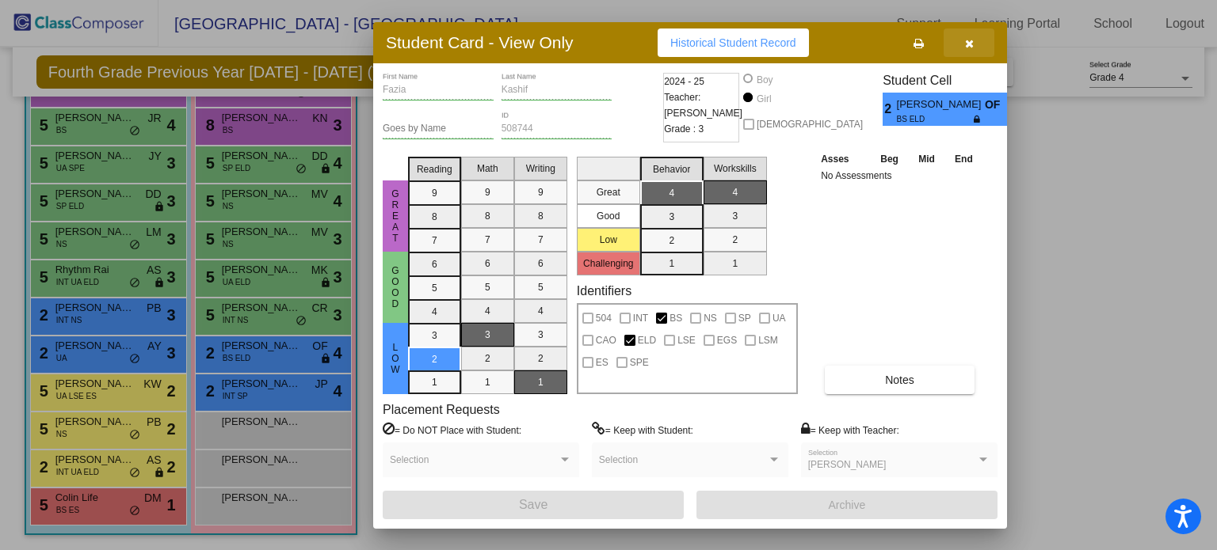
click at [969, 40] on icon "button" at bounding box center [969, 43] width 9 height 11
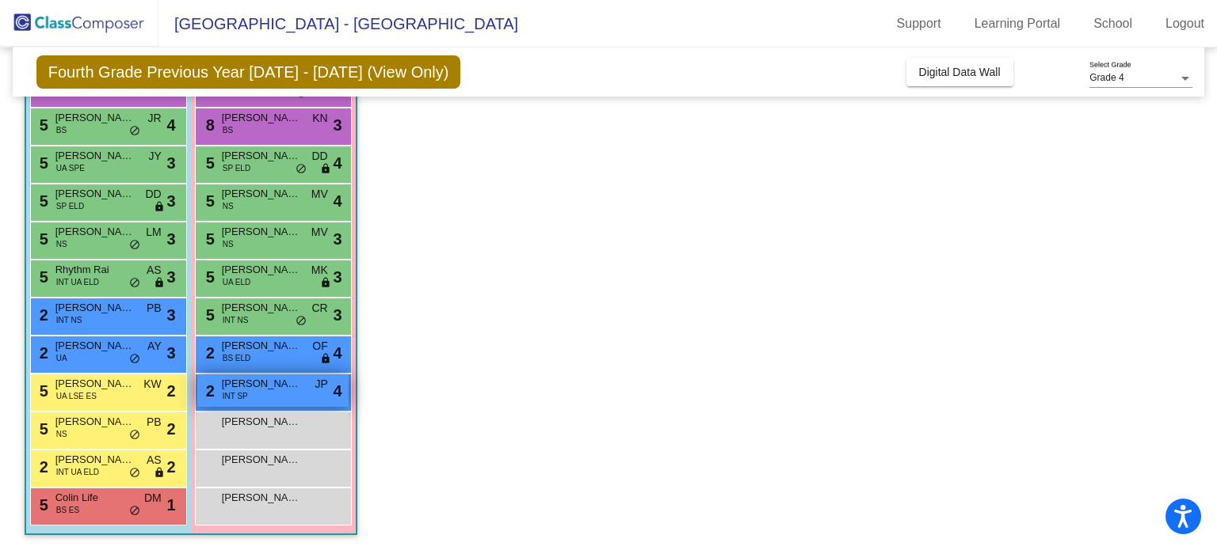
click at [238, 398] on span "INT SP" at bounding box center [235, 396] width 25 height 12
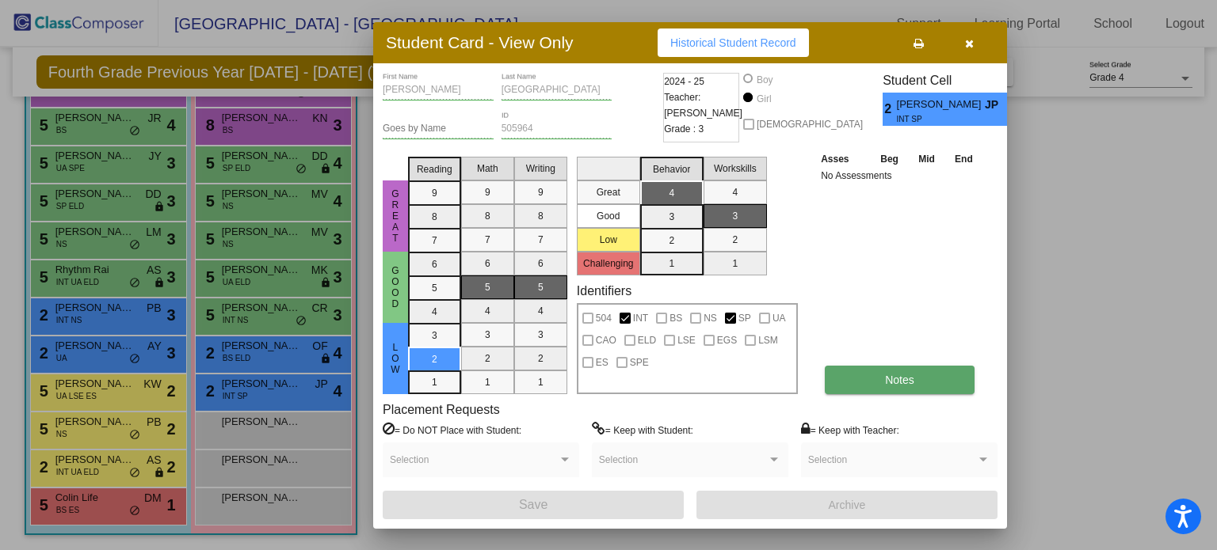
click at [934, 378] on button "Notes" at bounding box center [899, 380] width 150 height 29
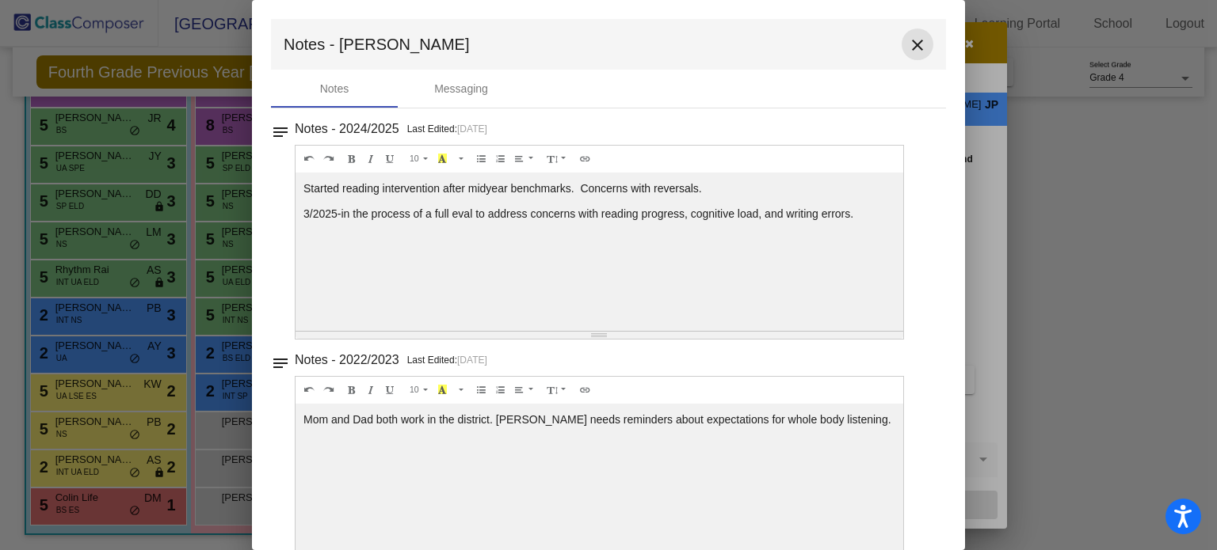
click at [908, 47] on mat-icon "close" at bounding box center [917, 45] width 19 height 19
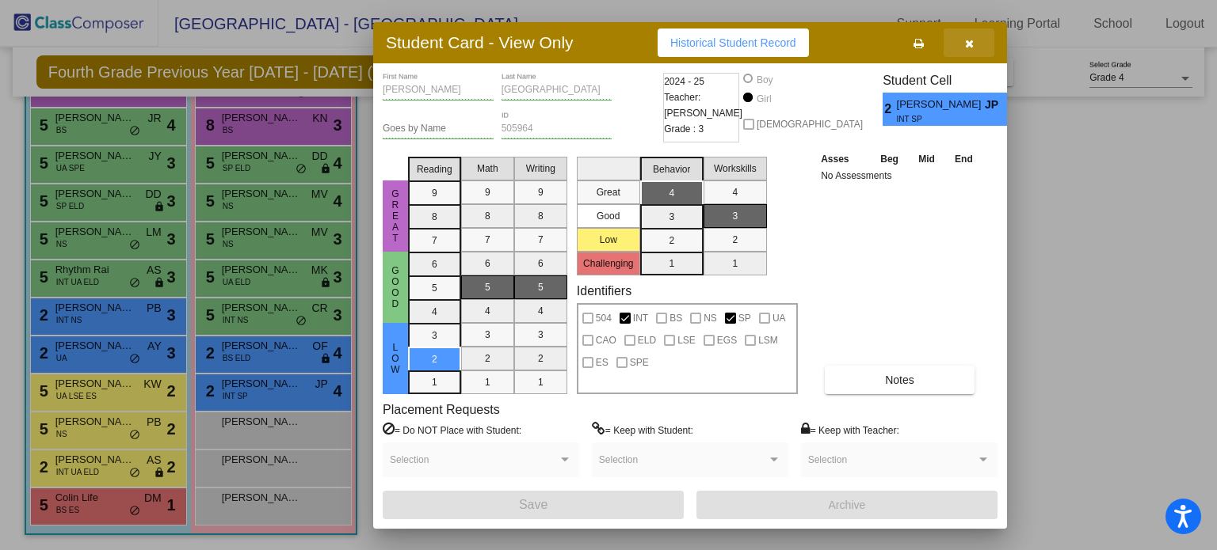
click at [967, 44] on icon "button" at bounding box center [969, 43] width 9 height 11
